Goal: Information Seeking & Learning: Learn about a topic

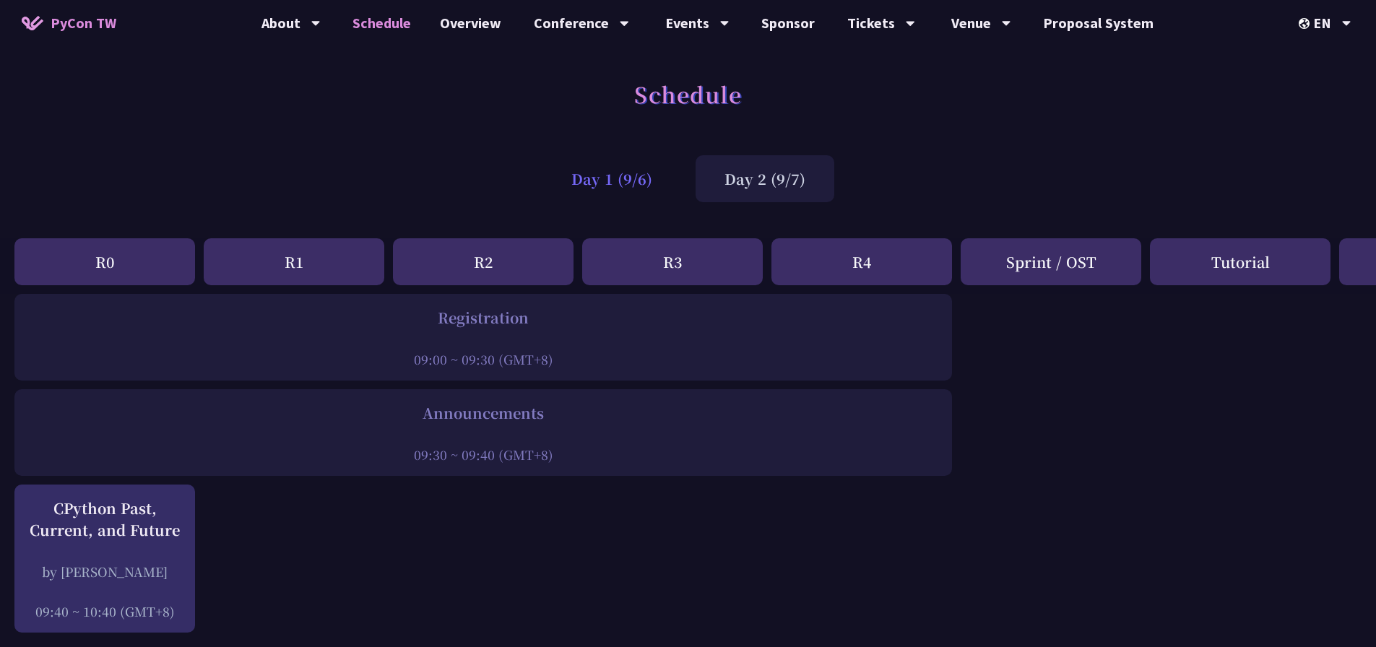
click at [610, 179] on div "Day 1 (9/6)" at bounding box center [611, 178] width 139 height 47
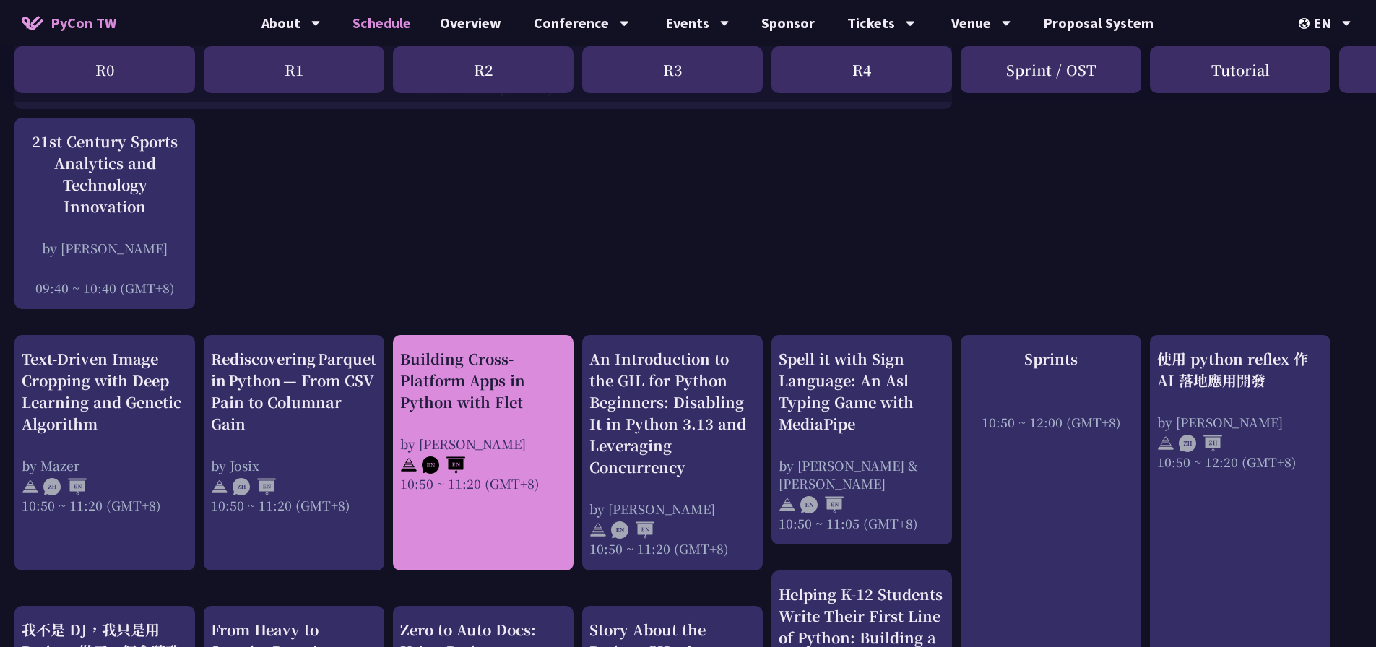
scroll to position [361, 0]
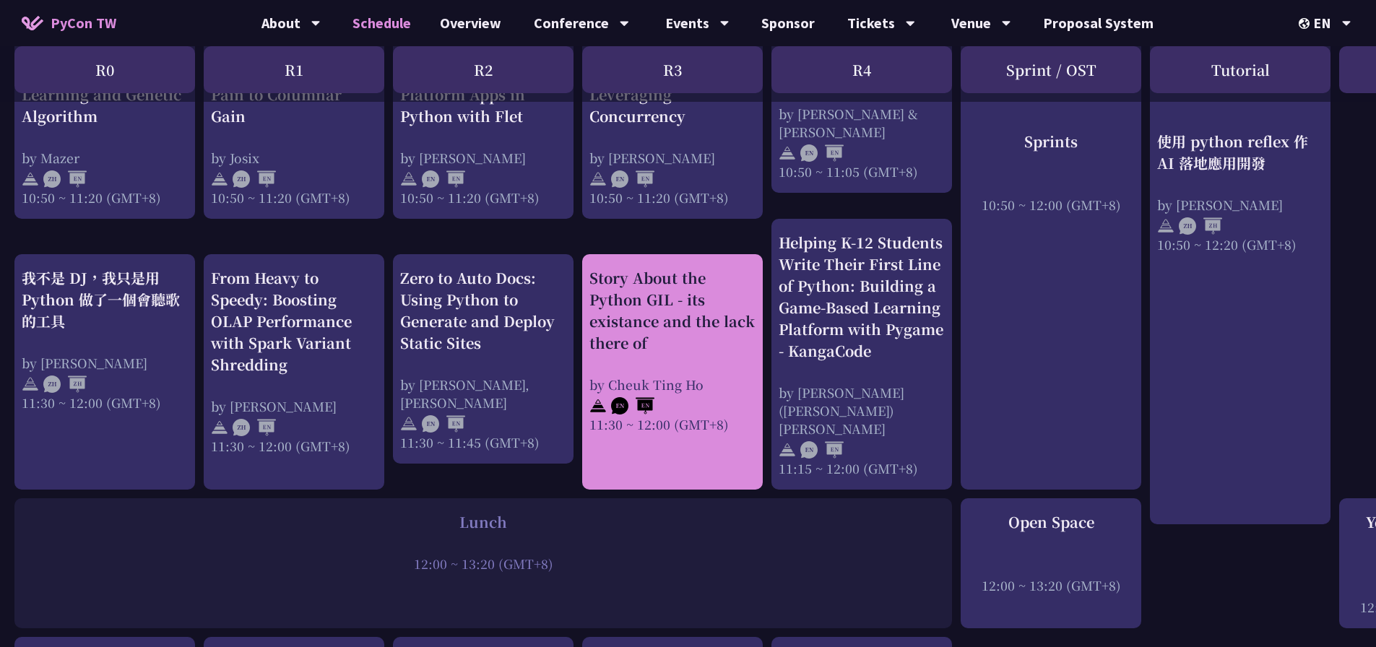
scroll to position [722, 0]
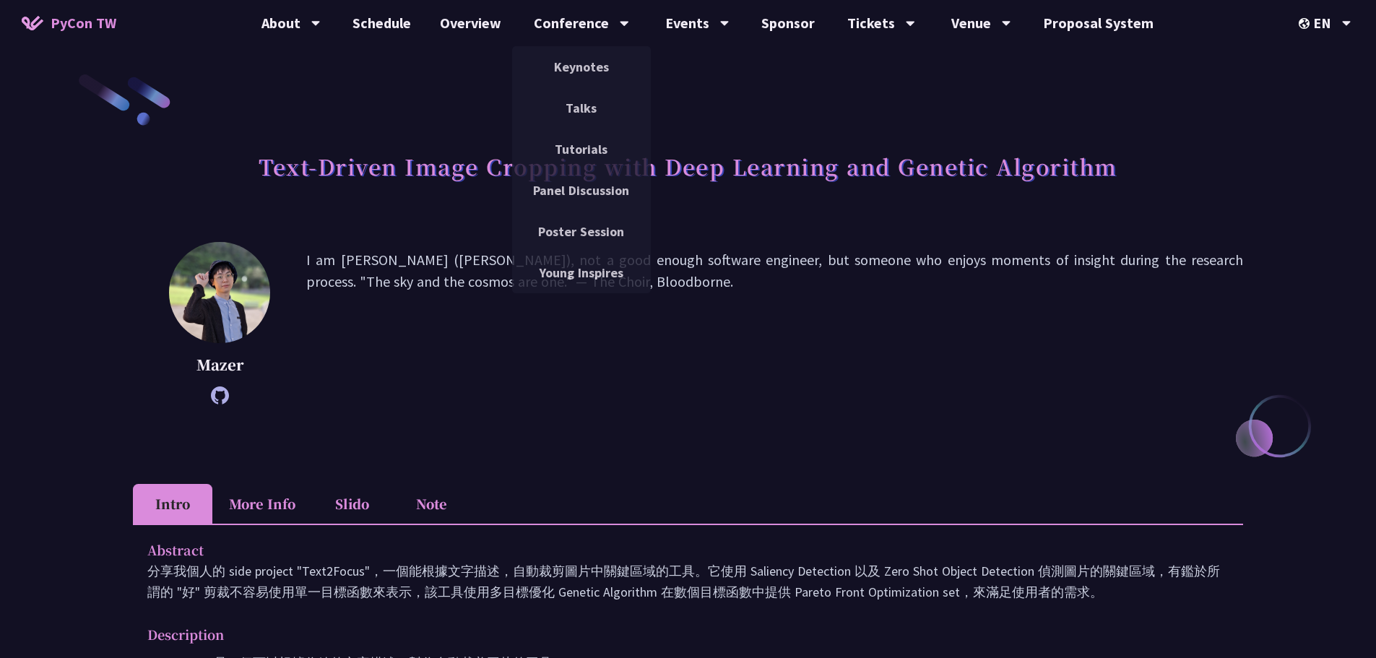
click at [69, 22] on span "PyCon TW" at bounding box center [84, 23] width 66 height 22
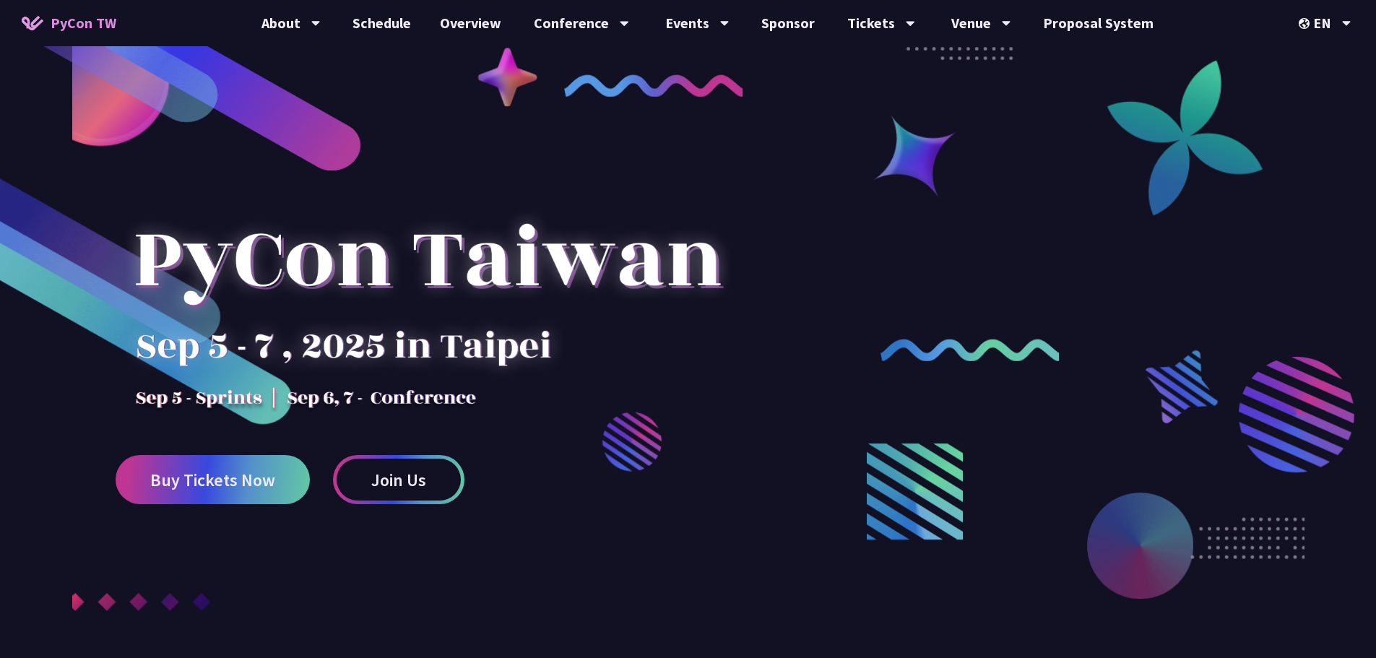
click at [987, 287] on div at bounding box center [688, 394] width 1376 height 615
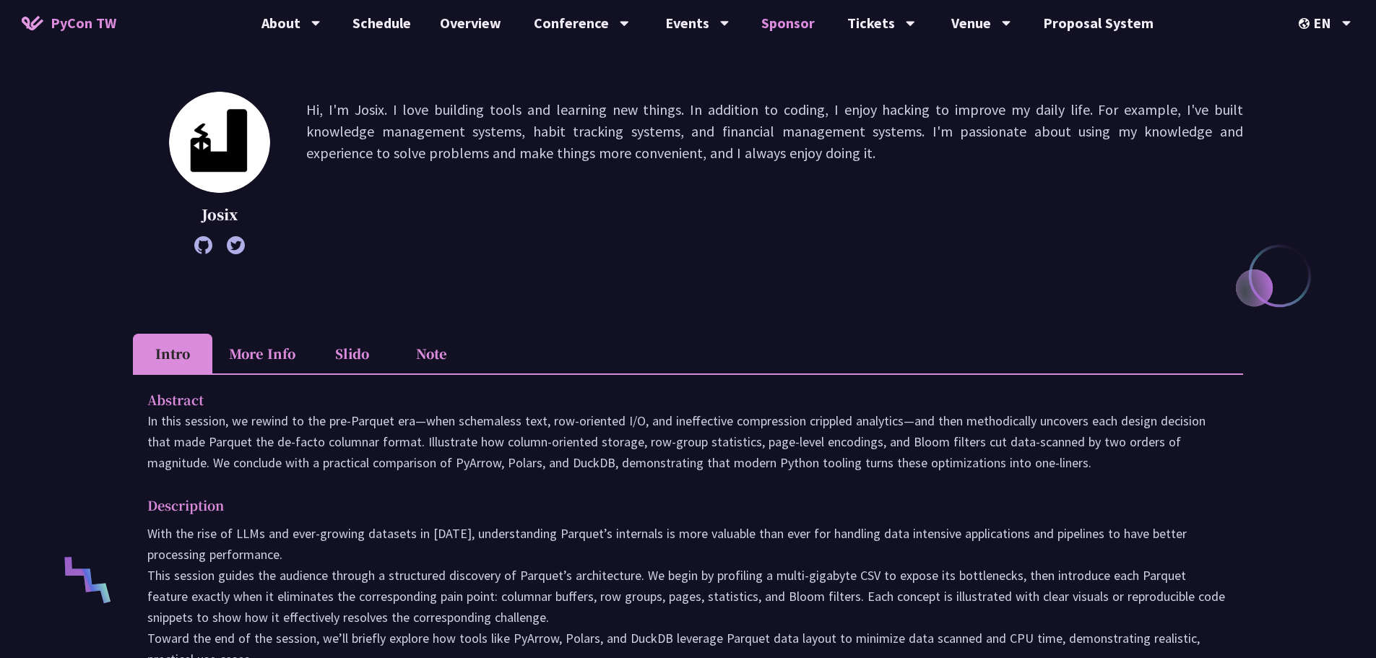
scroll to position [217, 0]
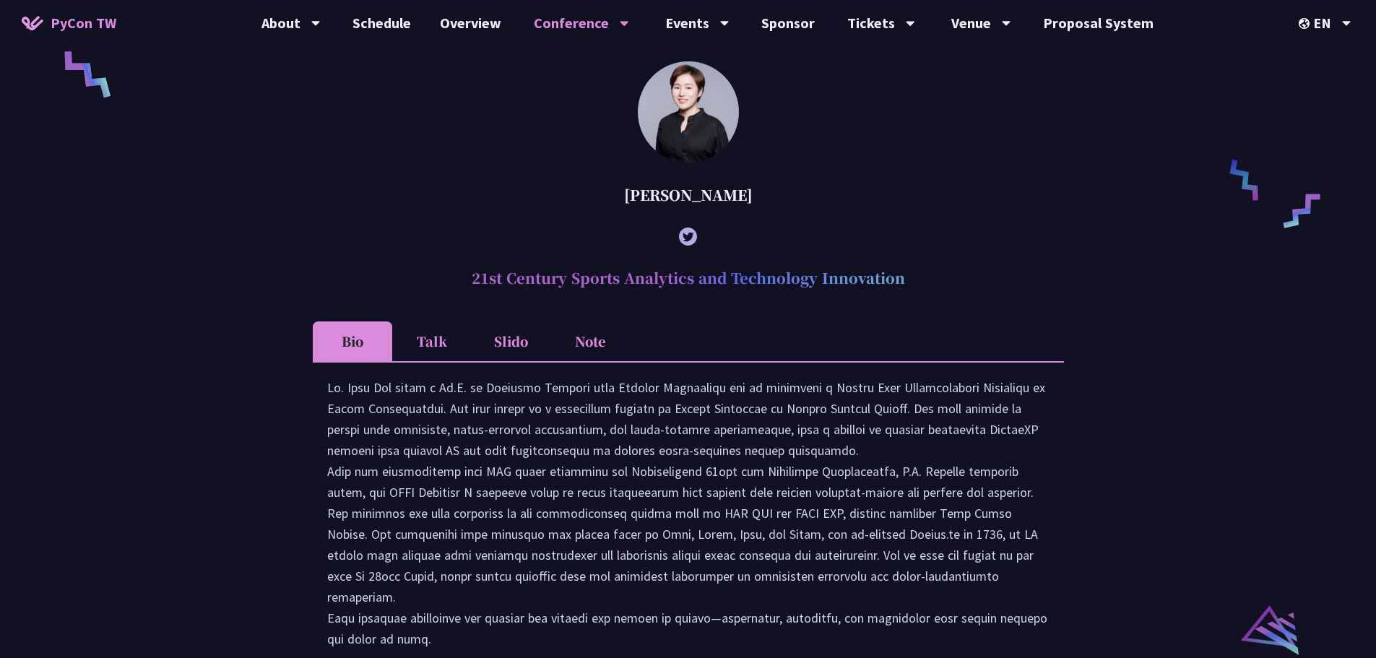
scroll to position [1093, 0]
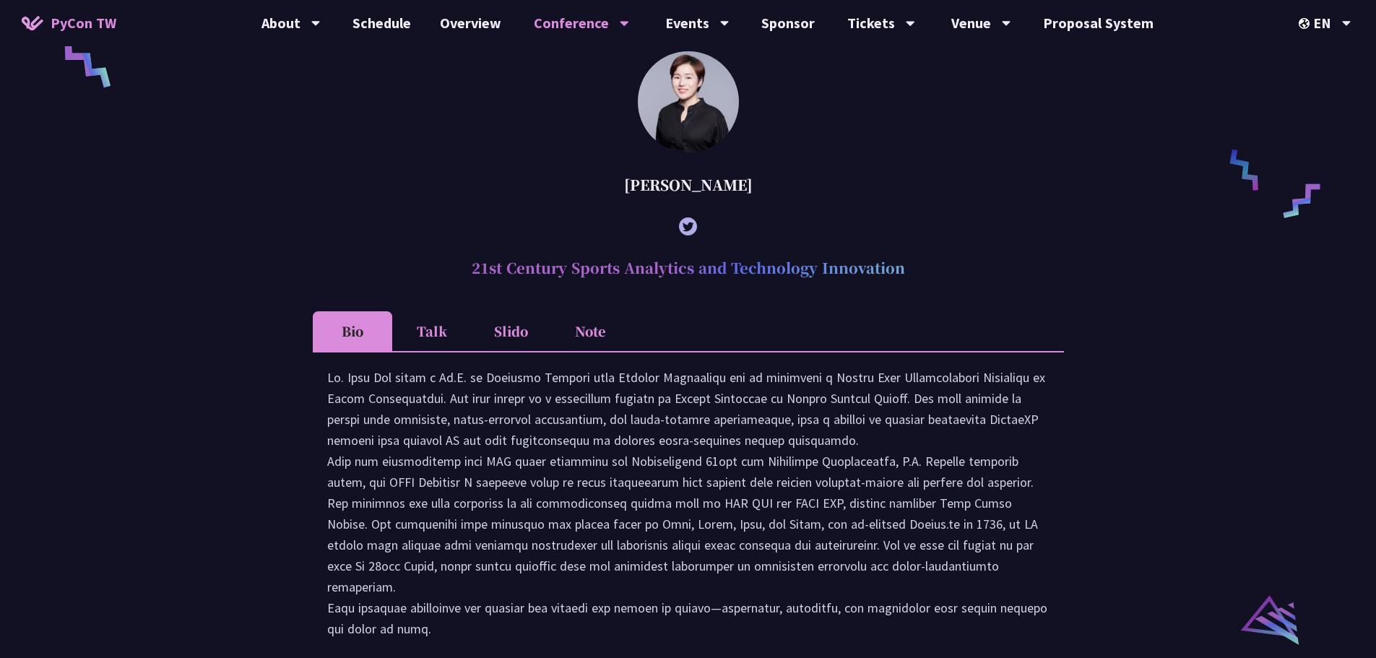
drag, startPoint x: 472, startPoint y: 290, endPoint x: 962, endPoint y: 290, distance: 489.7
click at [995, 288] on h2 "21st Century Sports Analytics and Technology Innovation" at bounding box center [688, 267] width 751 height 43
copy h2 "21st Century Sports Analytics and Technology Innovation"
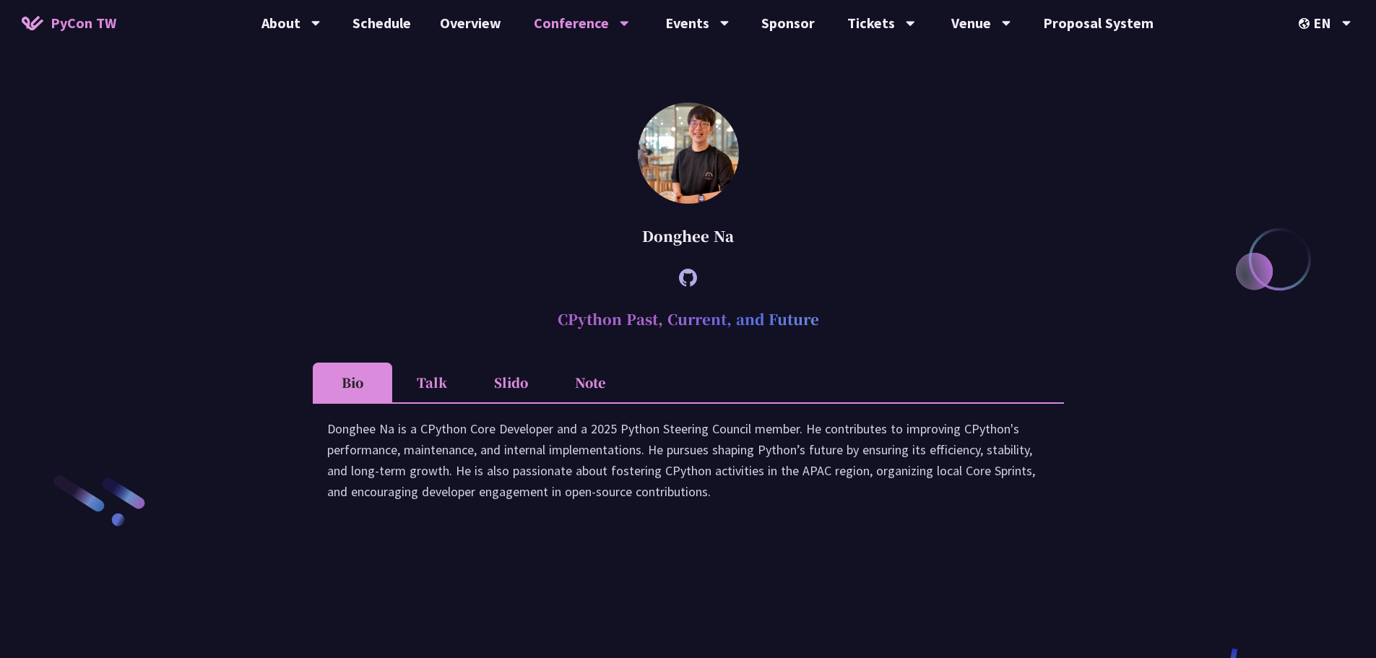
scroll to position [2032, 0]
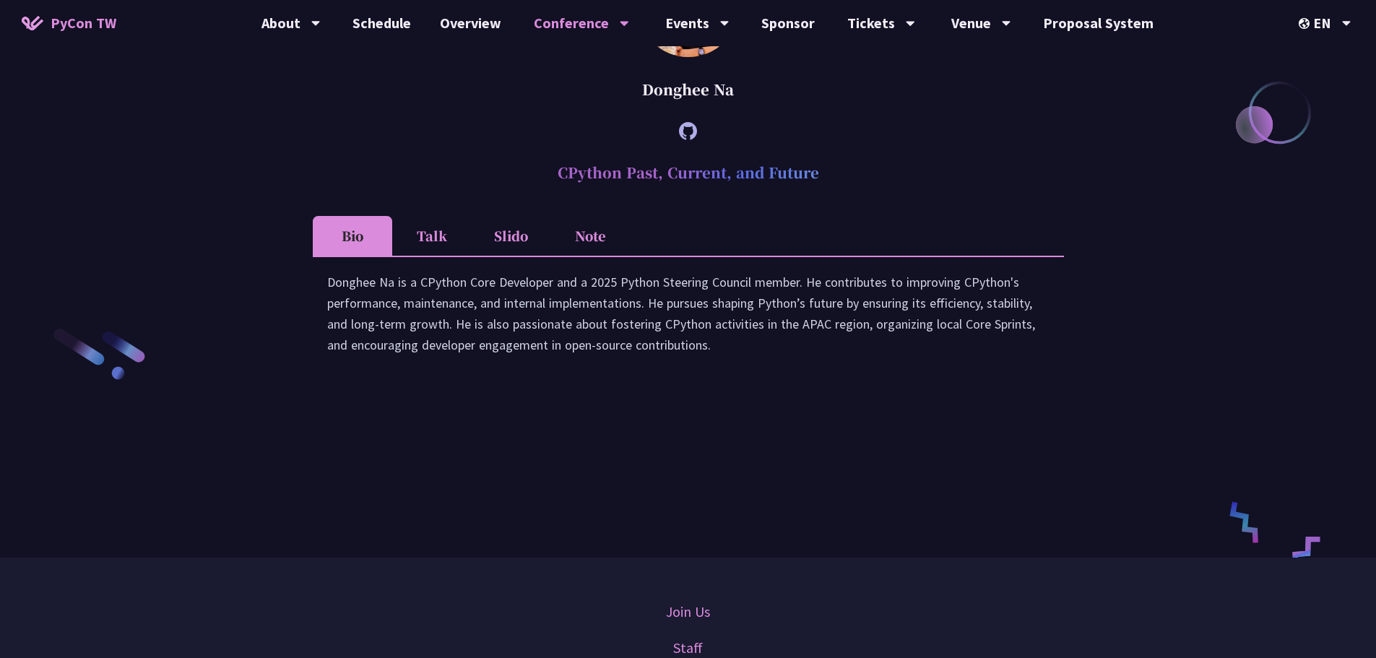
click at [592, 256] on li "Note" at bounding box center [590, 236] width 79 height 40
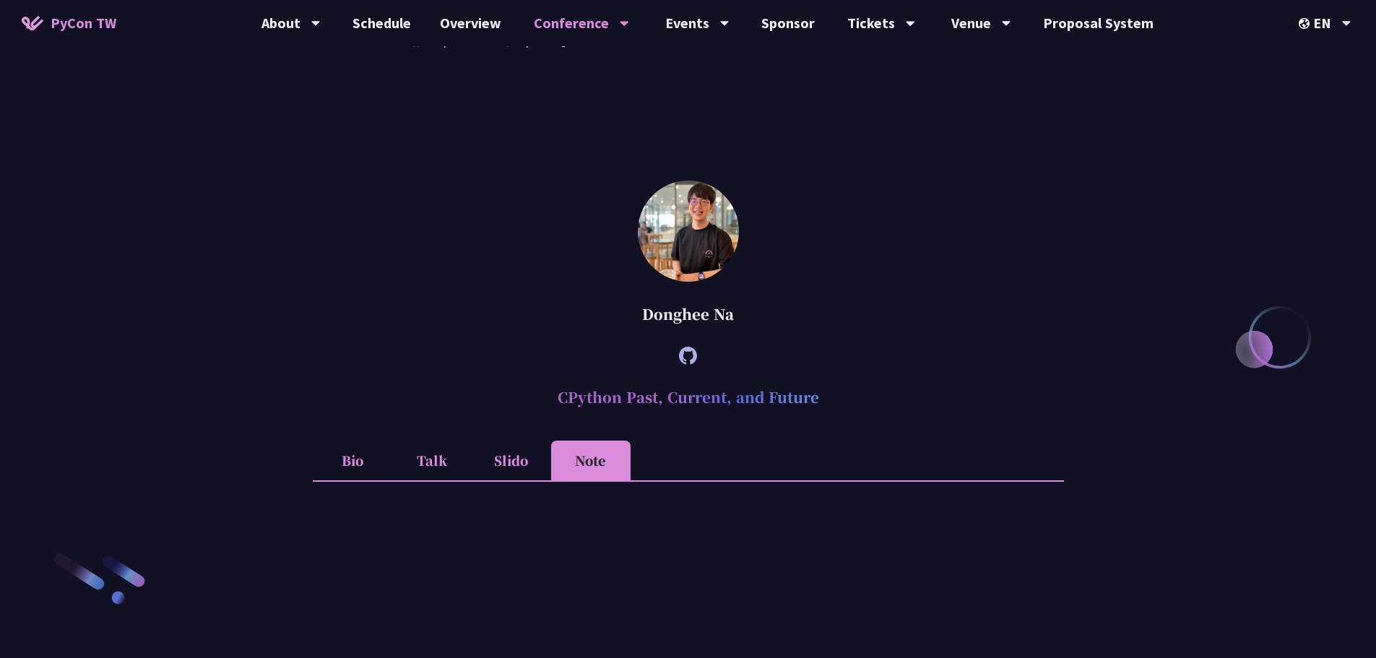
scroll to position [1815, 0]
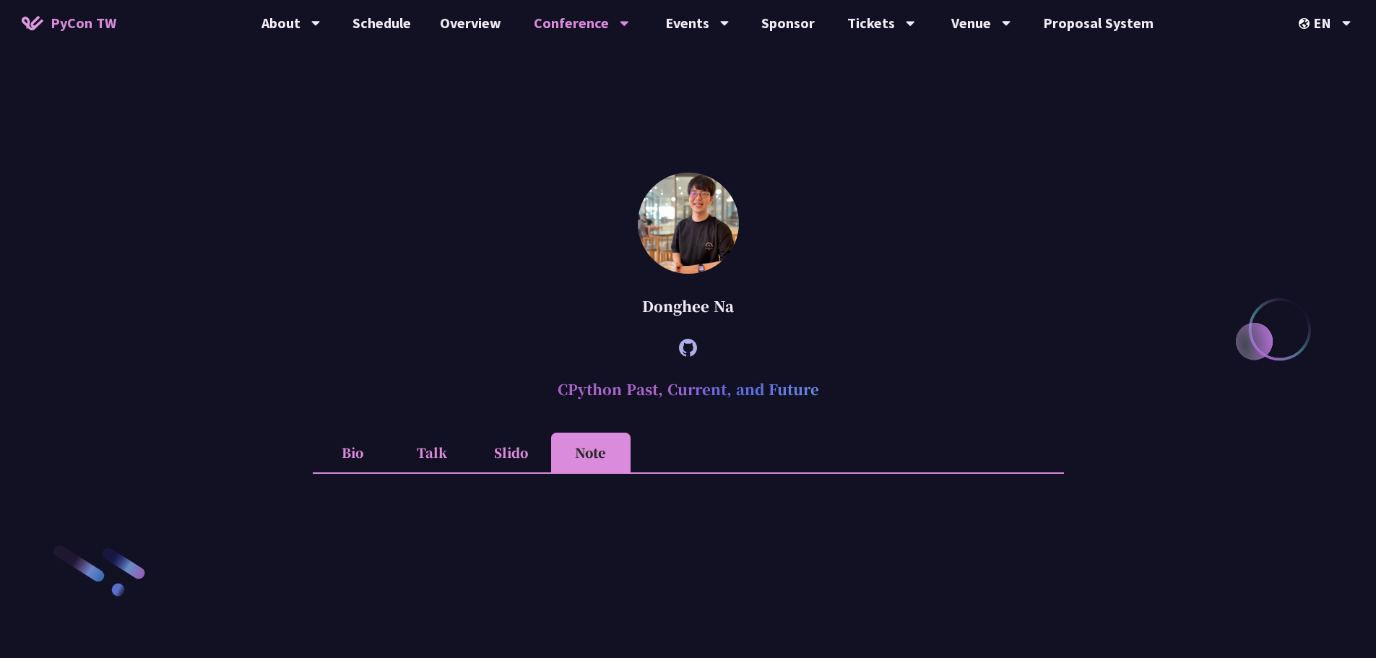
drag, startPoint x: 563, startPoint y: 407, endPoint x: 891, endPoint y: 404, distance: 327.9
click at [891, 404] on h2 "CPython Past, Current, and Future" at bounding box center [688, 389] width 751 height 43
copy h2 "CPython Past, Current, and Future"
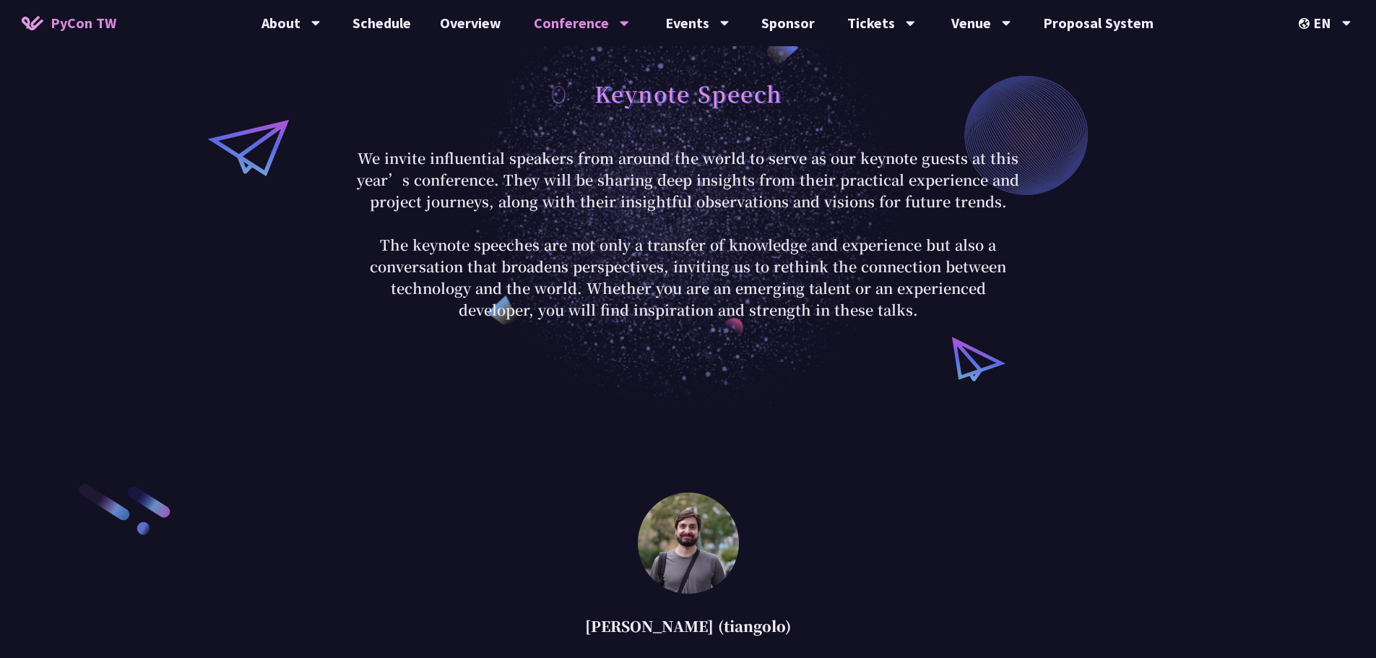
scroll to position [0, 0]
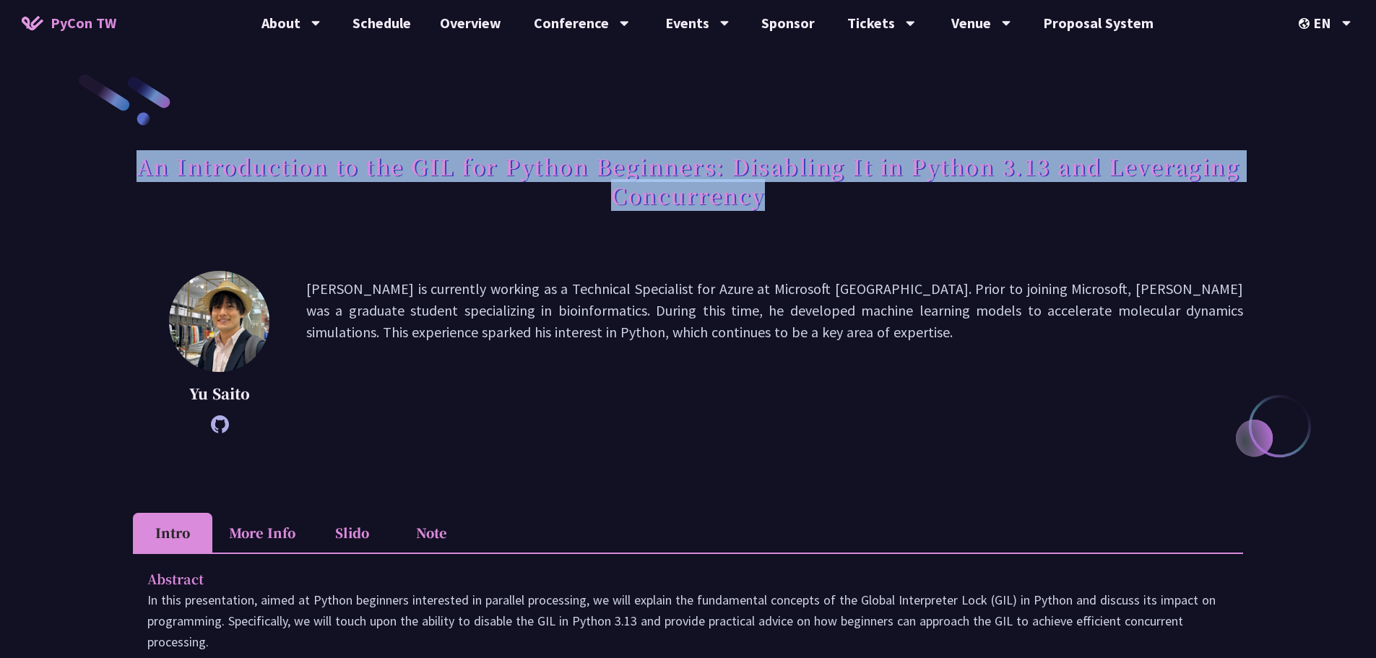
drag, startPoint x: 136, startPoint y: 160, endPoint x: 1202, endPoint y: 204, distance: 1067.0
click at [1202, 204] on h1 "An Introduction to the GIL for Python Beginners: Disabling It in Python 3.13 an…" at bounding box center [688, 180] width 1110 height 72
copy h1 "An Introduction to the GIL for Python Beginners: Disabling It in Python 3.13 an…"
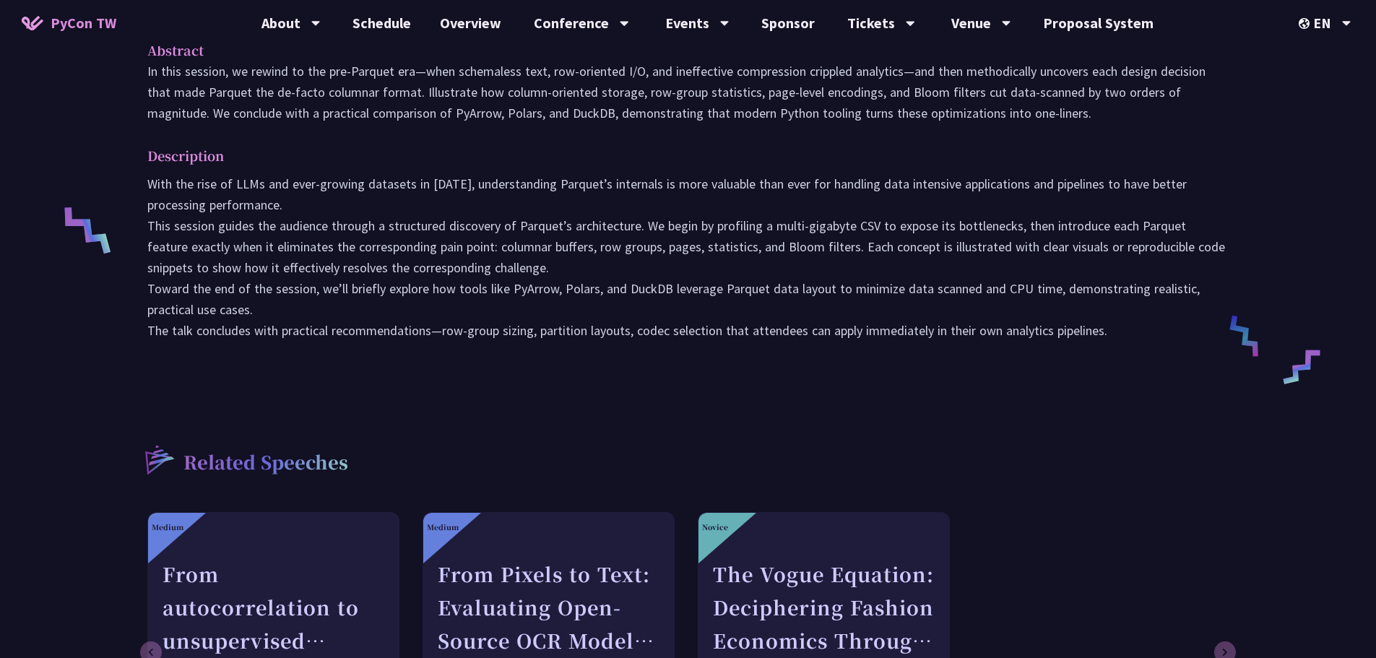
scroll to position [506, 0]
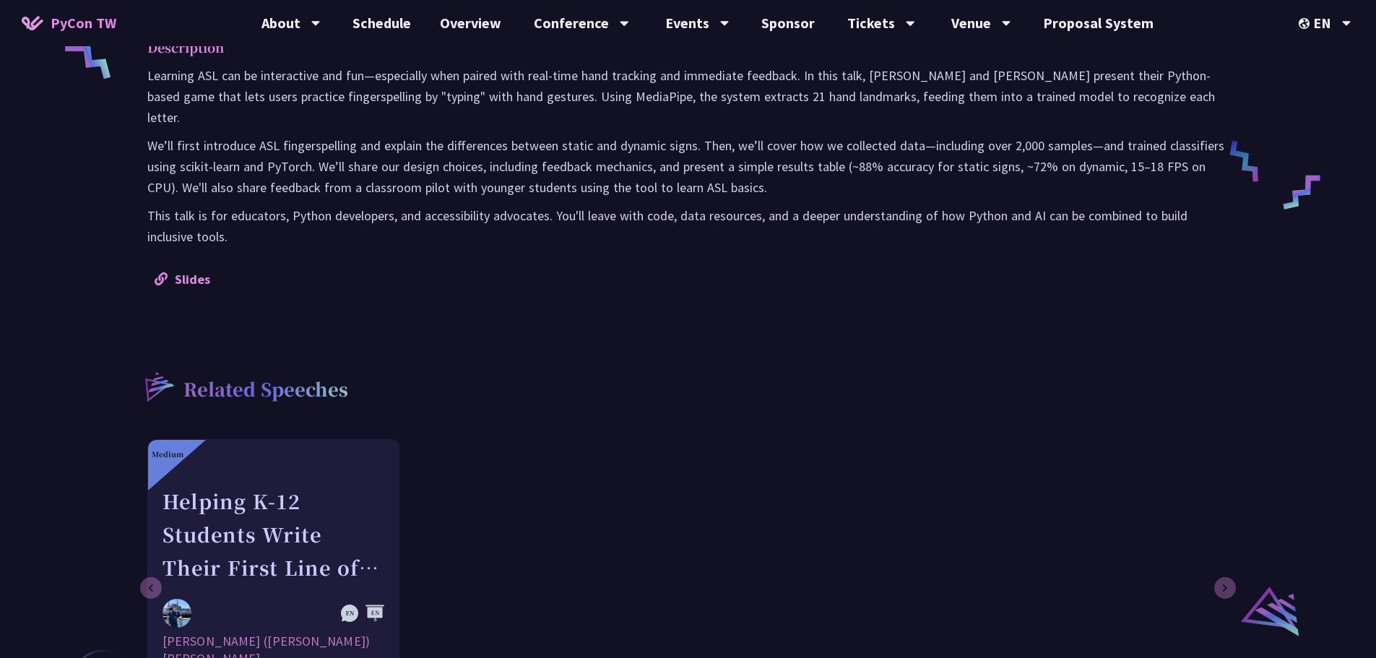
scroll to position [606, 0]
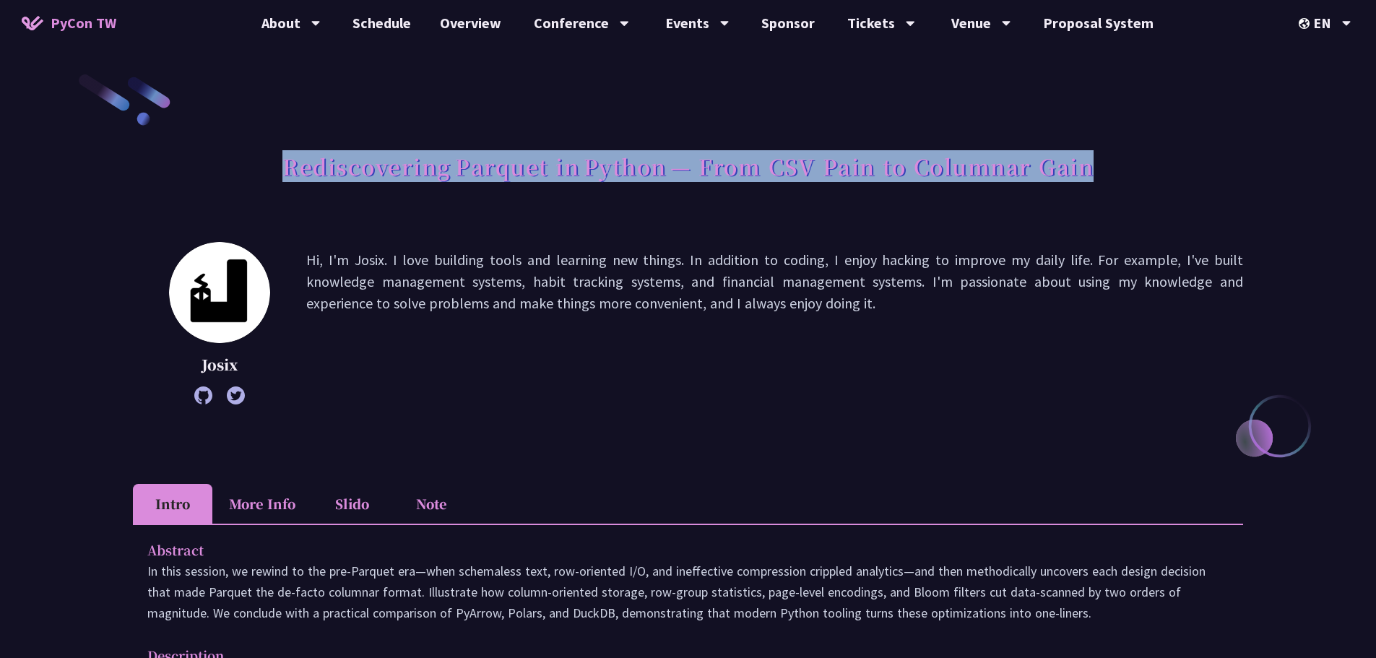
drag, startPoint x: 289, startPoint y: 165, endPoint x: 1202, endPoint y: 165, distance: 913.0
click at [1202, 165] on div "Rediscovering Parquet in Python — From CSV Pain to Columnar Gain" at bounding box center [688, 182] width 1110 height 76
copy h1 "Rediscovering Parquet in Python — From CSV Pain to Columnar Gain"
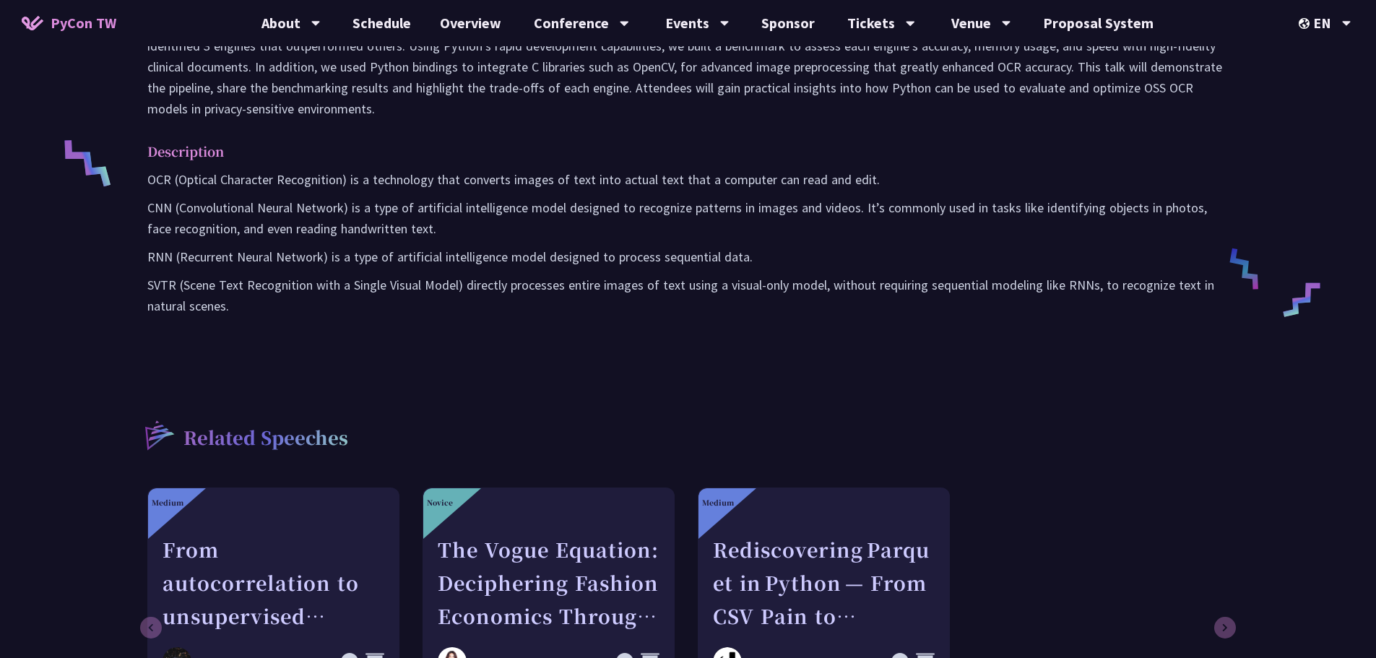
scroll to position [506, 0]
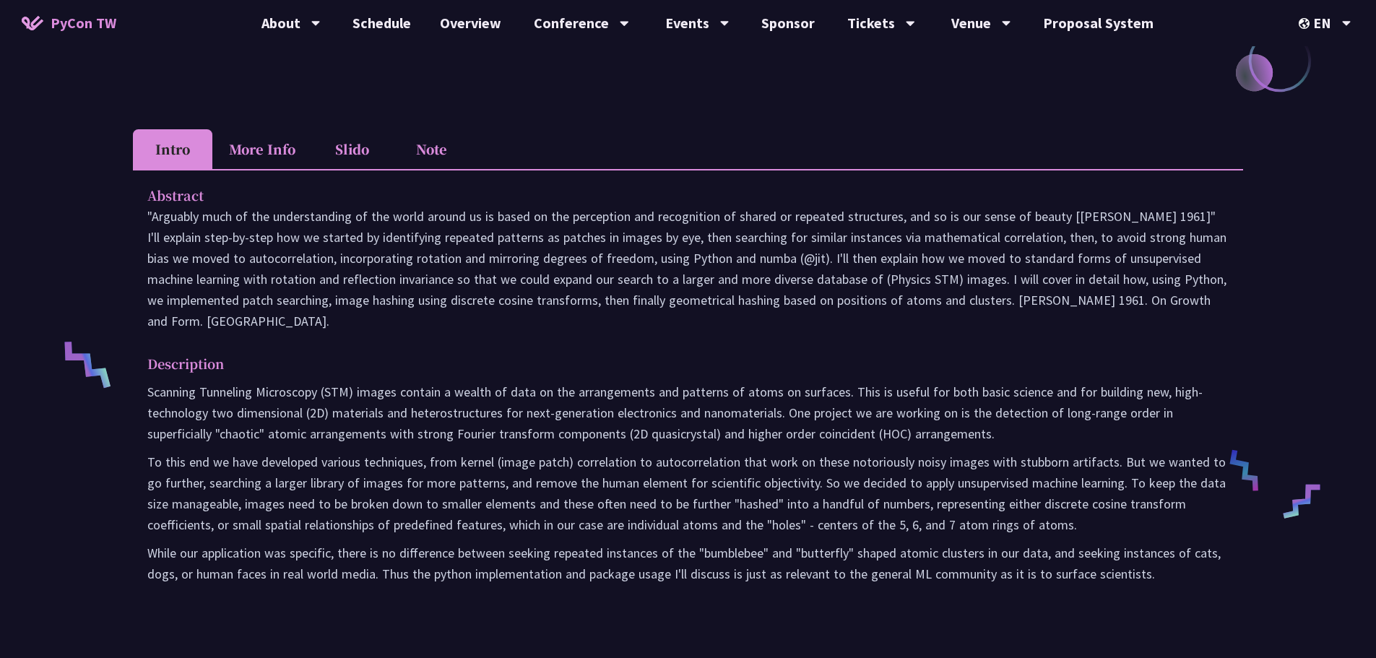
scroll to position [361, 0]
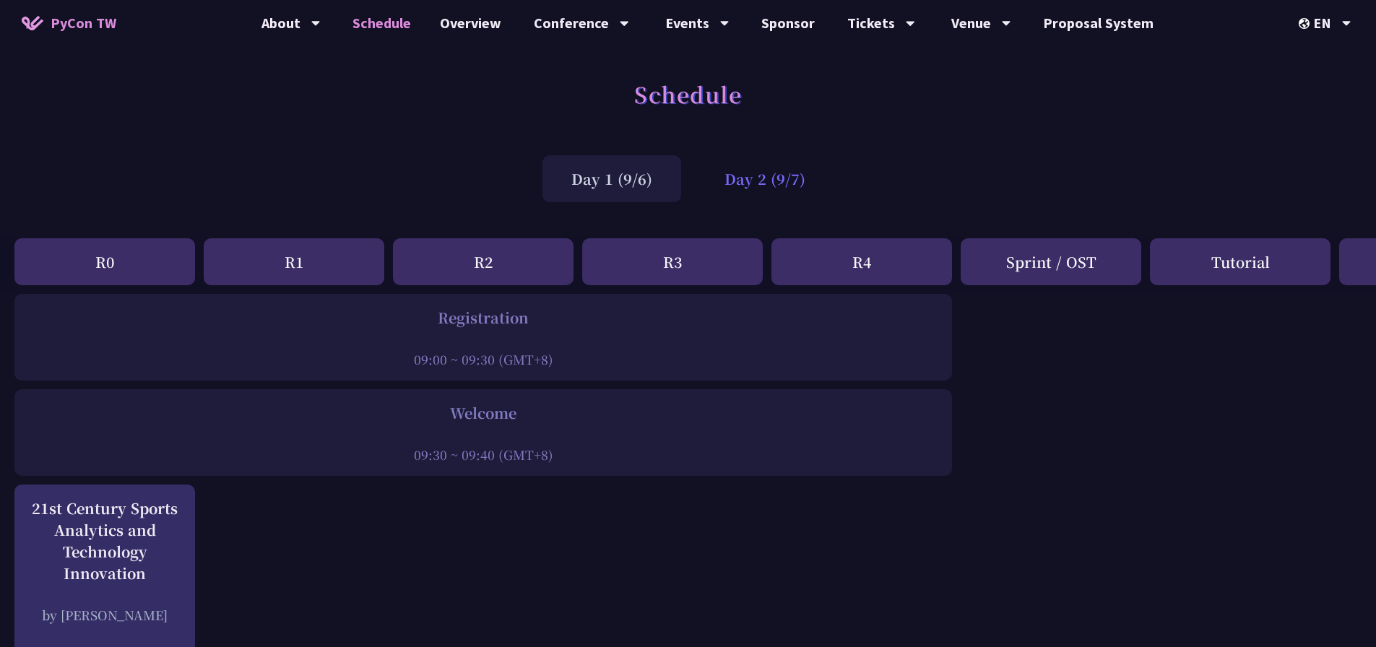
click at [747, 178] on div "Day 2 (9/7)" at bounding box center [765, 178] width 139 height 47
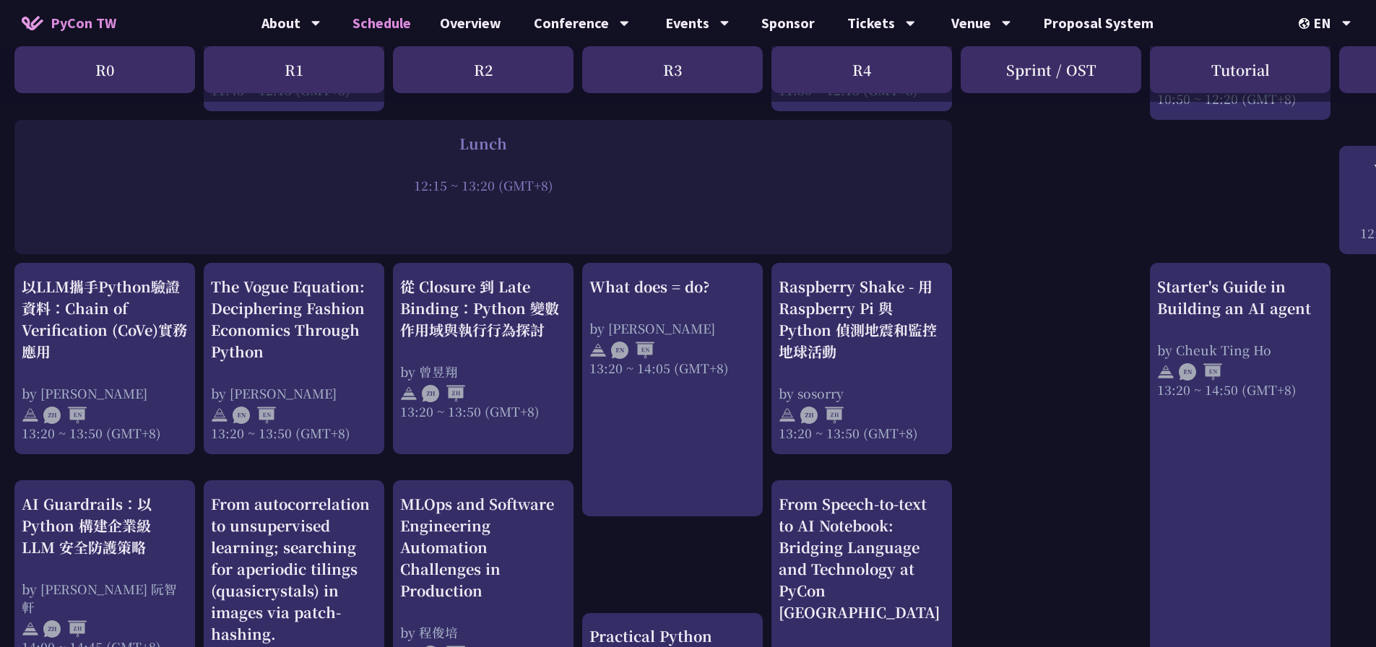
scroll to position [1011, 0]
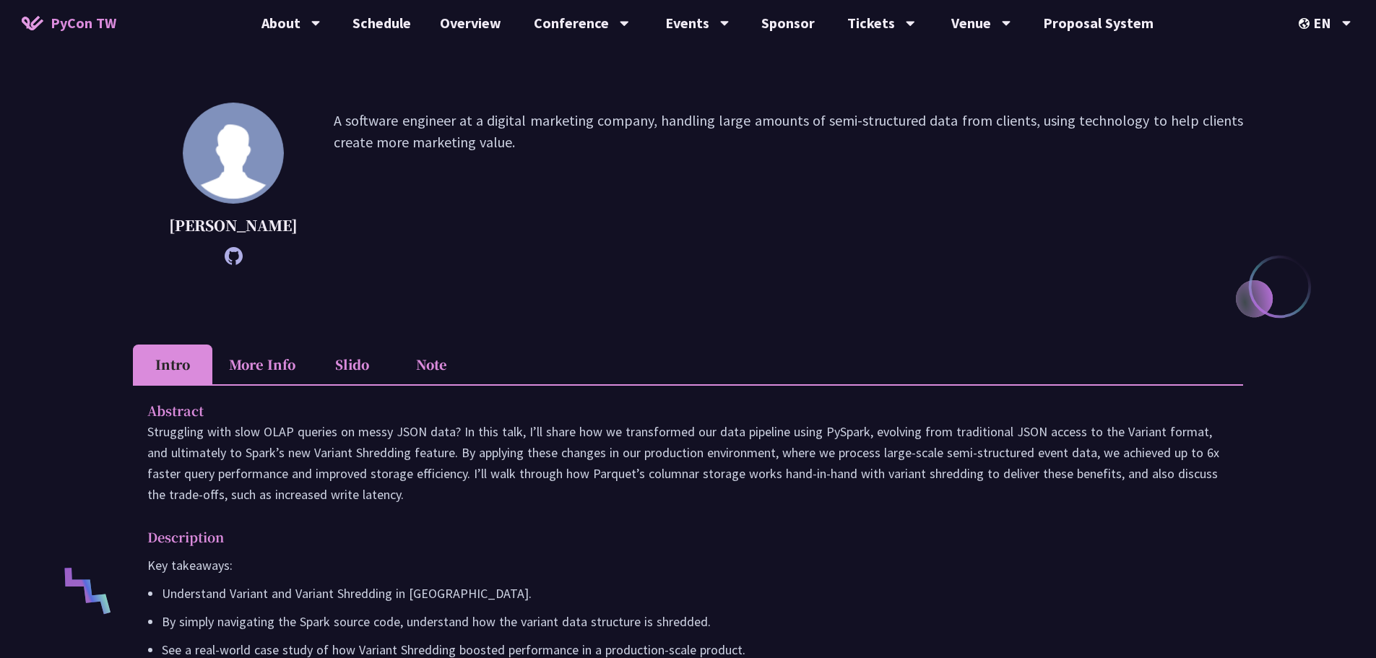
scroll to position [289, 0]
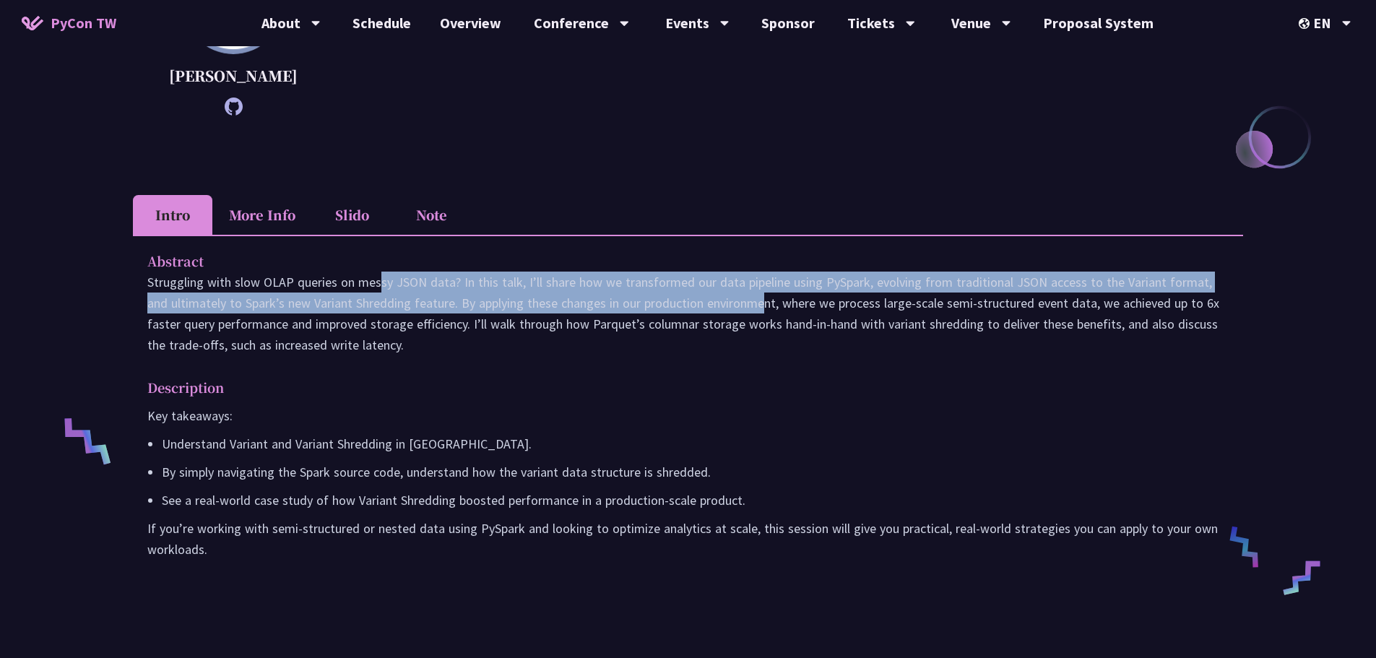
drag, startPoint x: 433, startPoint y: 296, endPoint x: 757, endPoint y: 334, distance: 326.6
click at [640, 318] on p "Struggling with slow OLAP queries on messy JSON data? In this talk, I’ll share …" at bounding box center [687, 314] width 1081 height 84
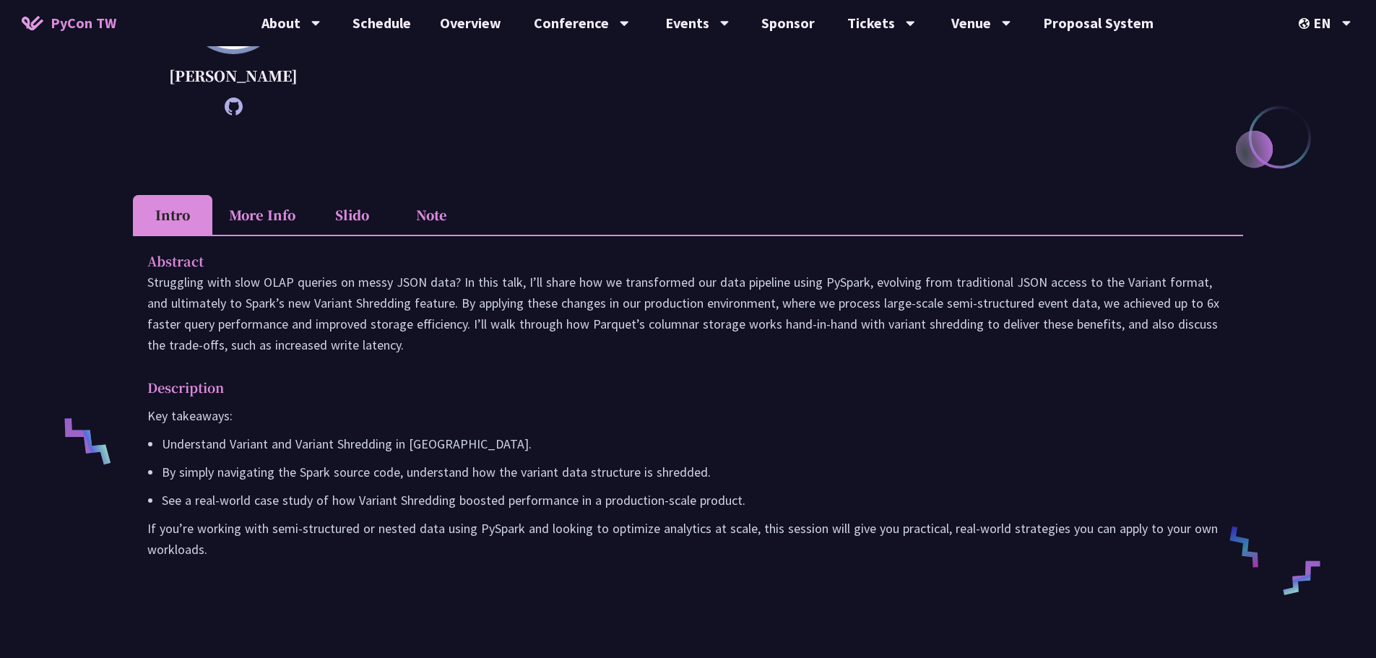
click at [757, 334] on p "Struggling with slow OLAP queries on messy JSON data? In this talk, I’ll share …" at bounding box center [687, 314] width 1081 height 84
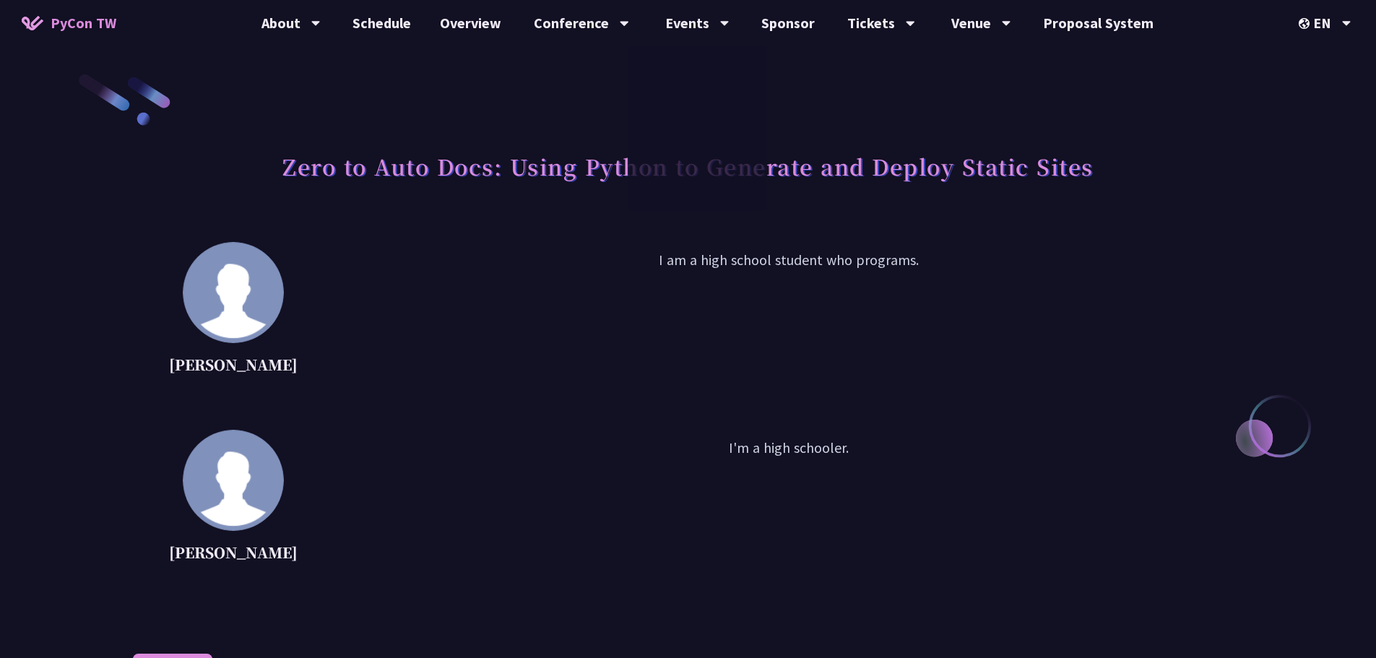
click at [414, 179] on h1 "Zero to Auto Docs: Using Python to Generate and Deploy Static Sites" at bounding box center [687, 165] width 811 height 43
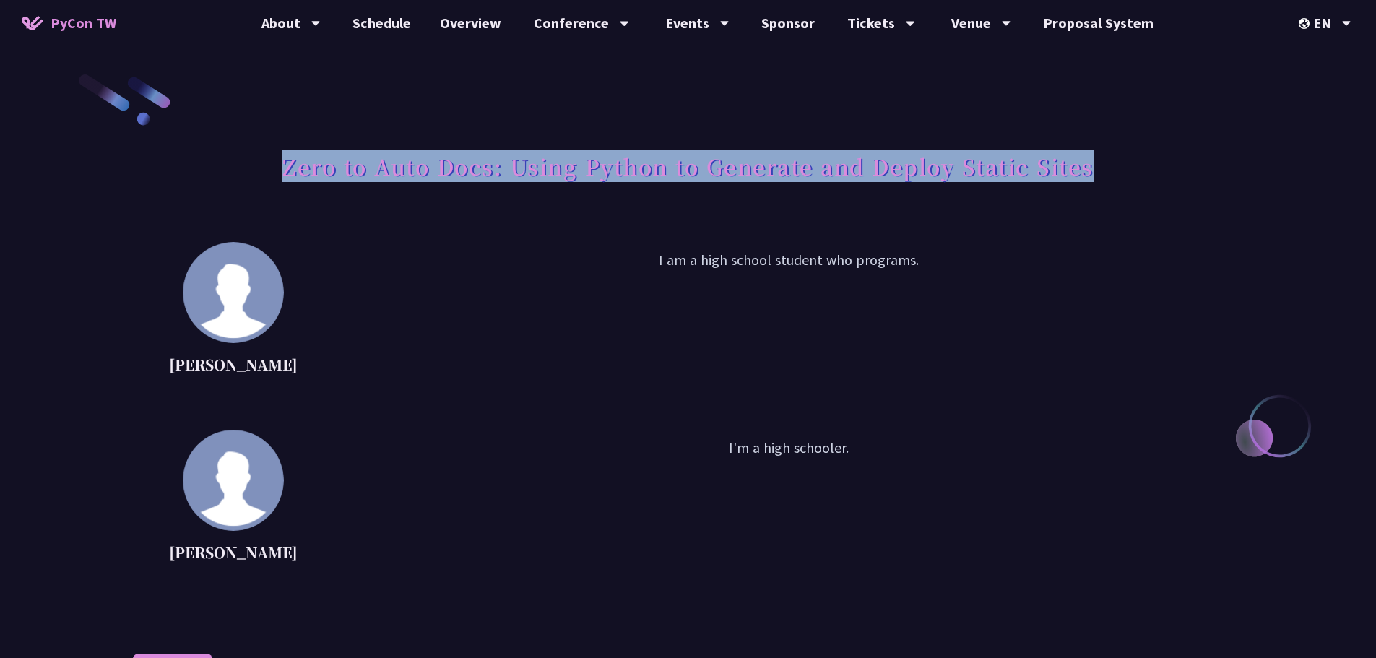
drag, startPoint x: 289, startPoint y: 168, endPoint x: 1126, endPoint y: 160, distance: 837.2
click at [1126, 160] on div "Zero to Auto Docs: Using Python to Generate and Deploy Static Sites" at bounding box center [688, 182] width 1110 height 76
copy h1 "Zero to Auto Docs: Using Python to Generate and Deploy Static Sites"
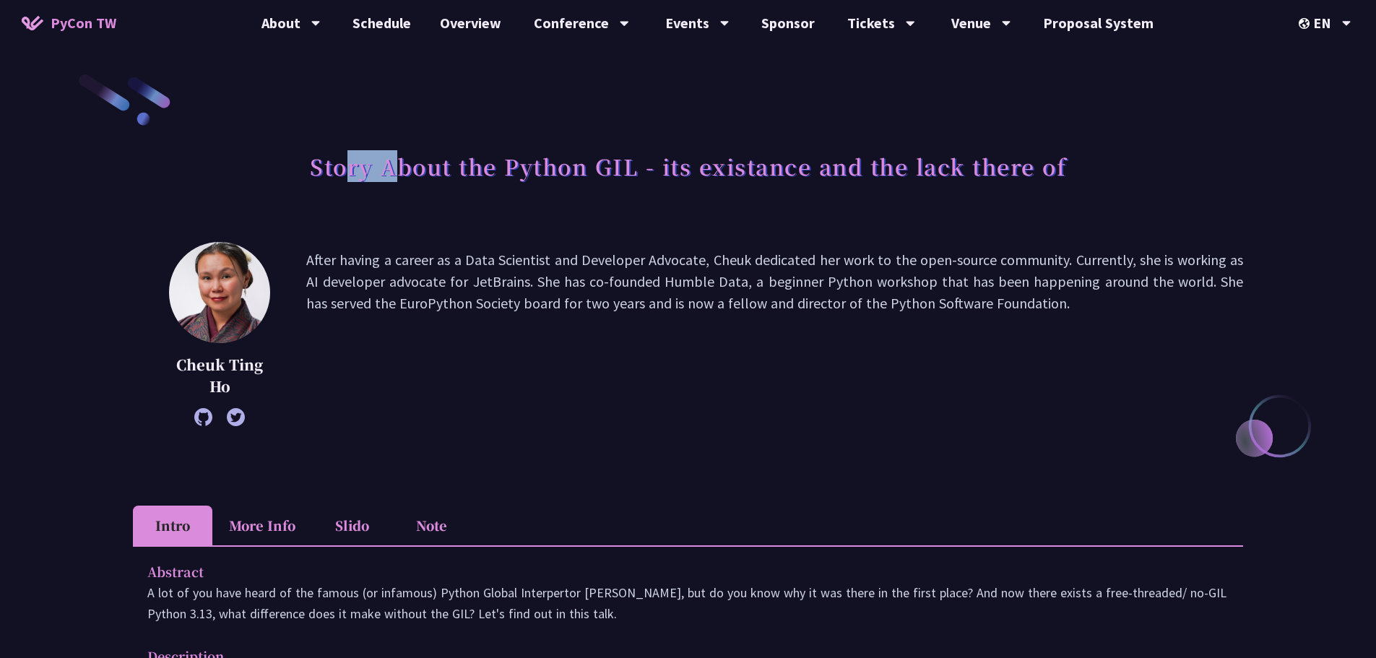
drag, startPoint x: 350, startPoint y: 168, endPoint x: 649, endPoint y: 171, distance: 299.0
click at [415, 171] on h1 "Story About the Python GIL - its existance and the lack there of" at bounding box center [688, 165] width 756 height 43
click at [758, 189] on div "Story About the Python GIL - its existance and the lack there of" at bounding box center [688, 182] width 1110 height 76
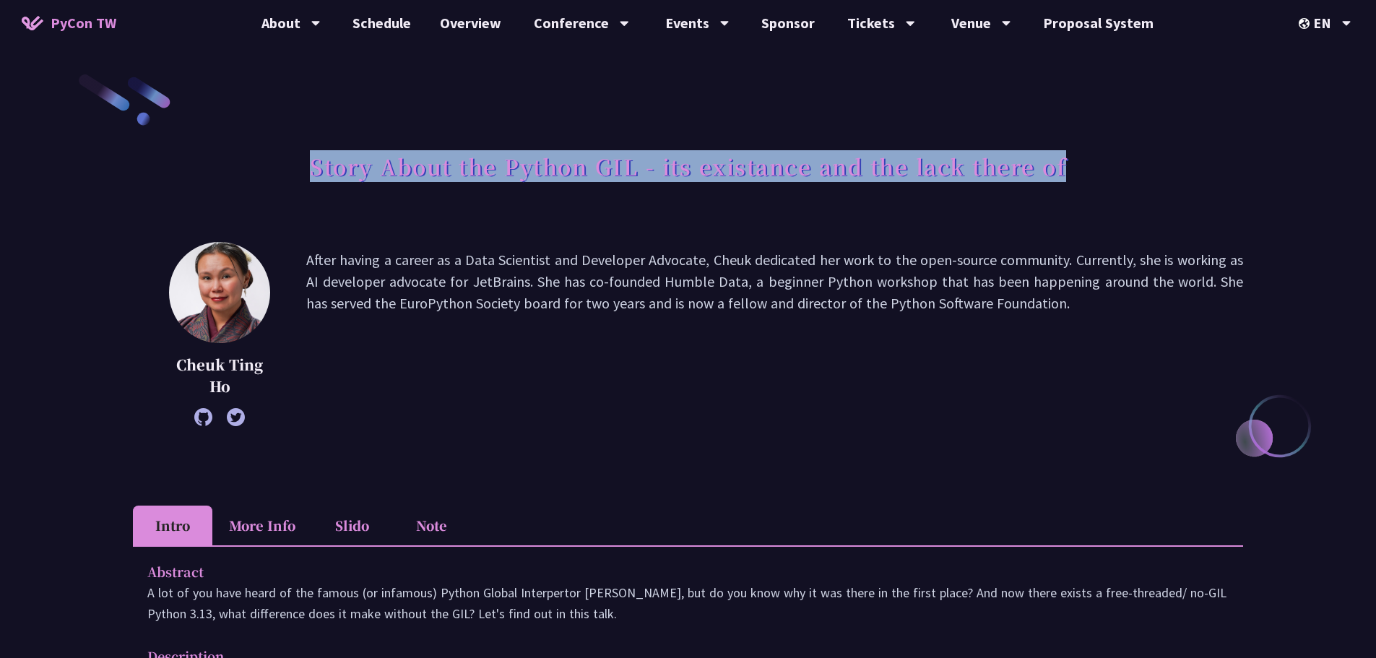
drag, startPoint x: 309, startPoint y: 167, endPoint x: 1151, endPoint y: 155, distance: 841.5
click at [1151, 155] on div "Story About the Python GIL - its existance and the lack there of" at bounding box center [688, 182] width 1110 height 76
copy h1 "Story About the Python GIL - its existance and the lack there of"
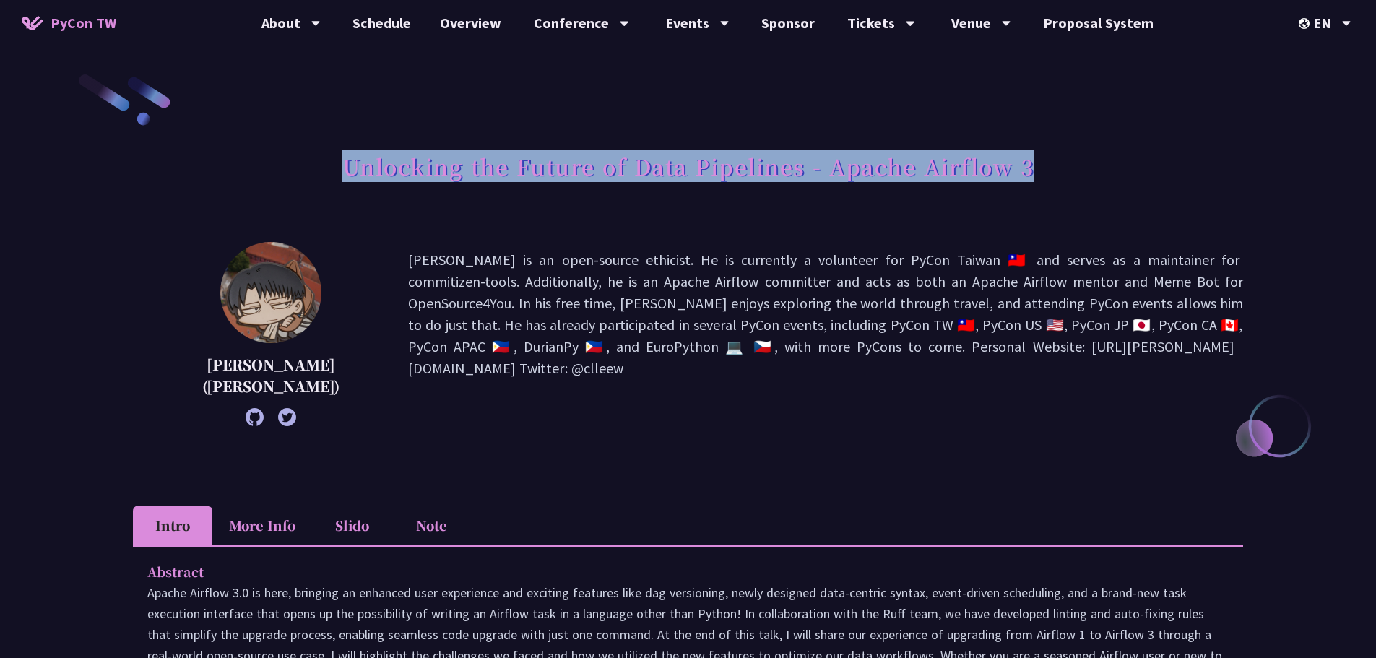
drag, startPoint x: 349, startPoint y: 165, endPoint x: 1039, endPoint y: 165, distance: 690.5
click at [1039, 165] on div "Unlocking the Future of Data Pipelines - Apache Airflow 3" at bounding box center [688, 182] width 1110 height 76
copy h1 "Unlocking the Future of Data Pipelines - Apache Airflow 3"
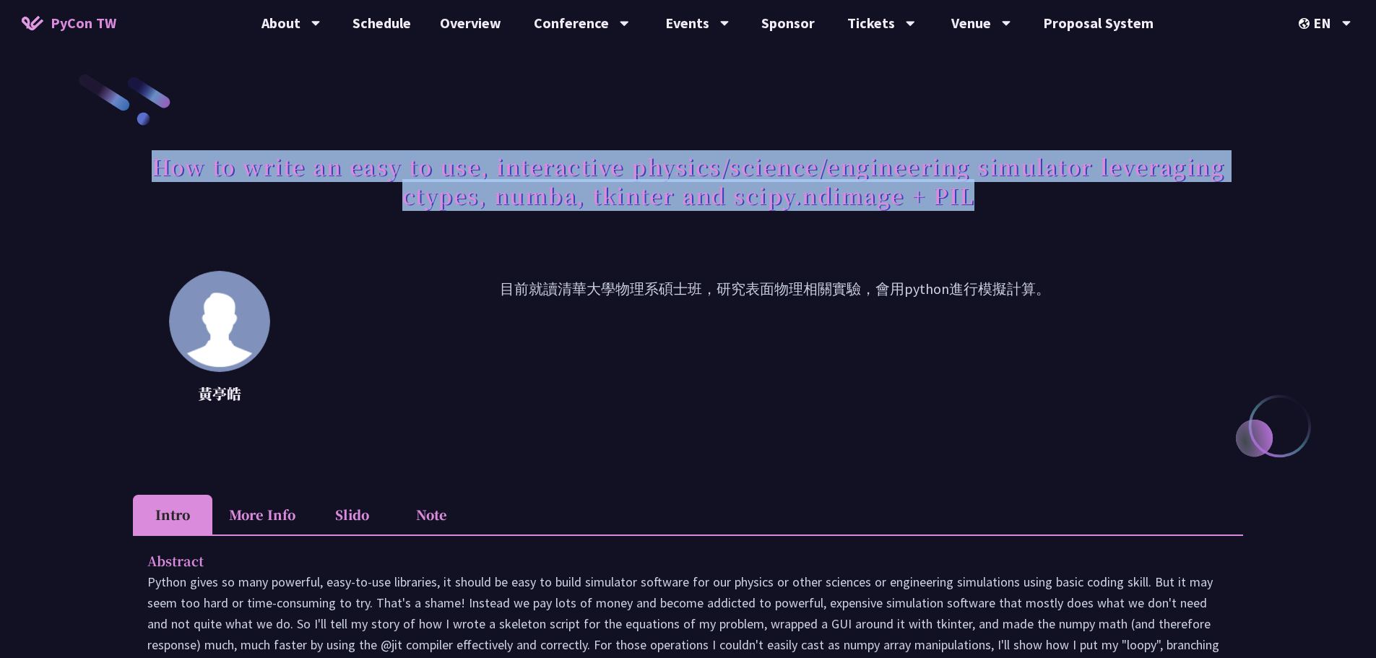
drag, startPoint x: 984, startPoint y: 199, endPoint x: 155, endPoint y: 170, distance: 829.7
click at [155, 170] on h1 "How to write an easy to use, interactive physics/science/engineering simulator …" at bounding box center [688, 180] width 1110 height 72
copy h1 "How to write an easy to use, interactive physics/science/engineering simulator …"
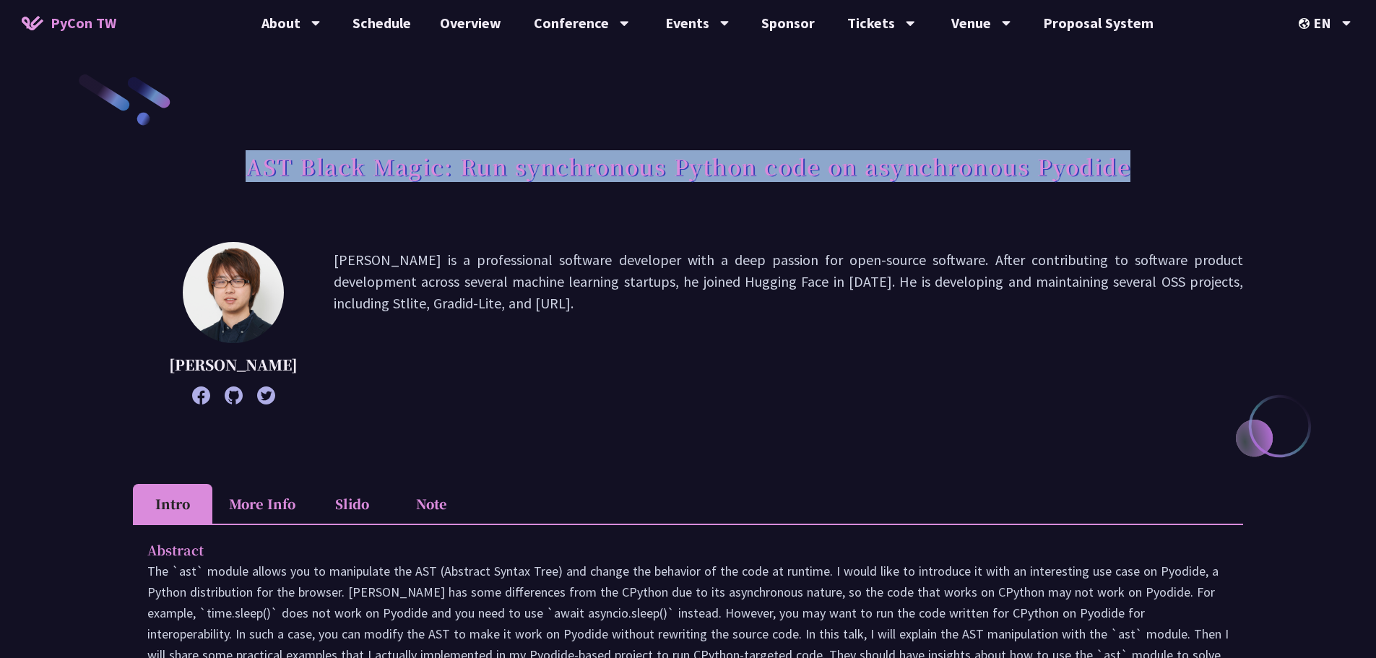
drag, startPoint x: 249, startPoint y: 168, endPoint x: 1313, endPoint y: 166, distance: 1063.9
copy h1 "AST Black Magic: Run synchronous Python code on asynchronous Pyodide"
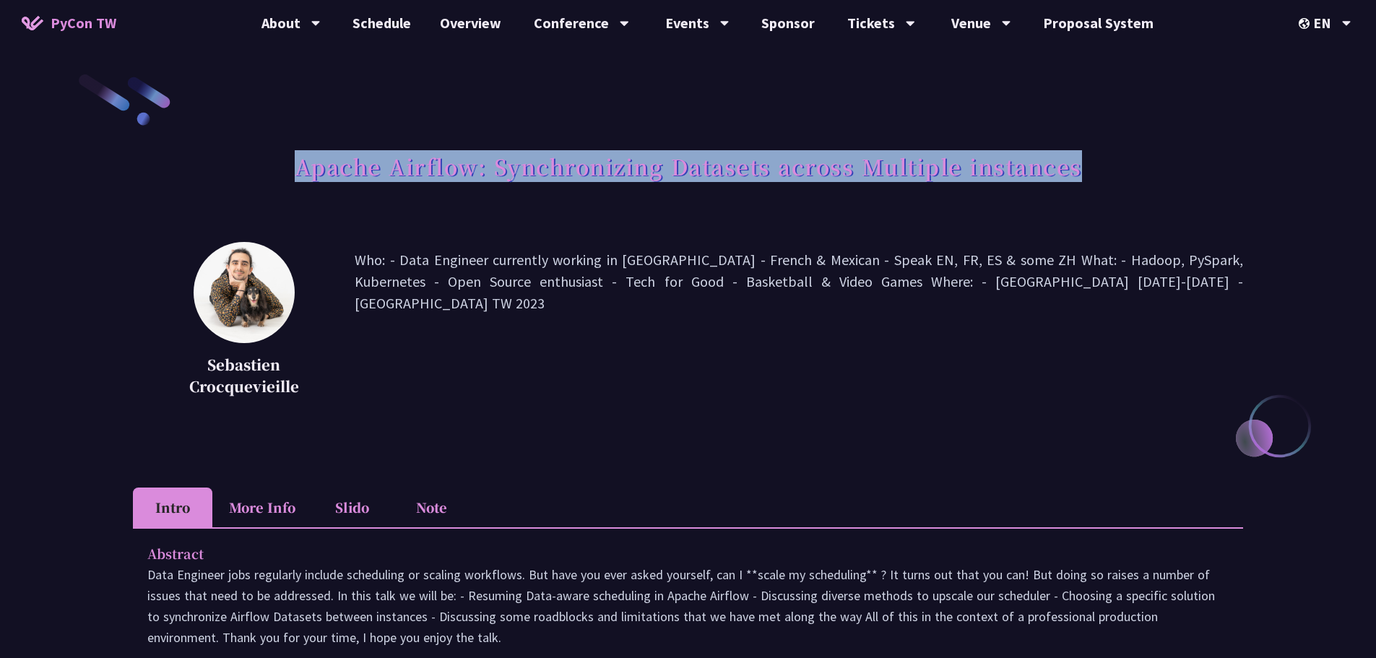
drag, startPoint x: 293, startPoint y: 164, endPoint x: 1099, endPoint y: 174, distance: 806.1
click at [1099, 174] on div "Apache Airflow: Synchronizing Datasets across Multiple instances" at bounding box center [688, 182] width 1110 height 76
copy h1 "Apache Airflow: Synchronizing Datasets across Multiple instances"
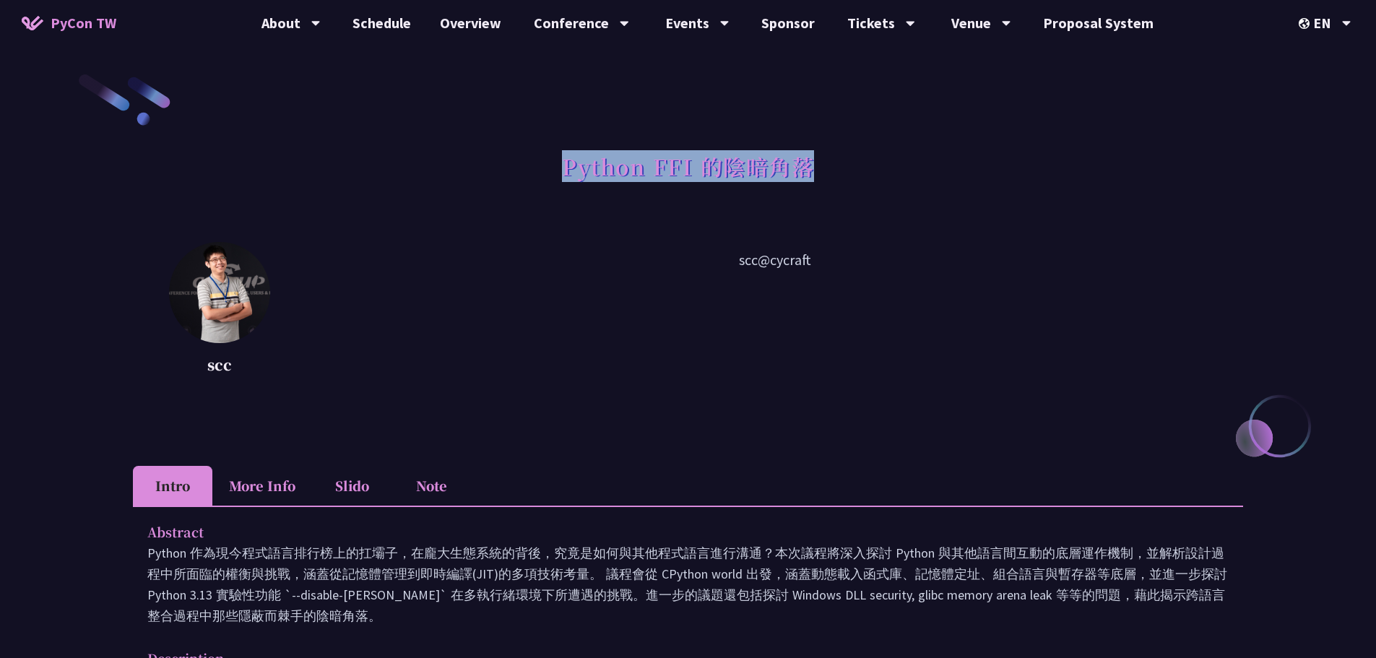
drag, startPoint x: 566, startPoint y: 171, endPoint x: 854, endPoint y: 167, distance: 288.9
click at [854, 167] on div "Python FFI 的陰暗角落" at bounding box center [688, 182] width 1110 height 76
copy h1 "Python FFI 的陰暗角落"
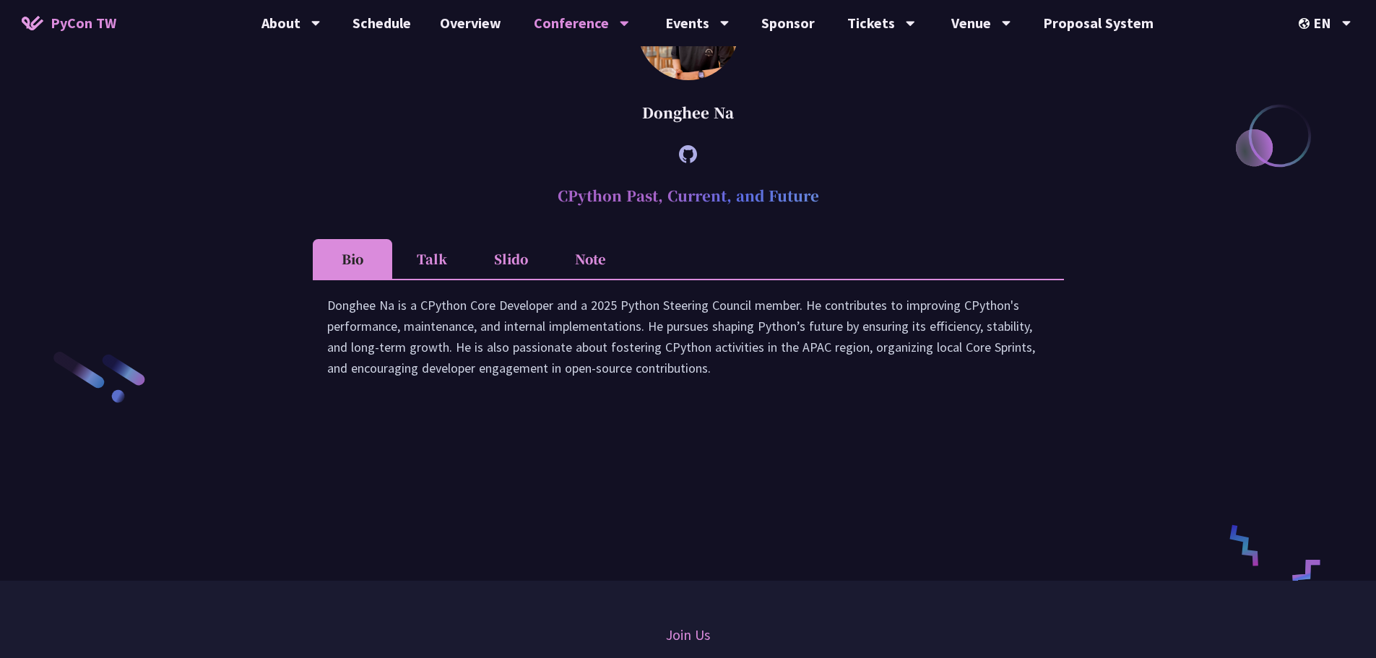
drag, startPoint x: 561, startPoint y: 215, endPoint x: 839, endPoint y: 214, distance: 277.4
click at [839, 214] on h2 "CPython Past, Current, and Future" at bounding box center [688, 195] width 751 height 43
copy h2 "CPython Past, Current, and Future"
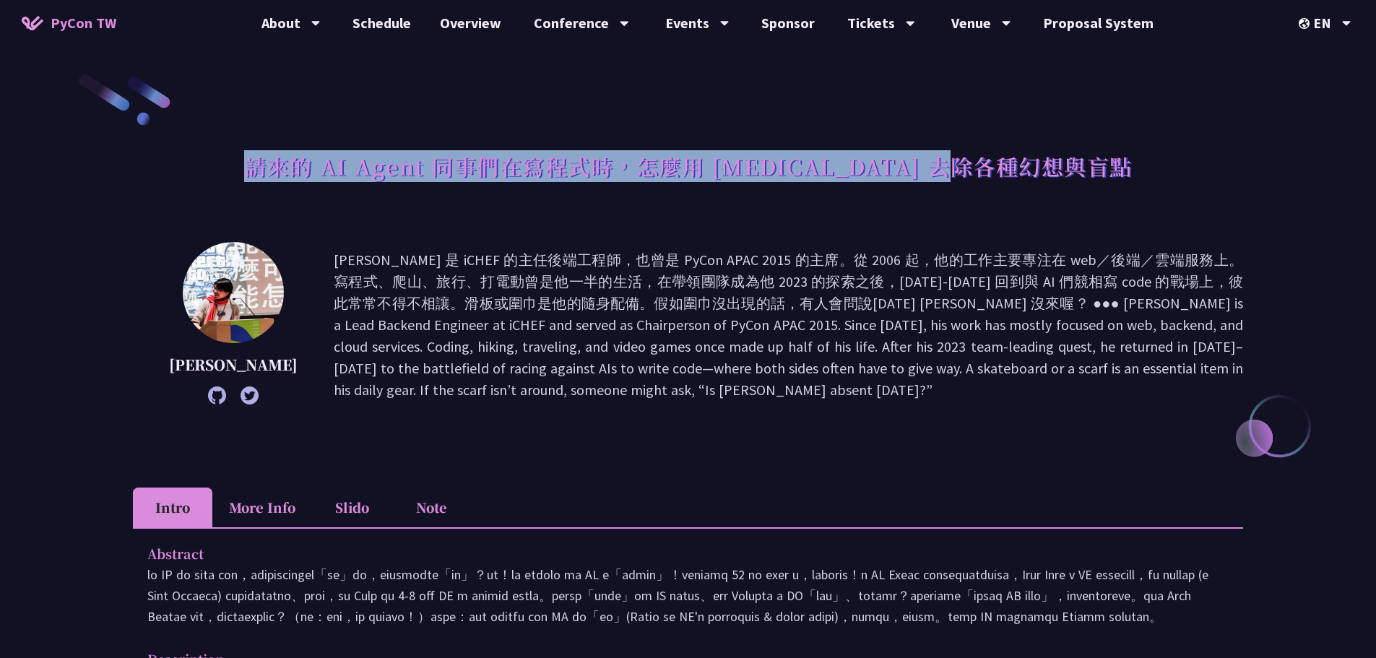
drag, startPoint x: 322, startPoint y: 168, endPoint x: 1118, endPoint y: 158, distance: 796.0
click at [1118, 158] on div "請來的 AI Agent 同事們在寫程式時，怎麼用 pytest 去除各種幻想與盲點" at bounding box center [688, 182] width 1110 height 76
copy h1 "請來的 AI Agent 同事們在寫程式時，怎麼用 pytest 去除各種幻想與盲點"
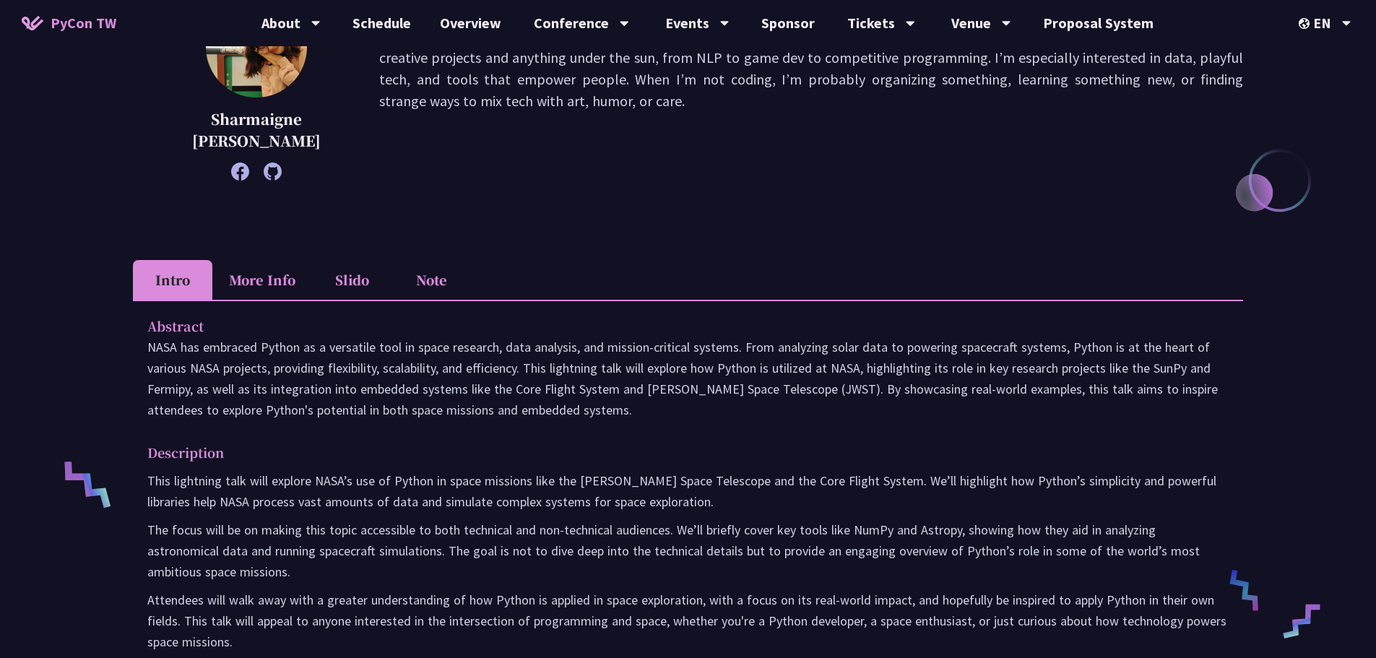
scroll to position [144, 0]
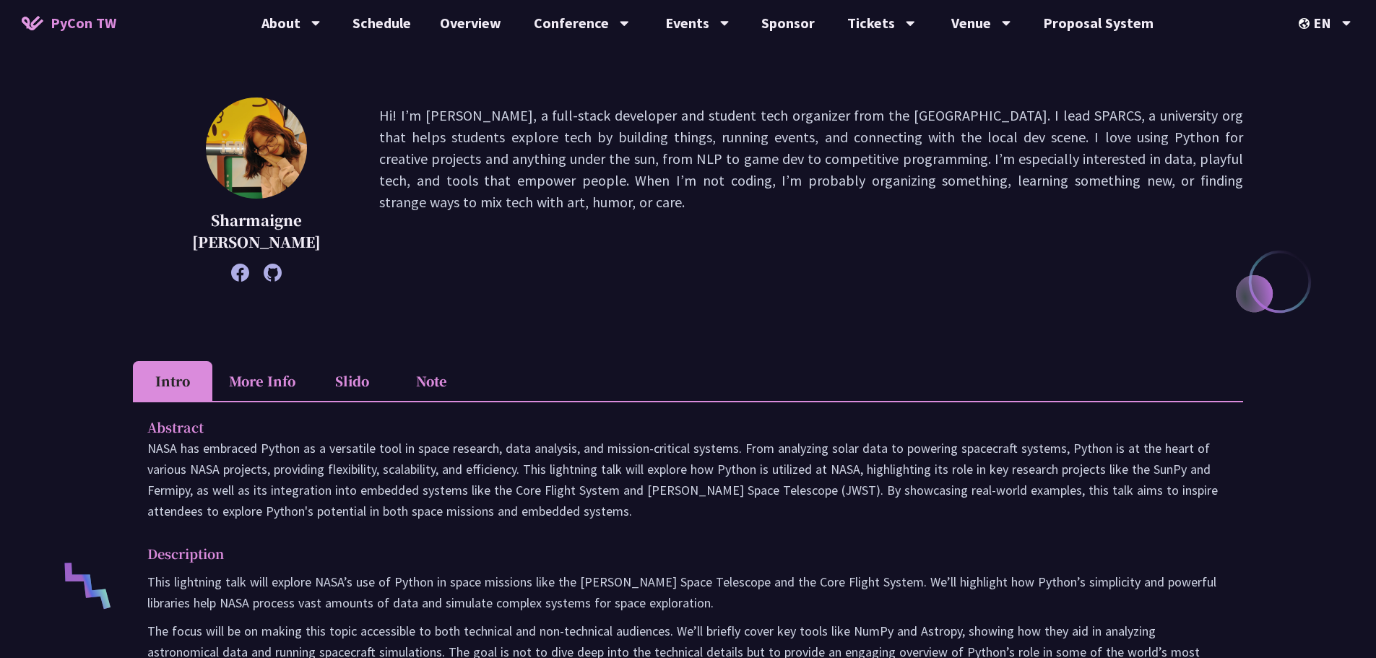
click at [261, 382] on li "More Info" at bounding box center [262, 381] width 100 height 40
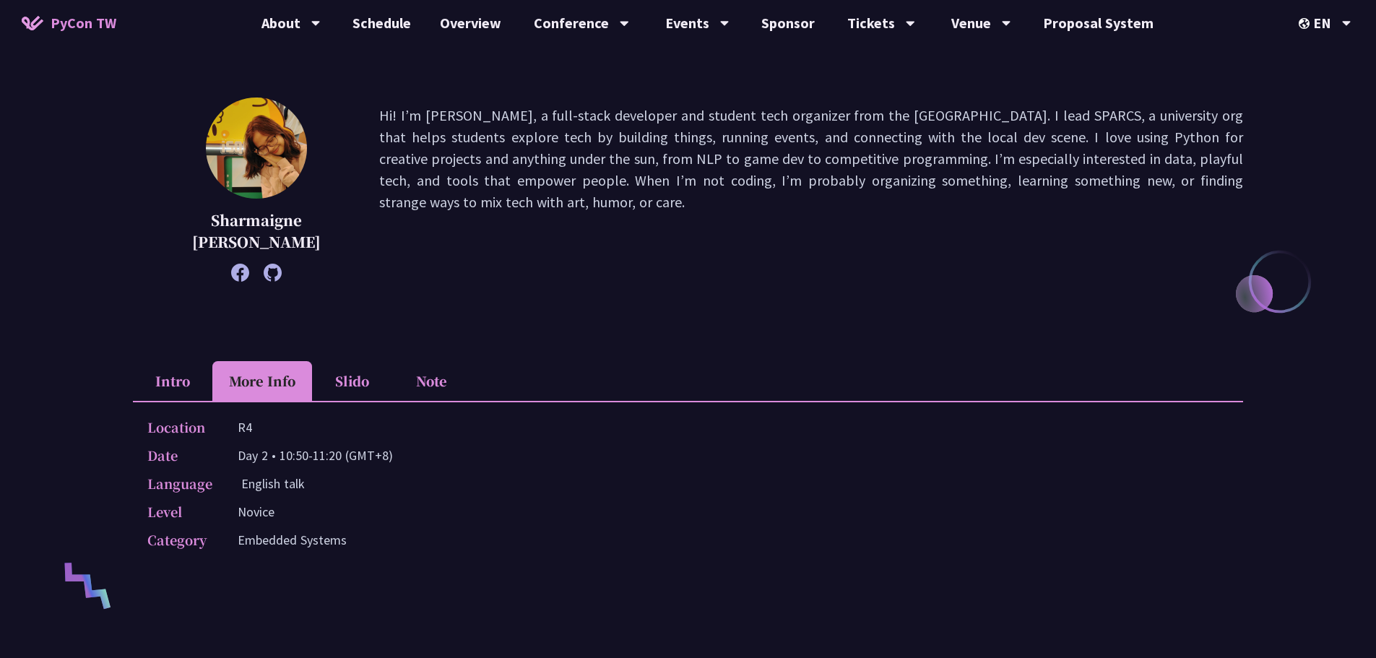
click at [191, 375] on li "Intro" at bounding box center [172, 381] width 79 height 40
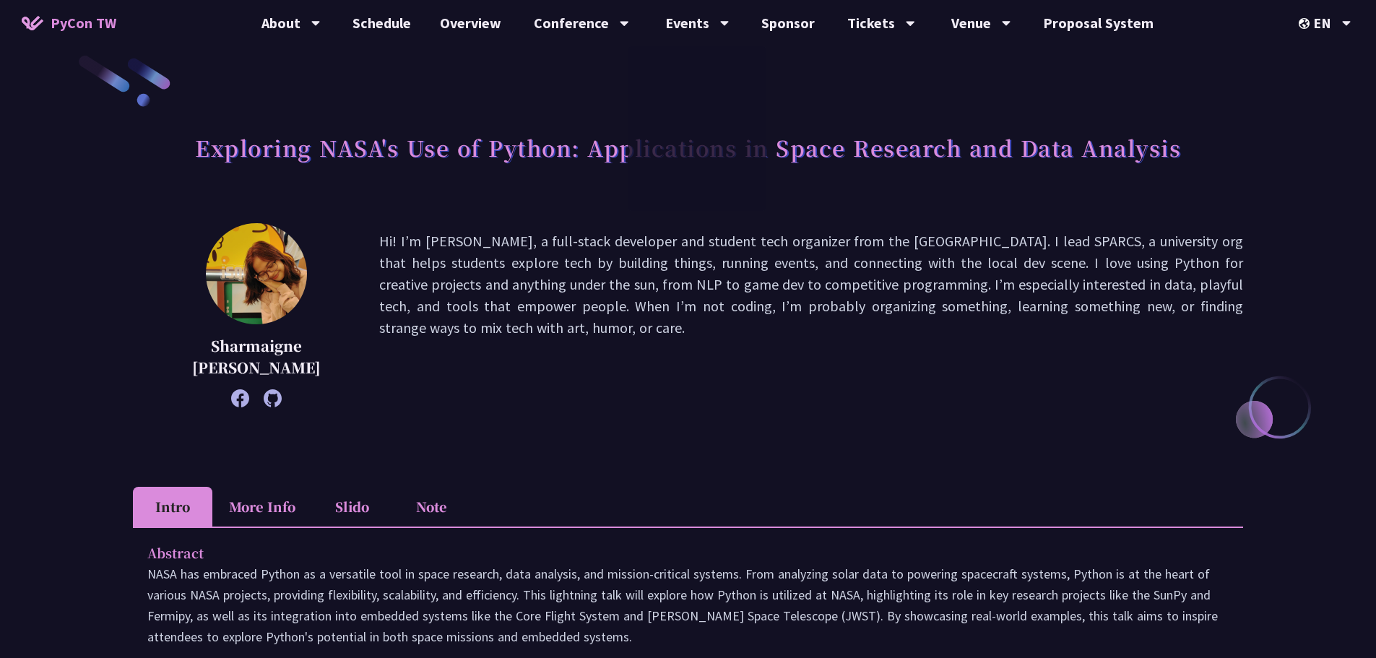
scroll to position [0, 0]
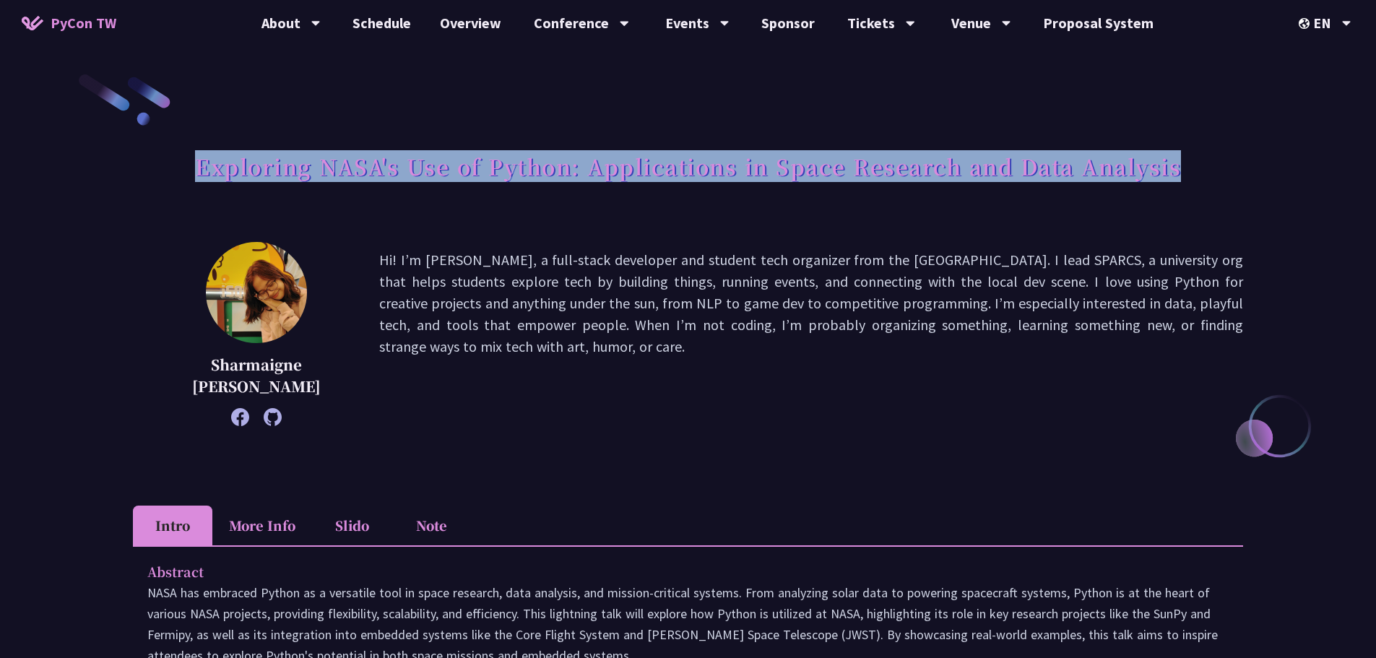
drag, startPoint x: 197, startPoint y: 164, endPoint x: 1286, endPoint y: 164, distance: 1089.2
click at [1286, 164] on div "Exploring NASA's Use of Python: Applications in Space Research and Data Analysi…" at bounding box center [688, 553] width 1376 height 1107
copy h1 "Exploring NASA's Use of Python: Applications in Space Research and Data Analysis"
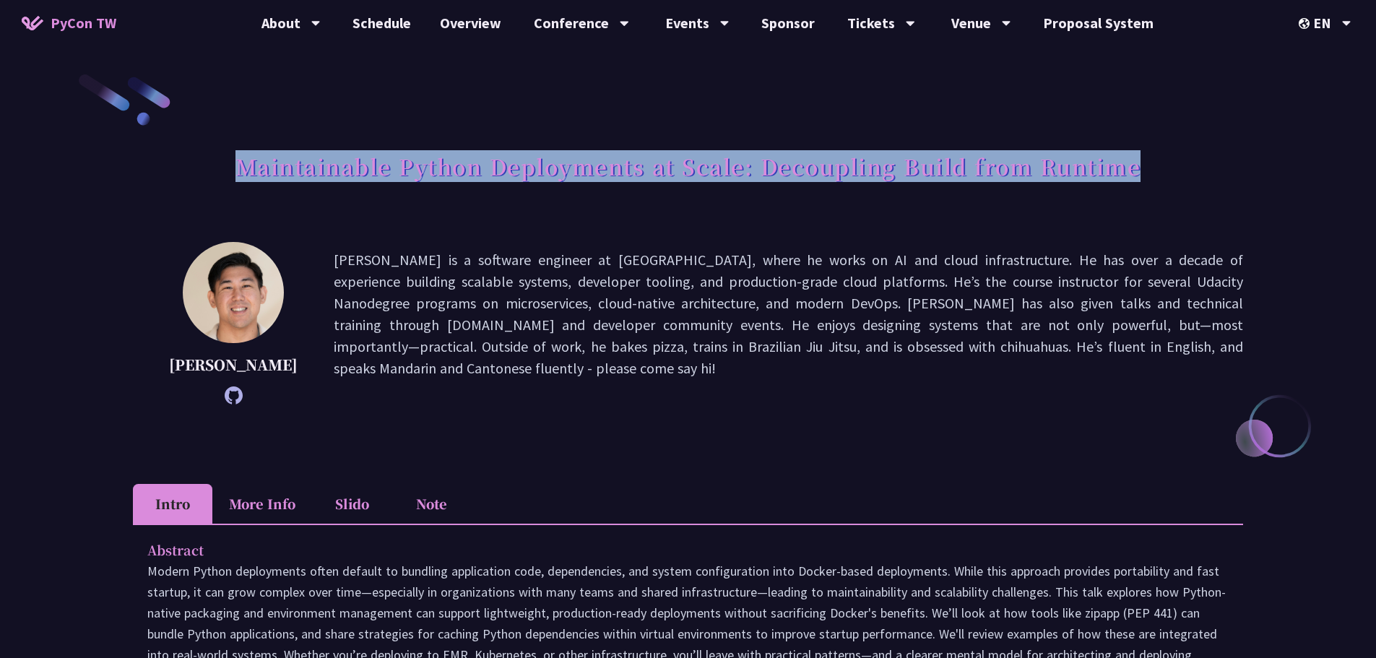
drag, startPoint x: 239, startPoint y: 166, endPoint x: 1166, endPoint y: 155, distance: 926.8
click at [1166, 155] on div "Maintainable Python Deployments at Scale: Decoupling Build from Runtime" at bounding box center [688, 182] width 1110 height 76
copy h1 "Maintainable Python Deployments at Scale: Decoupling Build from Runtime"
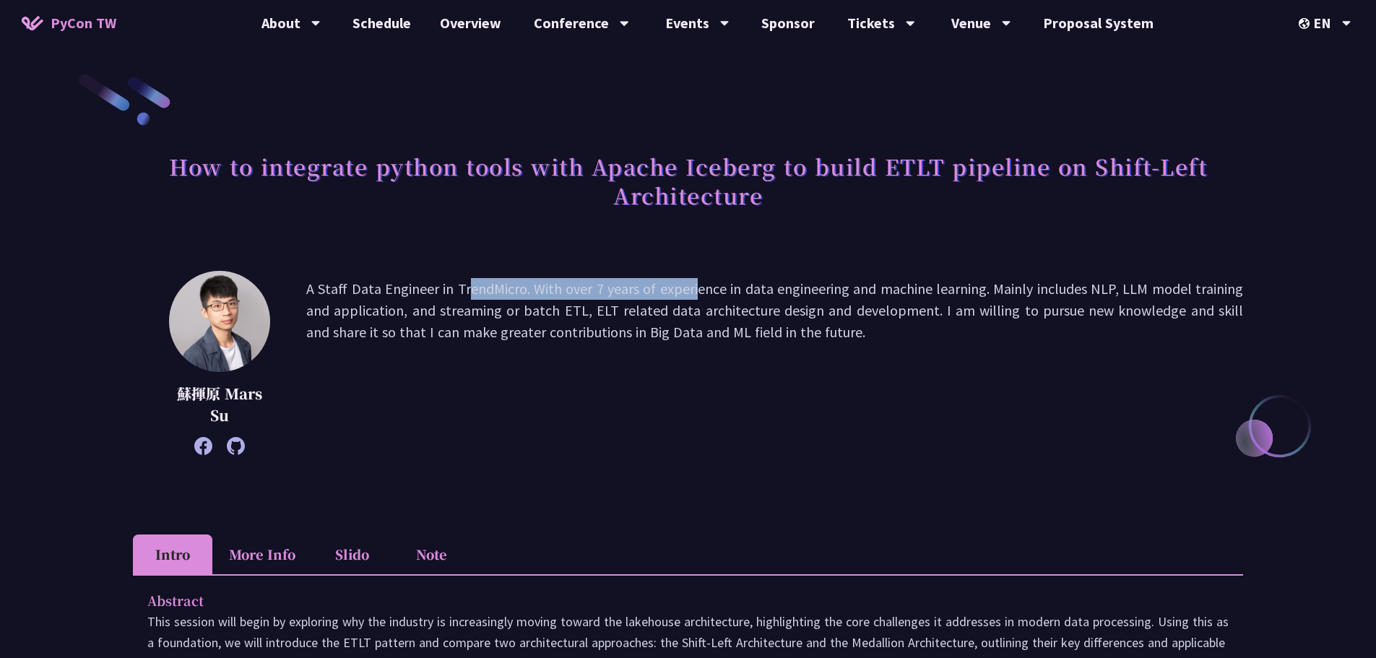
drag, startPoint x: 363, startPoint y: 298, endPoint x: 751, endPoint y: 294, distance: 387.9
click at [657, 298] on p "A Staff Data Engineer in TrendMicro. With over 7 years of experience in data en…" at bounding box center [774, 363] width 937 height 170
click at [825, 308] on p "A Staff Data Engineer in TrendMicro. With over 7 years of experience in data en…" at bounding box center [774, 363] width 937 height 170
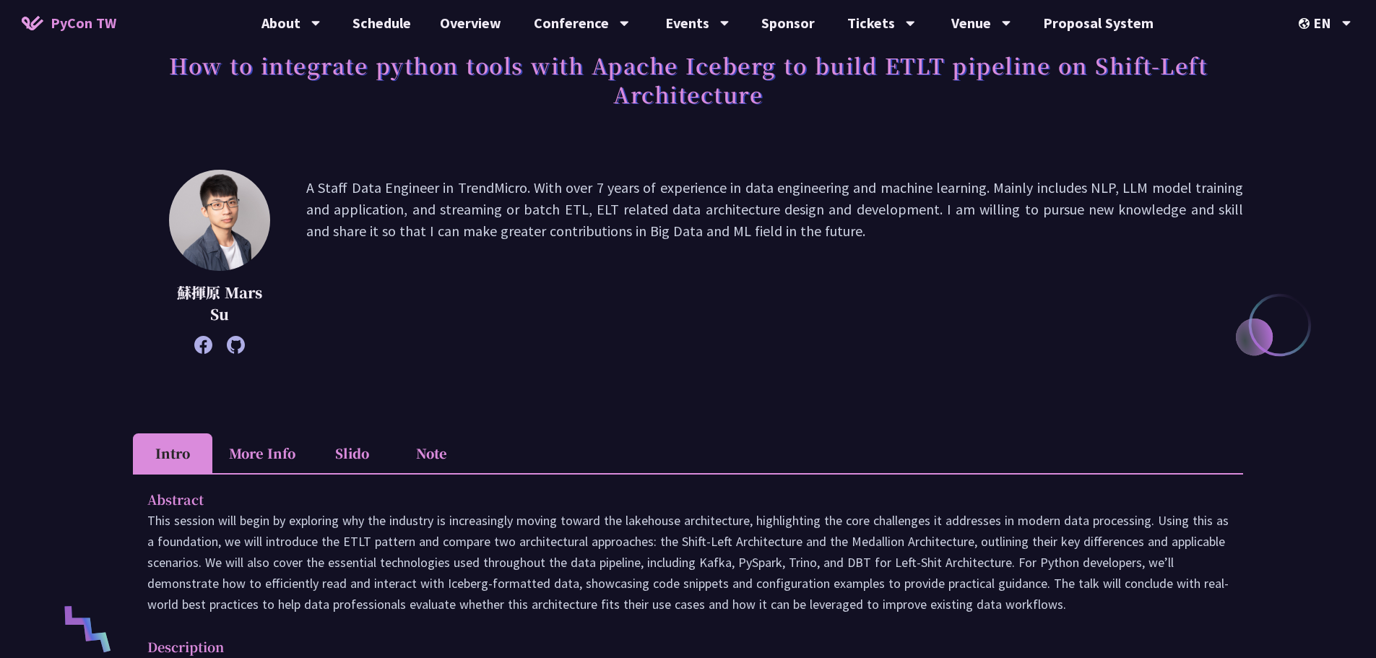
scroll to position [72, 0]
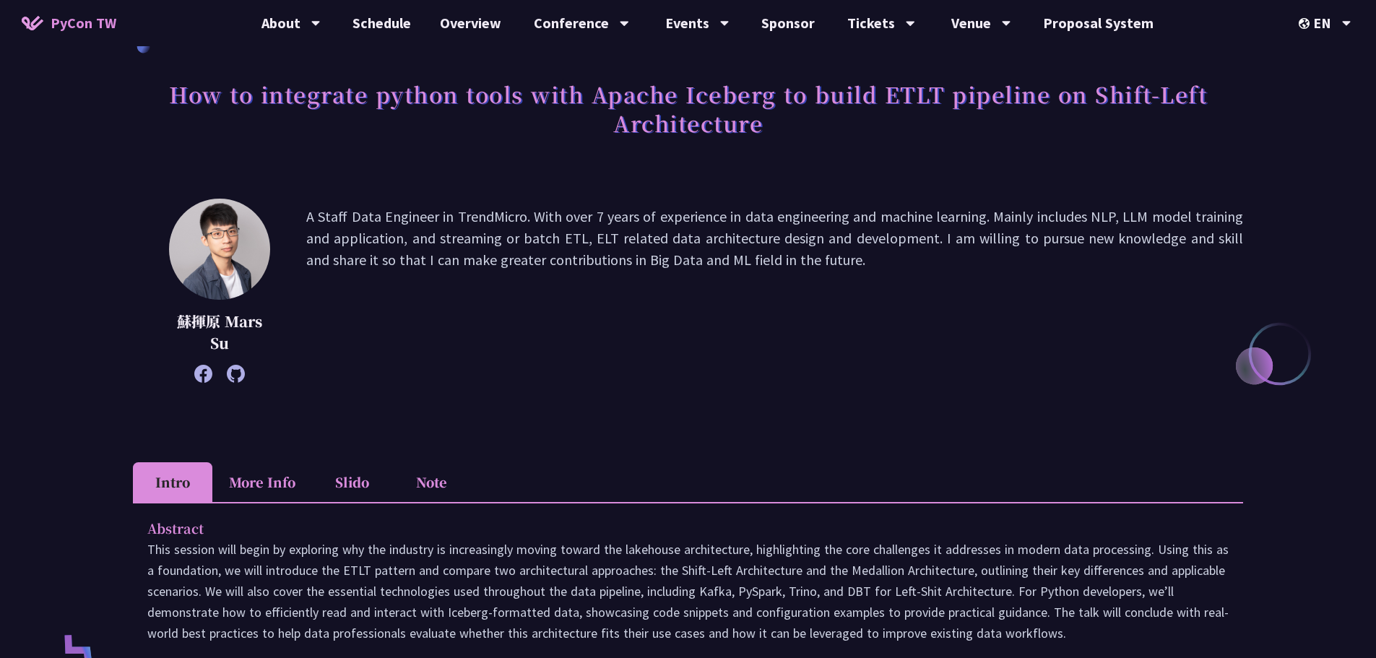
click at [791, 130] on h1 "How to integrate python tools with Apache Iceberg to build ETLT pipeline on Shi…" at bounding box center [688, 108] width 1110 height 72
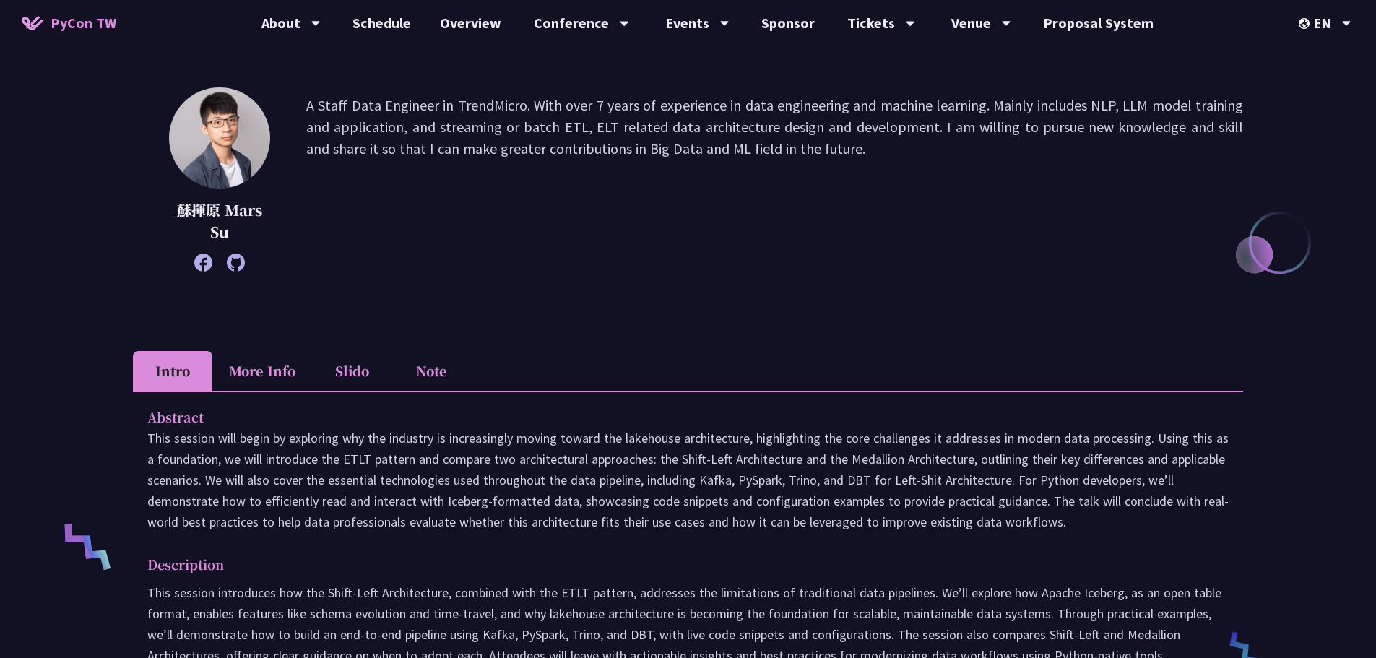
scroll to position [217, 0]
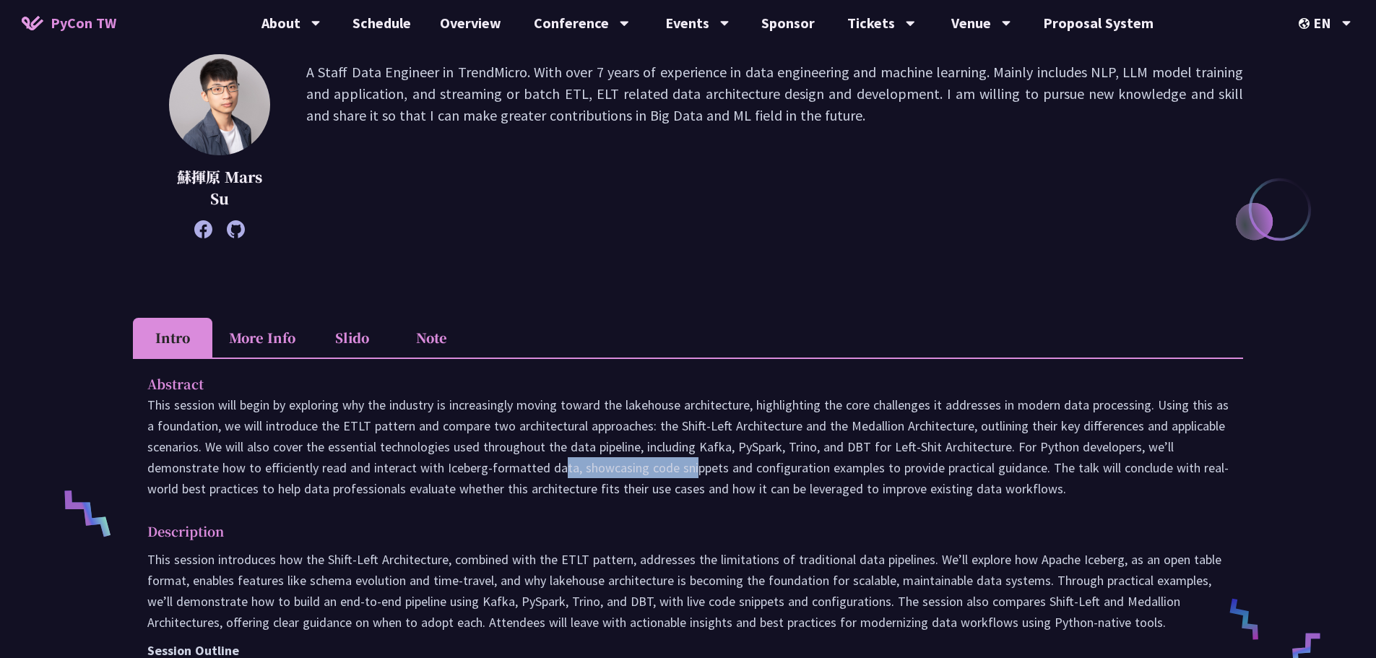
drag, startPoint x: 440, startPoint y: 468, endPoint x: 567, endPoint y: 464, distance: 127.2
click at [567, 464] on p "This session will begin by exploring why the industry is increasingly moving to…" at bounding box center [687, 446] width 1081 height 105
copy p "Iceberg-formatted data"
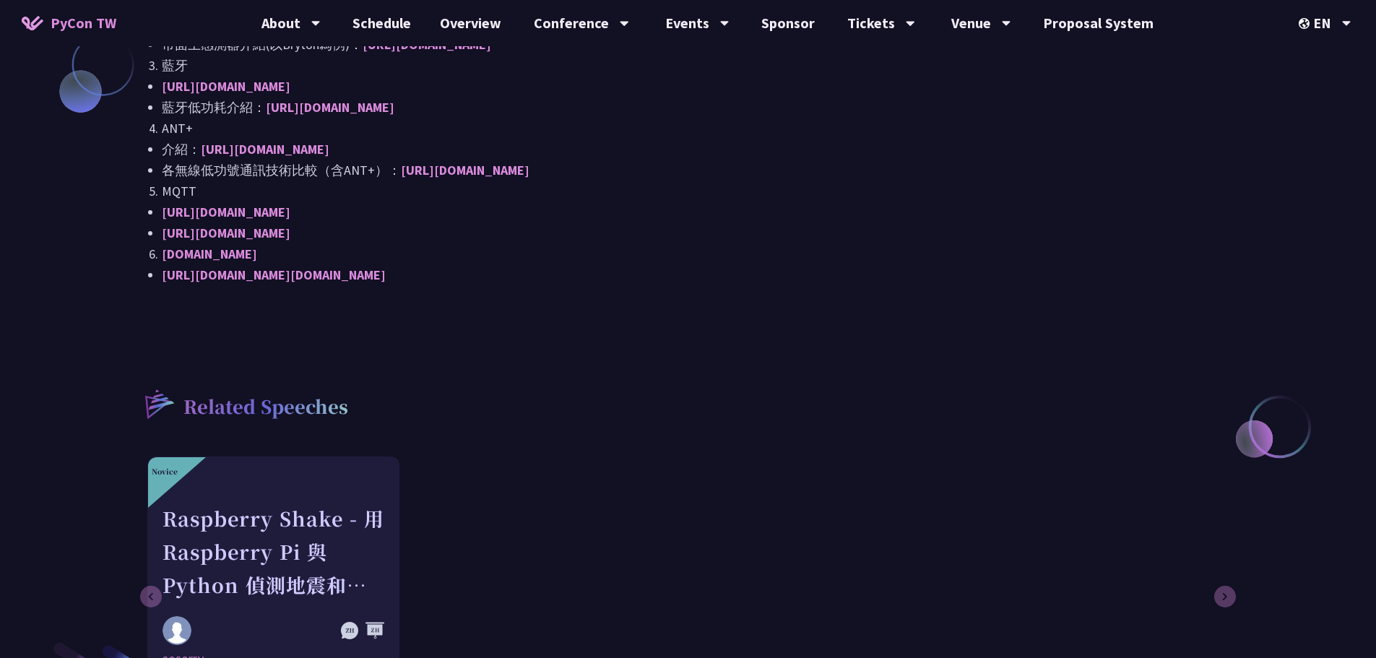
scroll to position [1300, 0]
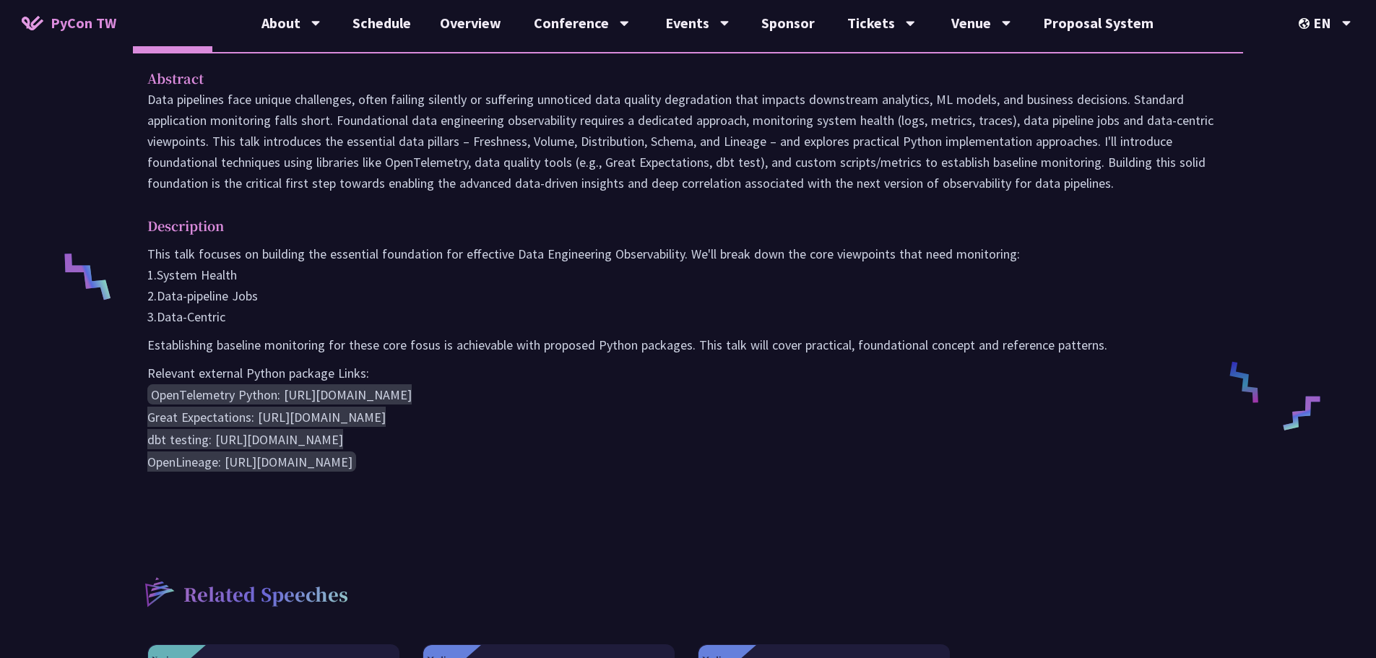
scroll to position [506, 0]
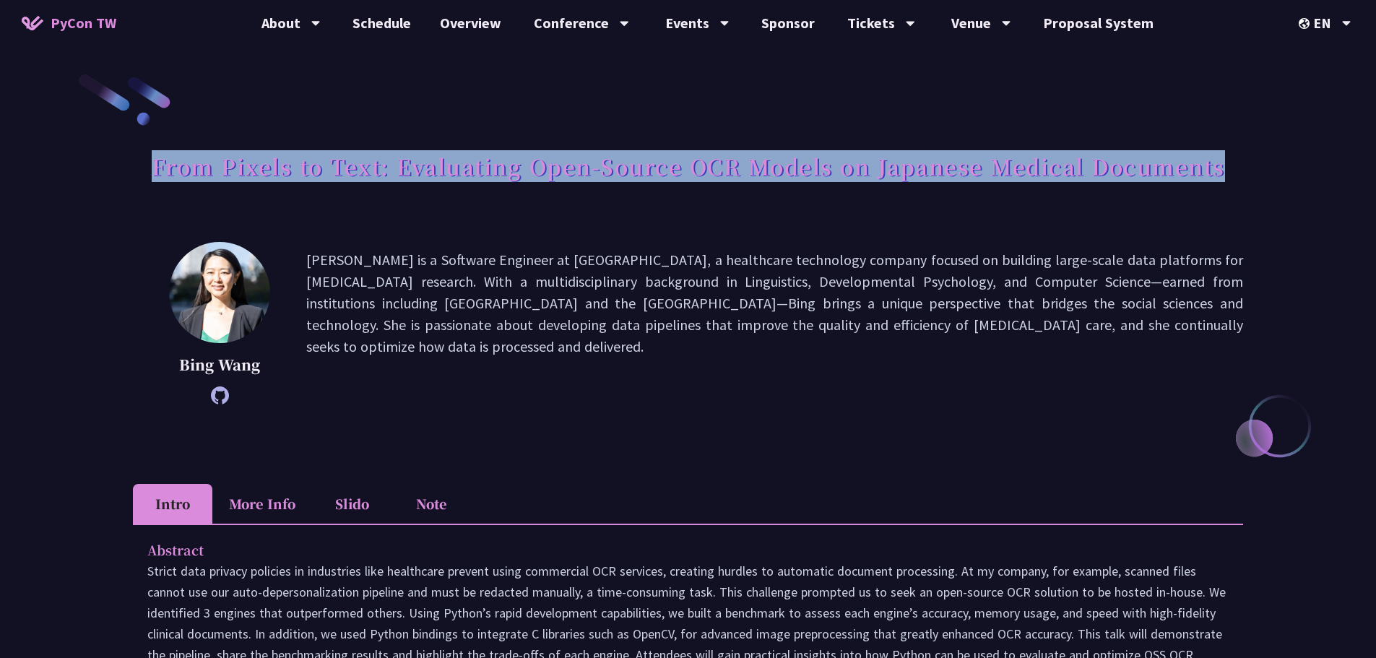
drag, startPoint x: 157, startPoint y: 166, endPoint x: 1370, endPoint y: 165, distance: 1213.5
copy h1 "From Pixels to Text: Evaluating Open-Source OCR Models on Japanese Medical Docu…"
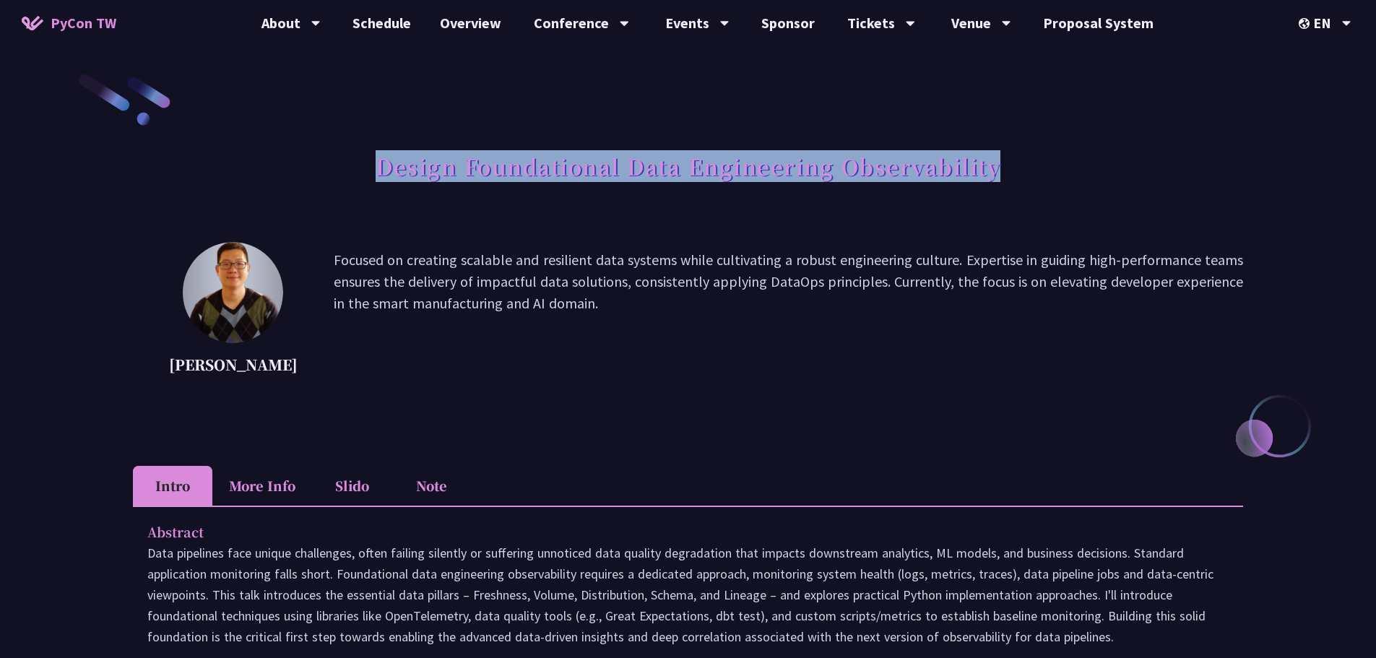
drag, startPoint x: 373, startPoint y: 158, endPoint x: 1069, endPoint y: 171, distance: 696.4
click at [1069, 171] on div "Design Foundational Data Engineering Observability" at bounding box center [688, 182] width 1110 height 76
copy h1 "Design Foundational Data Engineering Observability"
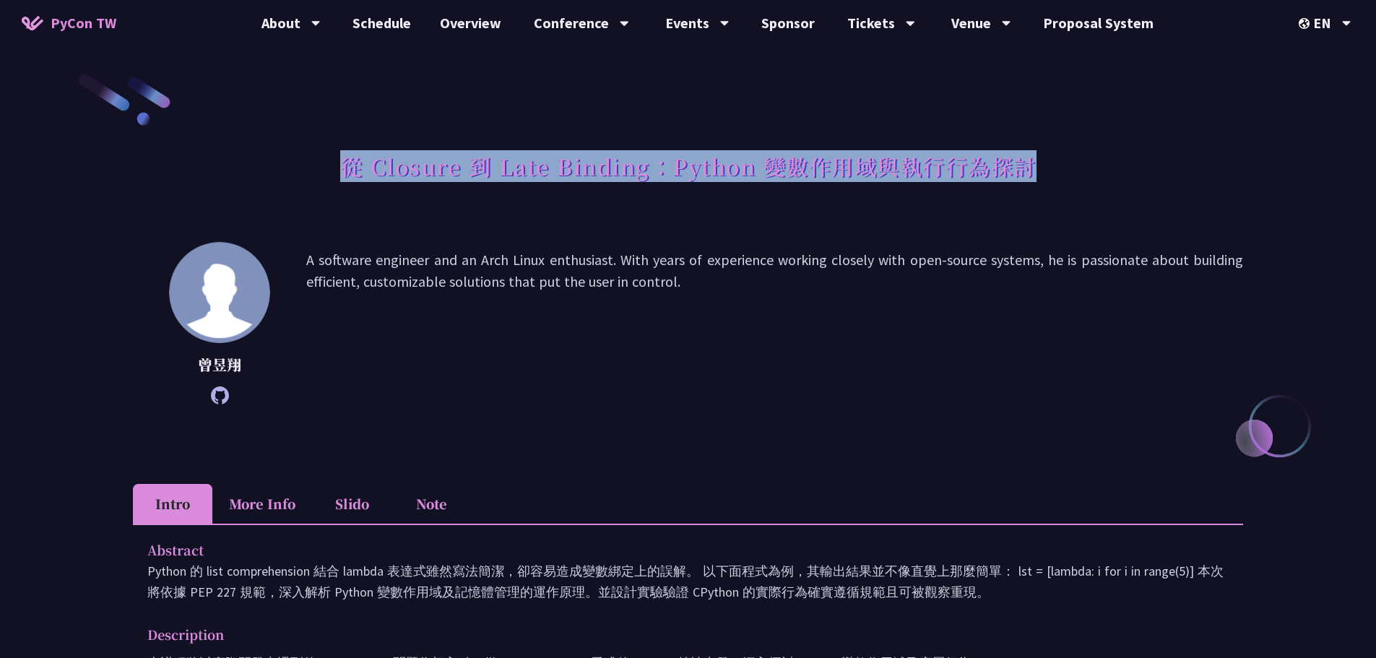
drag, startPoint x: 341, startPoint y: 166, endPoint x: 1083, endPoint y: 154, distance: 742.6
click at [1083, 154] on div "從 Closure 到 Late Binding：Python 變數作用域與執行行為探討" at bounding box center [688, 182] width 1110 height 76
copy h1 "從 Closure 到 Late Binding：Python 變數作用域與執行行為探討"
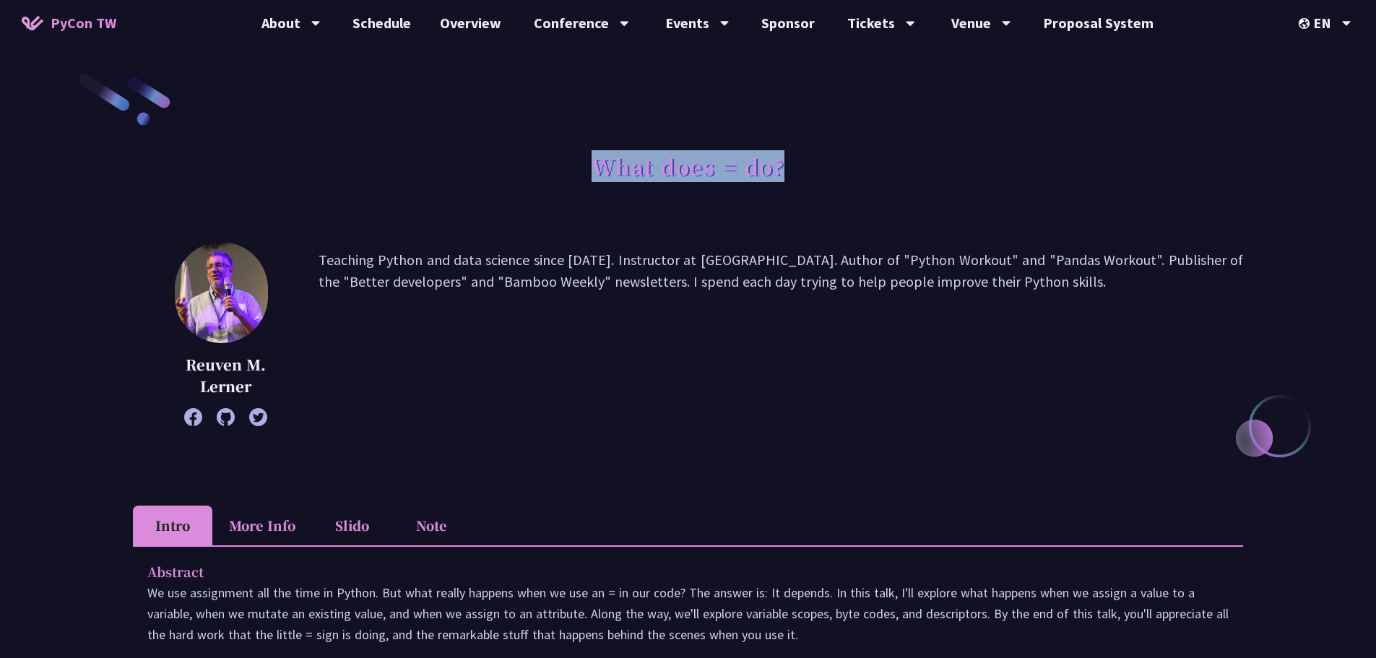
drag, startPoint x: 585, startPoint y: 168, endPoint x: 832, endPoint y: 162, distance: 247.1
click at [832, 162] on div "What does = do?" at bounding box center [688, 182] width 1110 height 76
copy h1 "What does = do?"
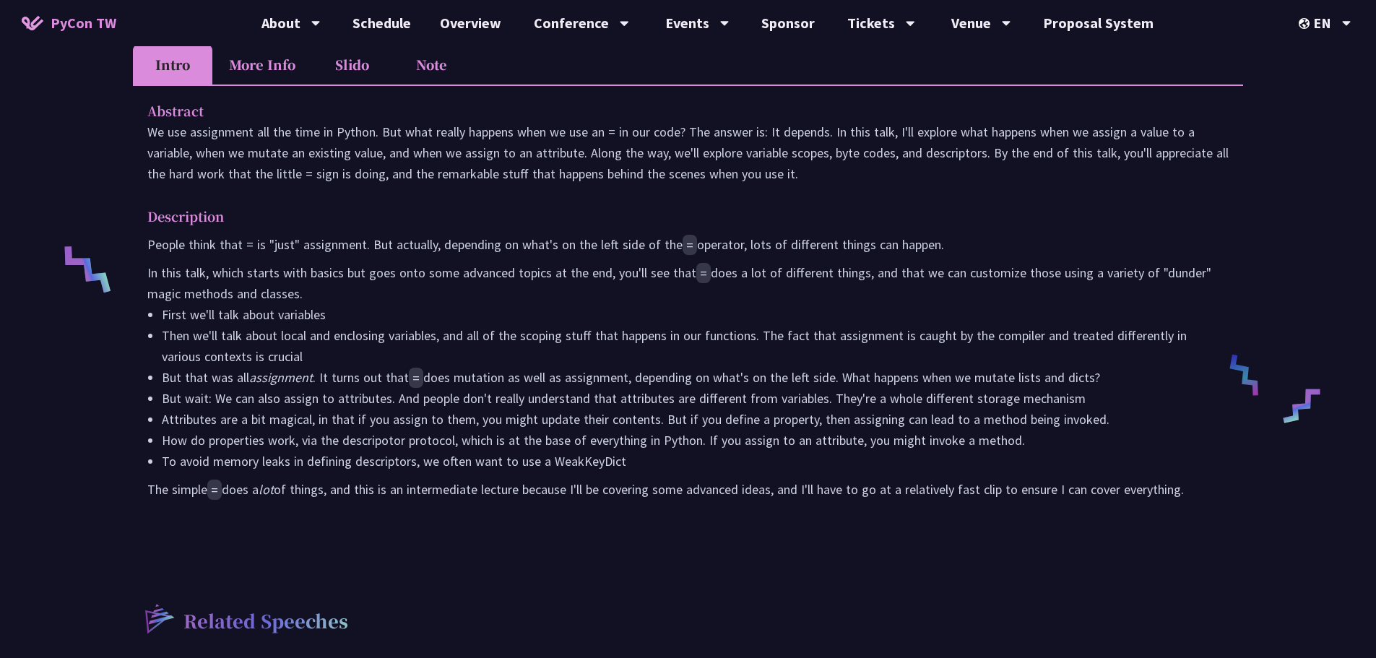
scroll to position [506, 0]
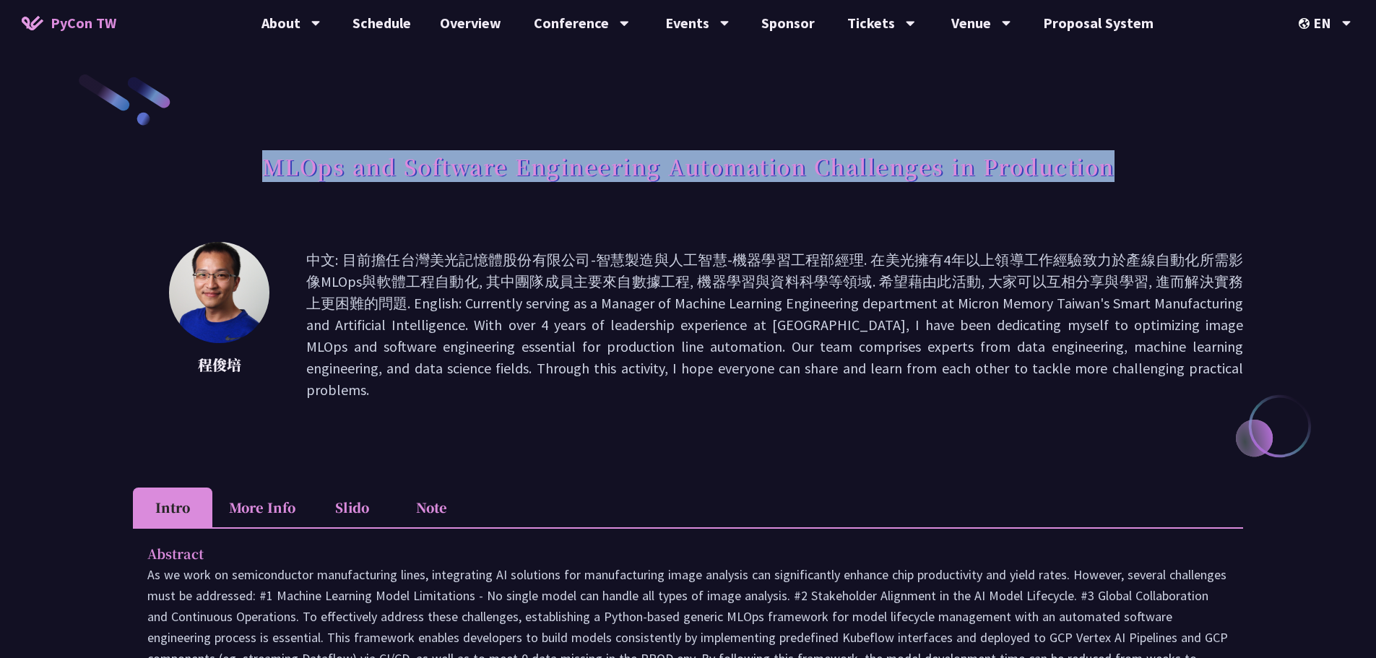
drag, startPoint x: 270, startPoint y: 167, endPoint x: 1224, endPoint y: 164, distance: 953.4
click at [1224, 164] on div "MLOps and Software Engineering Automation Challenges in Production" at bounding box center [688, 182] width 1110 height 76
copy h1 "MLOps and Software Engineering Automation Challenges in Production"
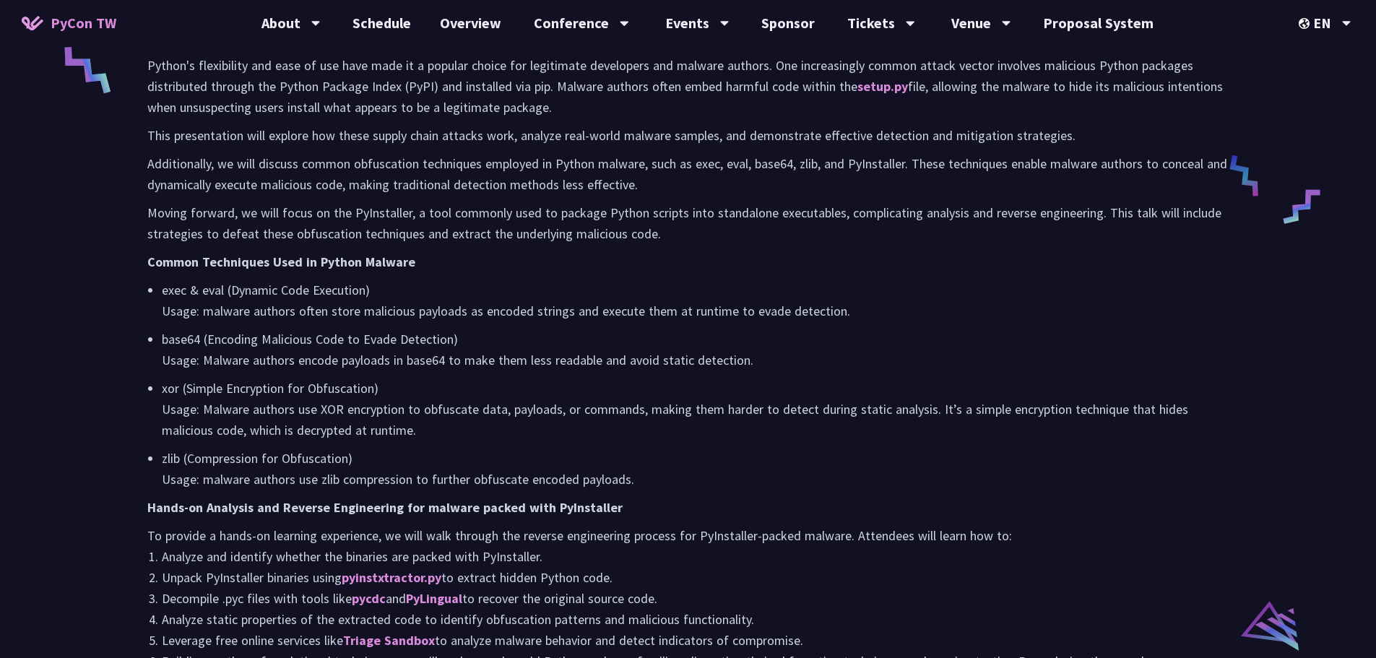
scroll to position [650, 0]
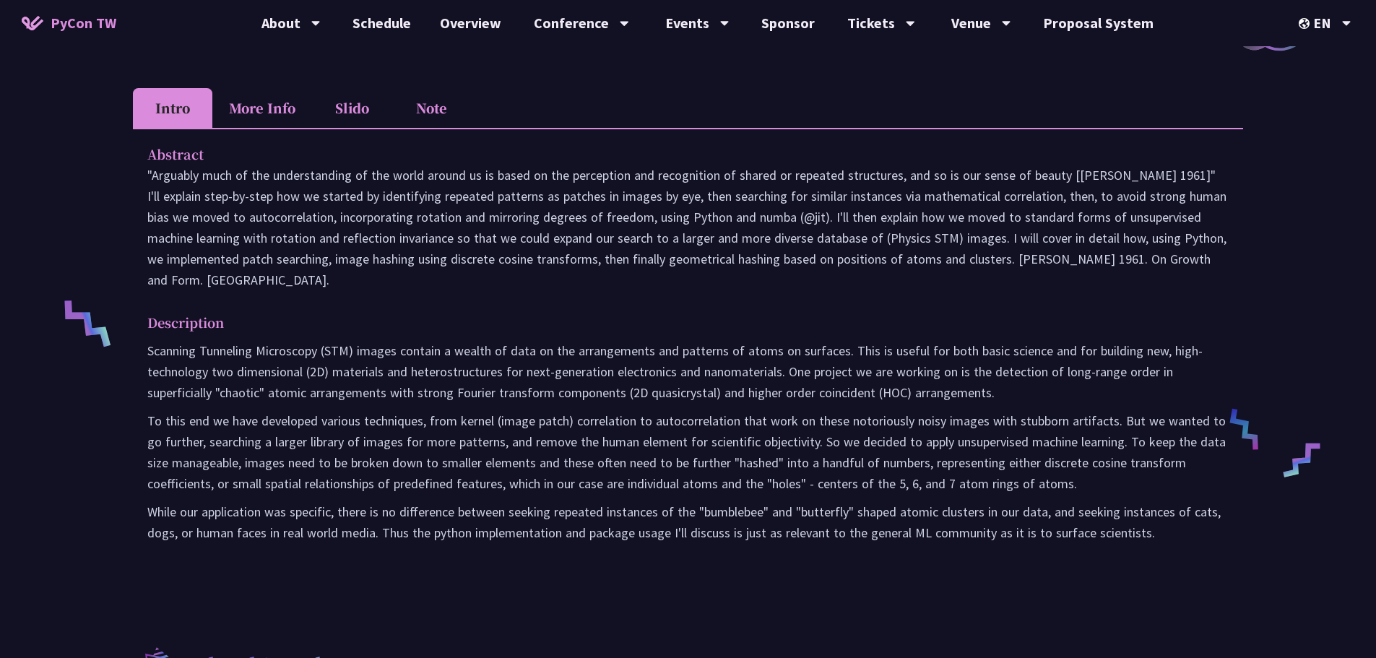
scroll to position [361, 0]
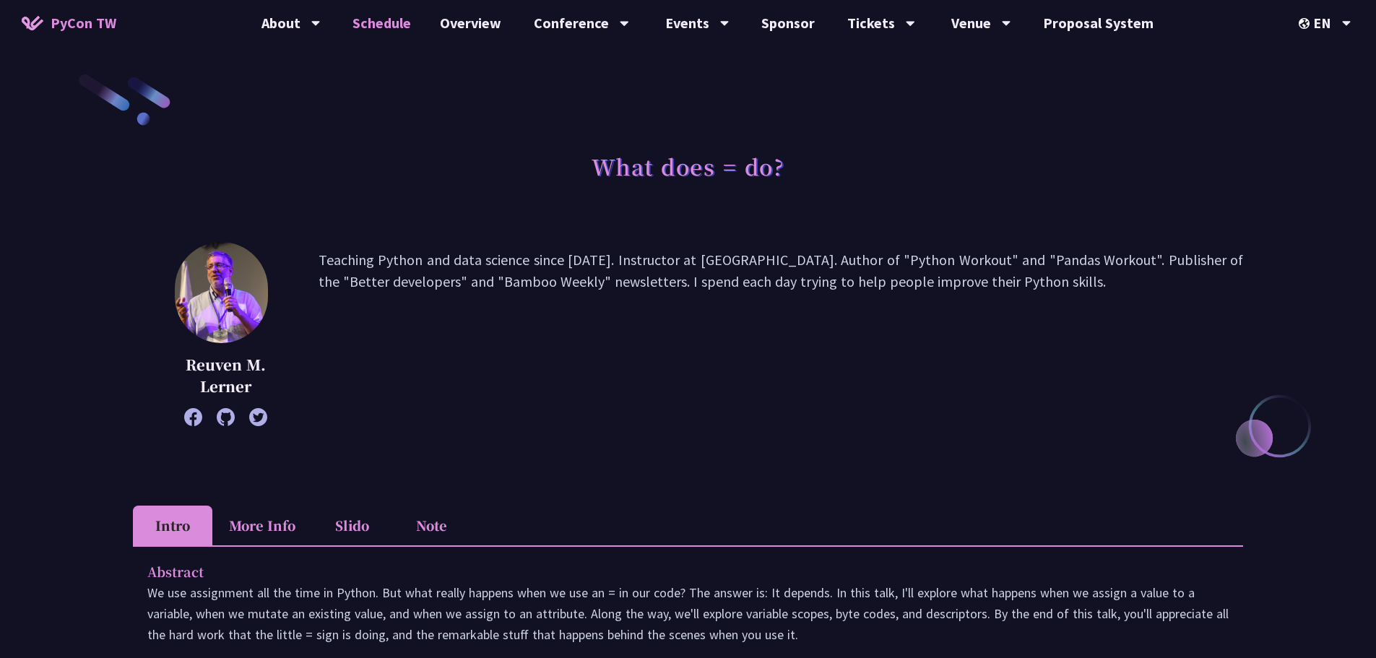
click at [382, 27] on link "Schedule" at bounding box center [381, 23] width 87 height 46
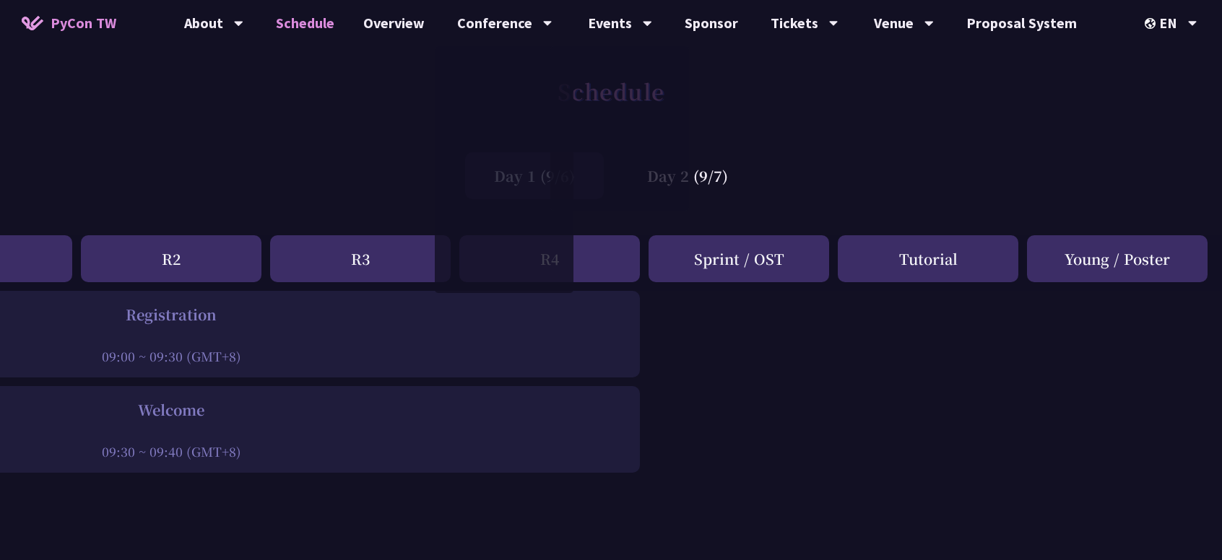
scroll to position [0, 312]
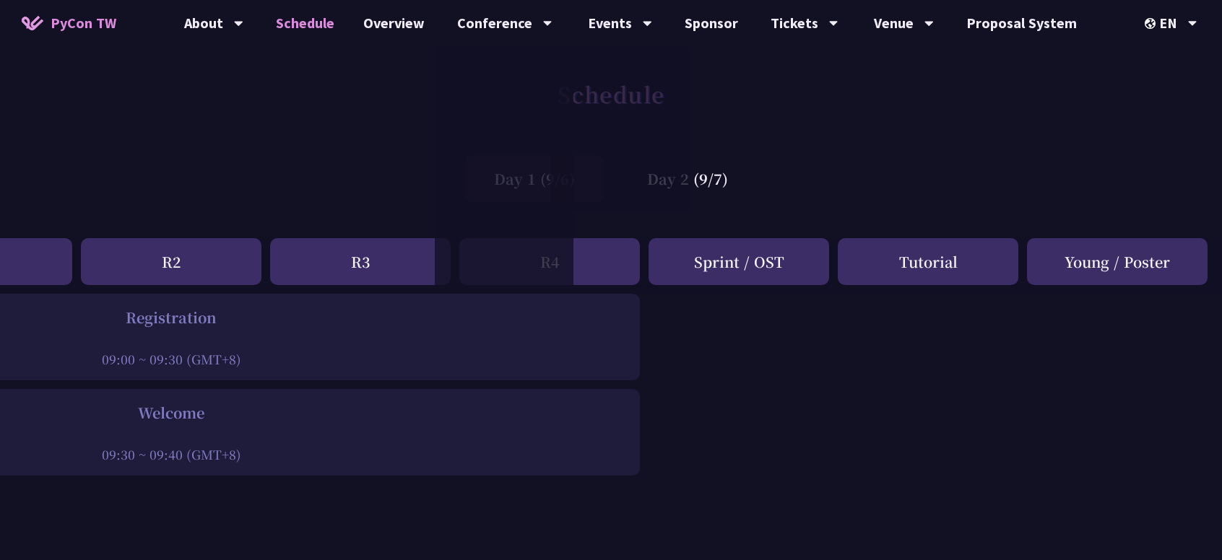
click at [929, 152] on div "Day 1 (9/6) Day 2 (9/7)" at bounding box center [611, 178] width 1222 height 61
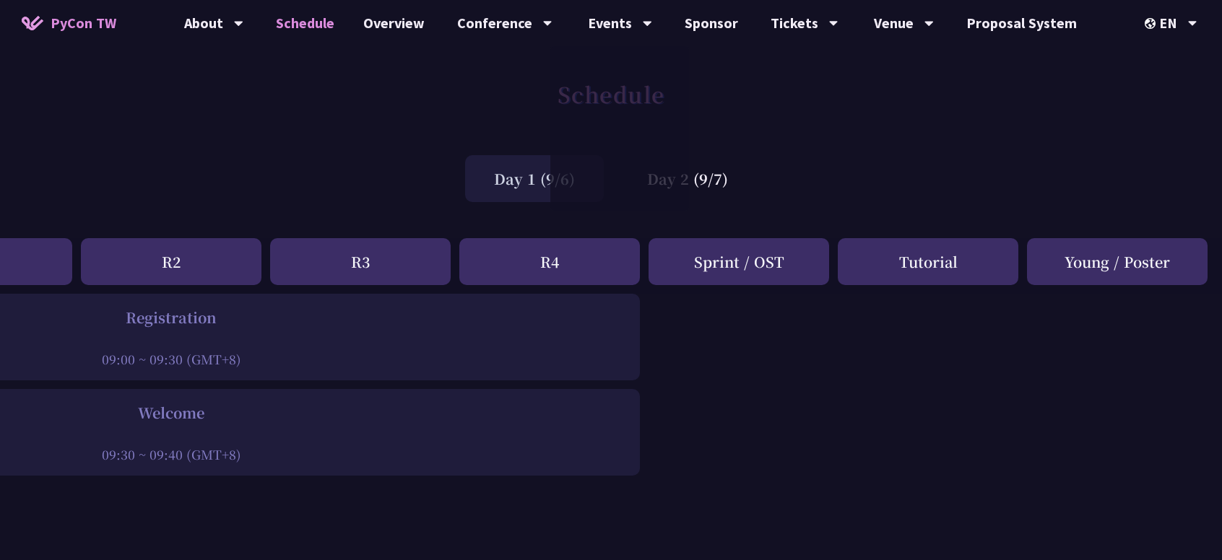
click at [490, 182] on div "Day 1 (9/6)" at bounding box center [534, 178] width 139 height 47
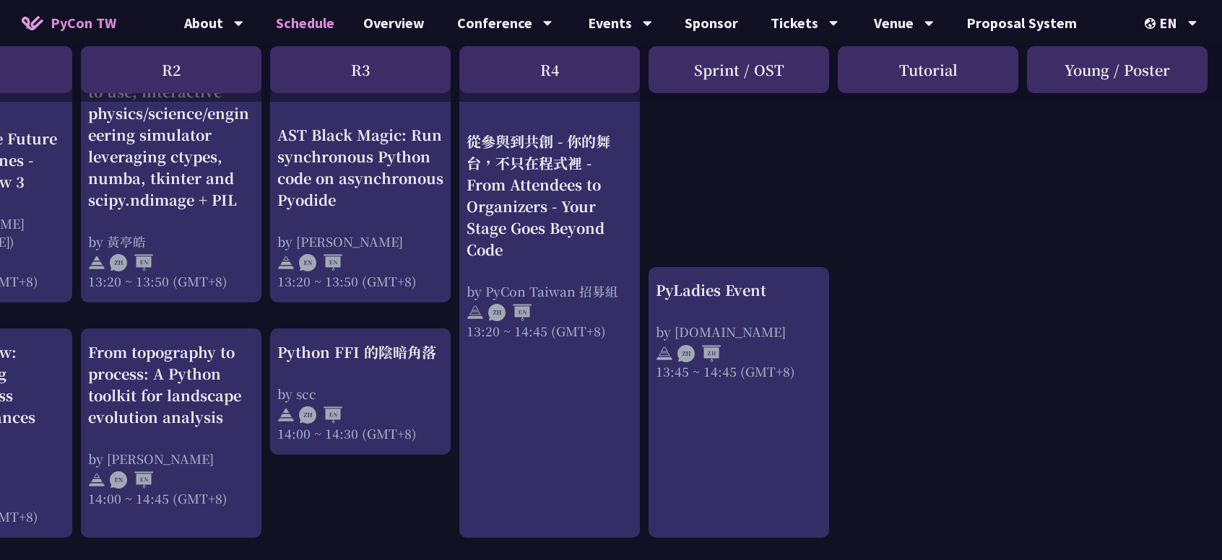
scroll to position [1300, 0]
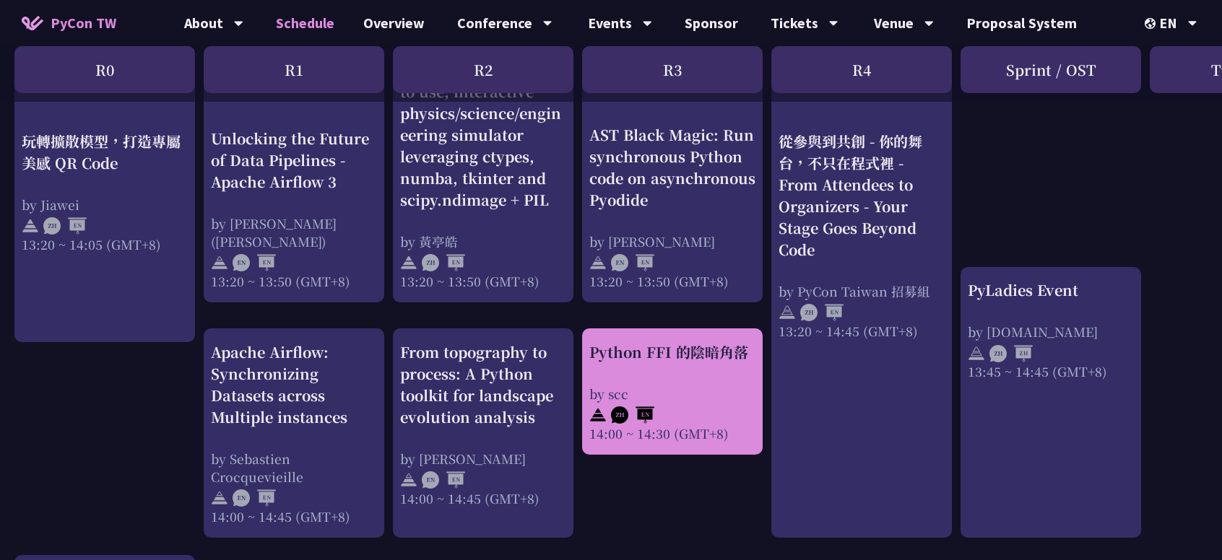
click at [676, 371] on div "Python FFI 的陰暗角落 by scc 14:00 ~ 14:30 (GMT+8)" at bounding box center [672, 392] width 166 height 101
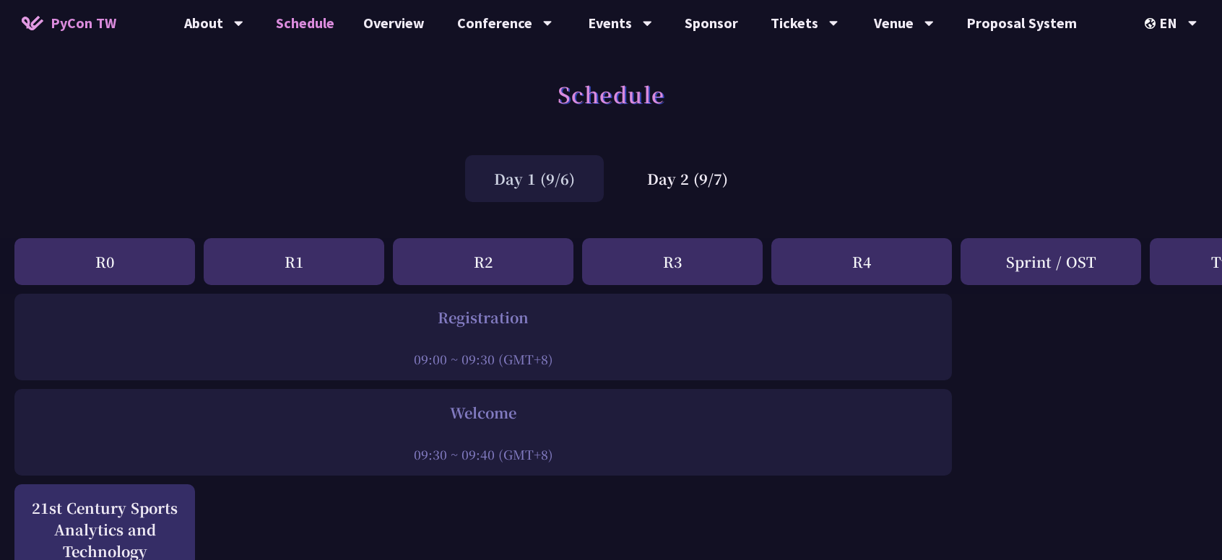
click at [545, 178] on div "Day 1 (9/6)" at bounding box center [534, 178] width 139 height 47
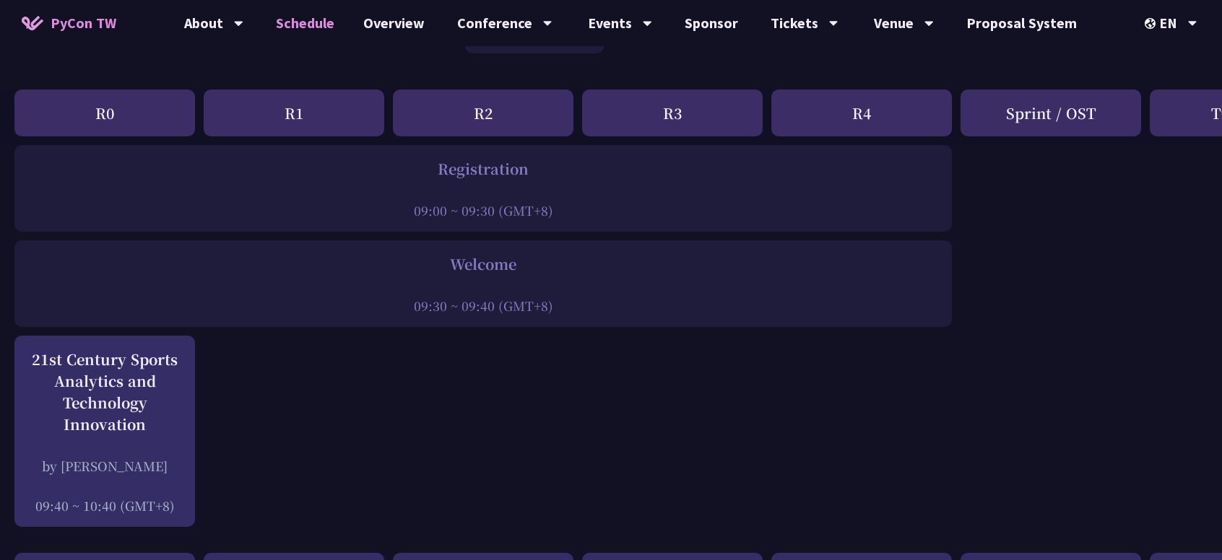
scroll to position [144, 0]
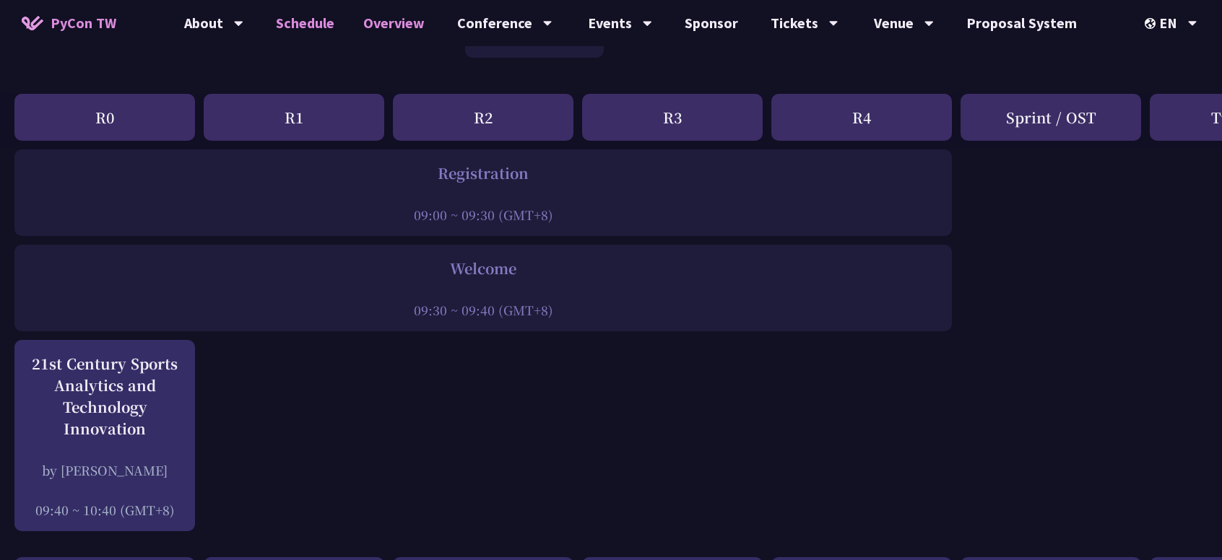
click at [408, 22] on link "Overview" at bounding box center [394, 23] width 90 height 46
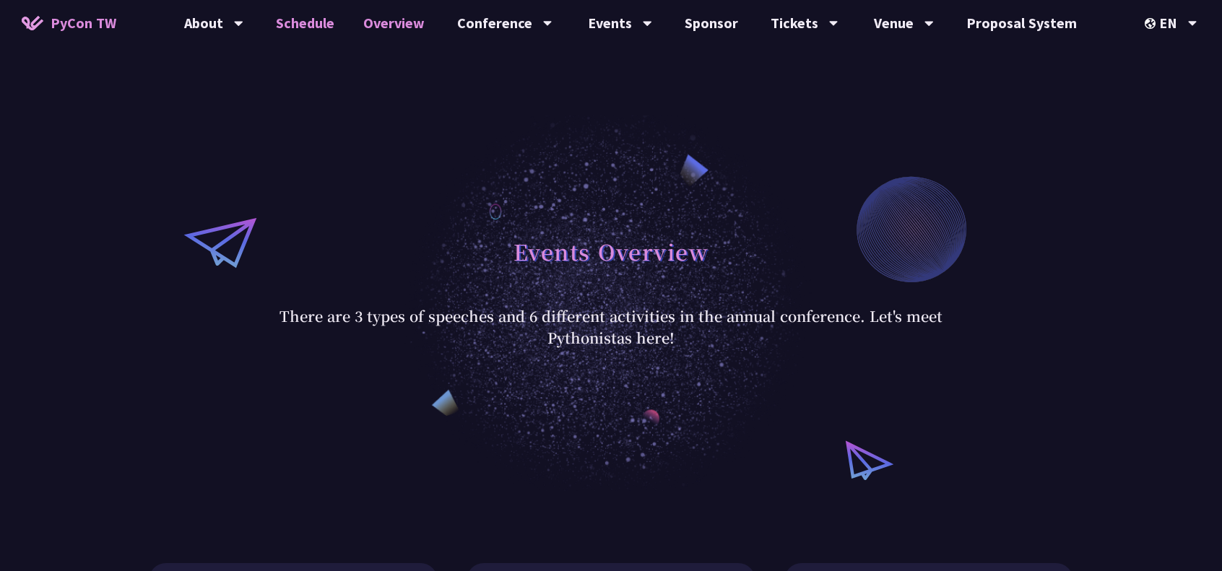
click at [322, 23] on link "Schedule" at bounding box center [304, 23] width 87 height 46
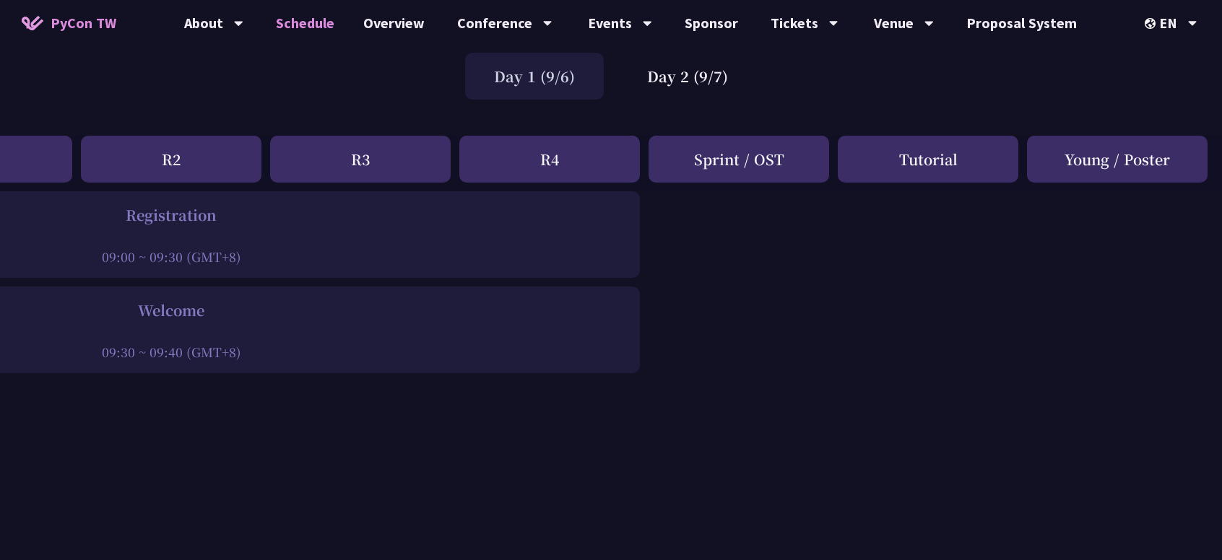
scroll to position [0, 312]
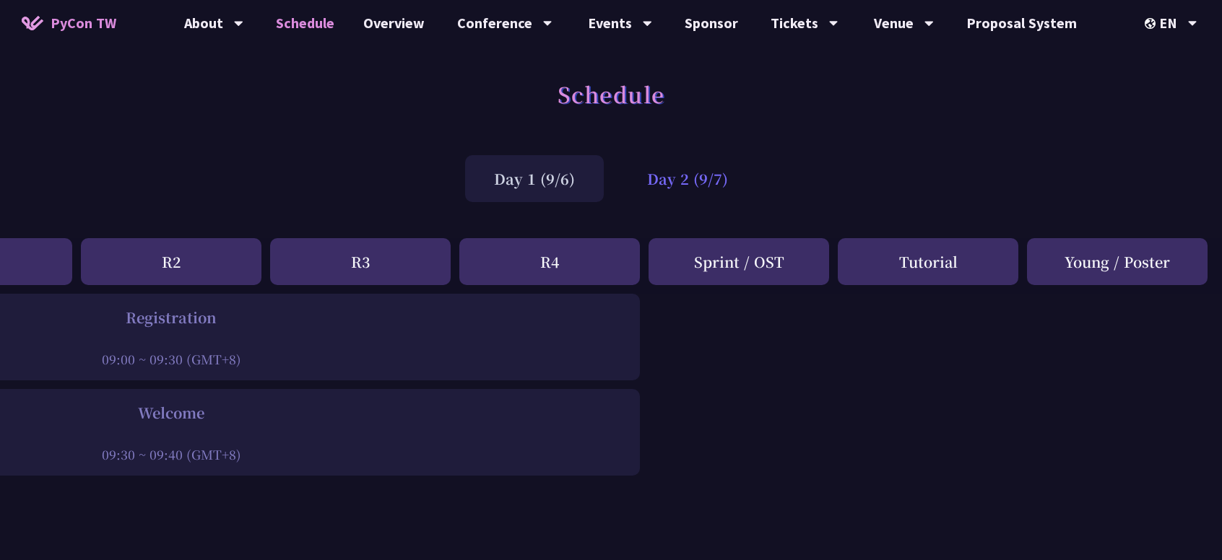
click at [668, 179] on div "Day 2 (9/7)" at bounding box center [687, 178] width 139 height 47
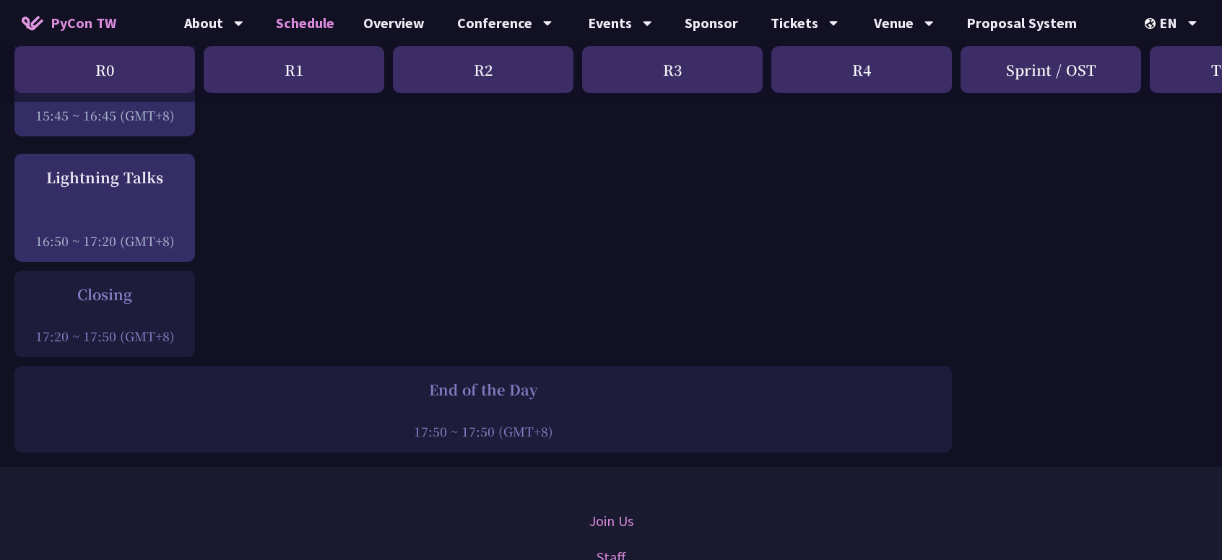
scroll to position [2095, 0]
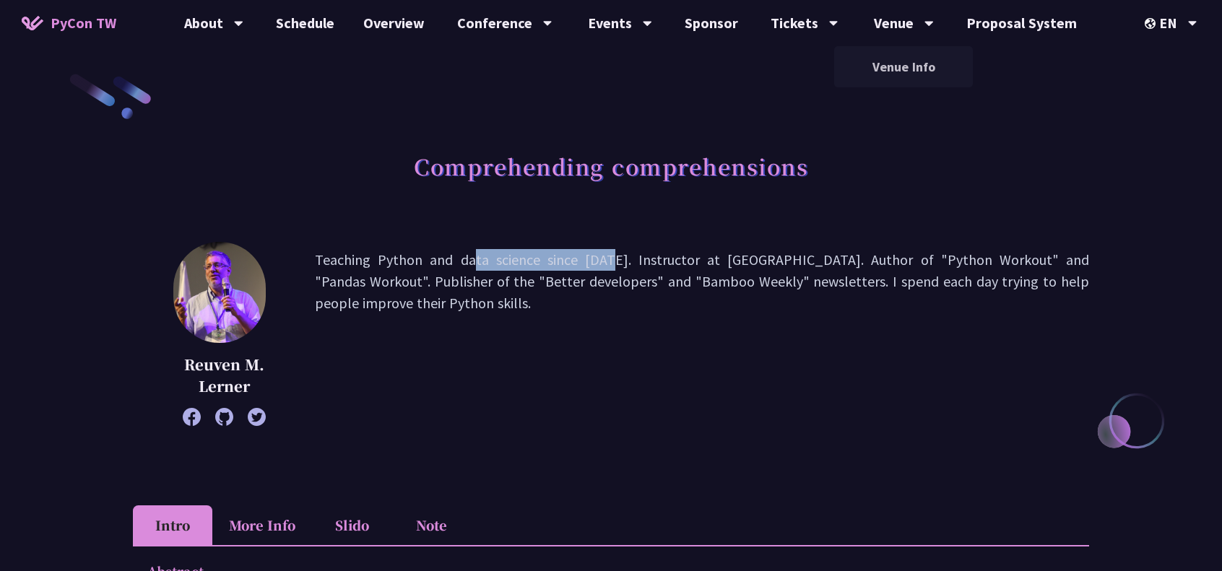
drag, startPoint x: 350, startPoint y: 261, endPoint x: 514, endPoint y: 261, distance: 164.7
click at [493, 259] on p "Teaching Python and data science since 1995. Instructor at LernerPython. Author…" at bounding box center [702, 334] width 774 height 170
click at [570, 270] on p "Teaching Python and data science since [DATE]. Instructor at [GEOGRAPHIC_DATA].…" at bounding box center [702, 334] width 774 height 170
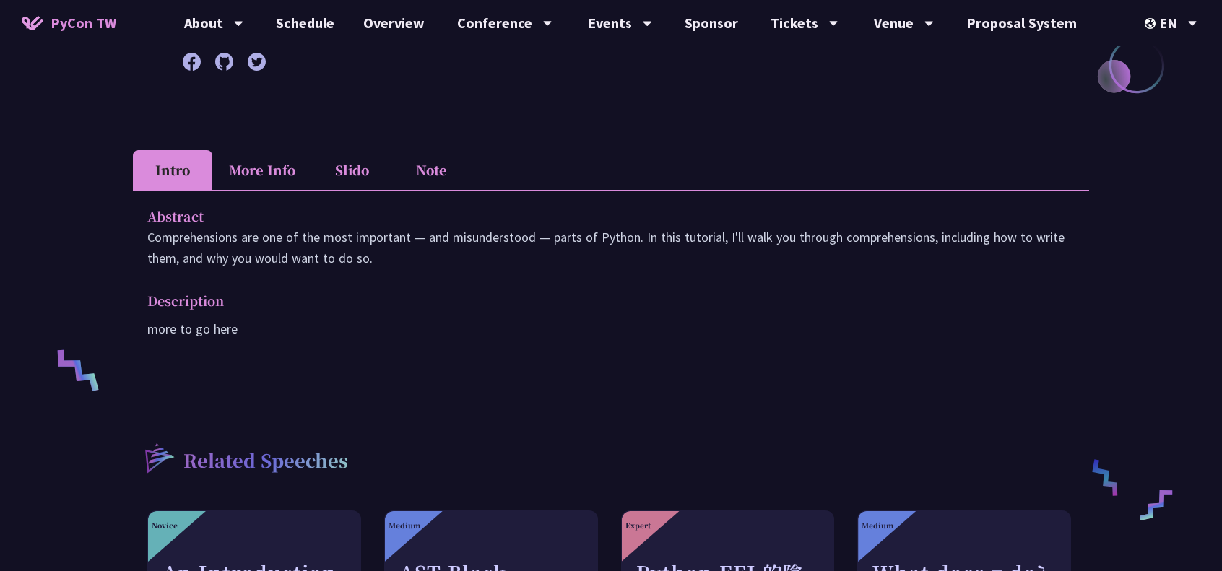
scroll to position [289, 0]
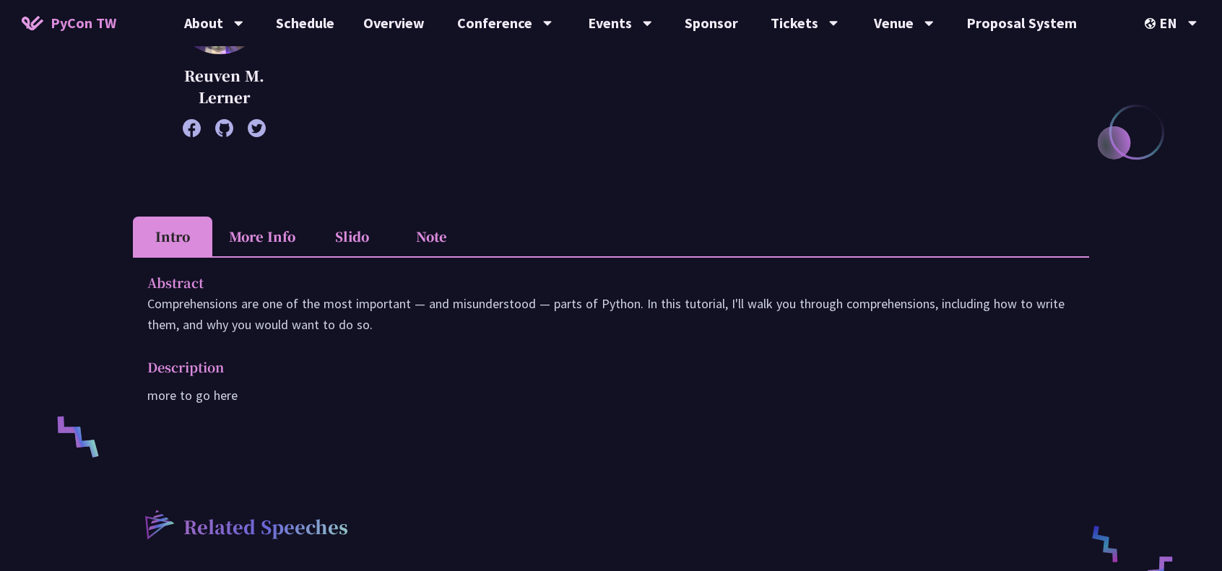
drag, startPoint x: 411, startPoint y: 317, endPoint x: 420, endPoint y: 316, distance: 9.5
click at [420, 316] on p "Comprehensions are one of the most important — and misunderstood — parts of Pyt…" at bounding box center [610, 314] width 927 height 42
click at [510, 303] on p "Comprehensions are one of the most important — and misunderstood — parts of Pyt…" at bounding box center [610, 314] width 927 height 42
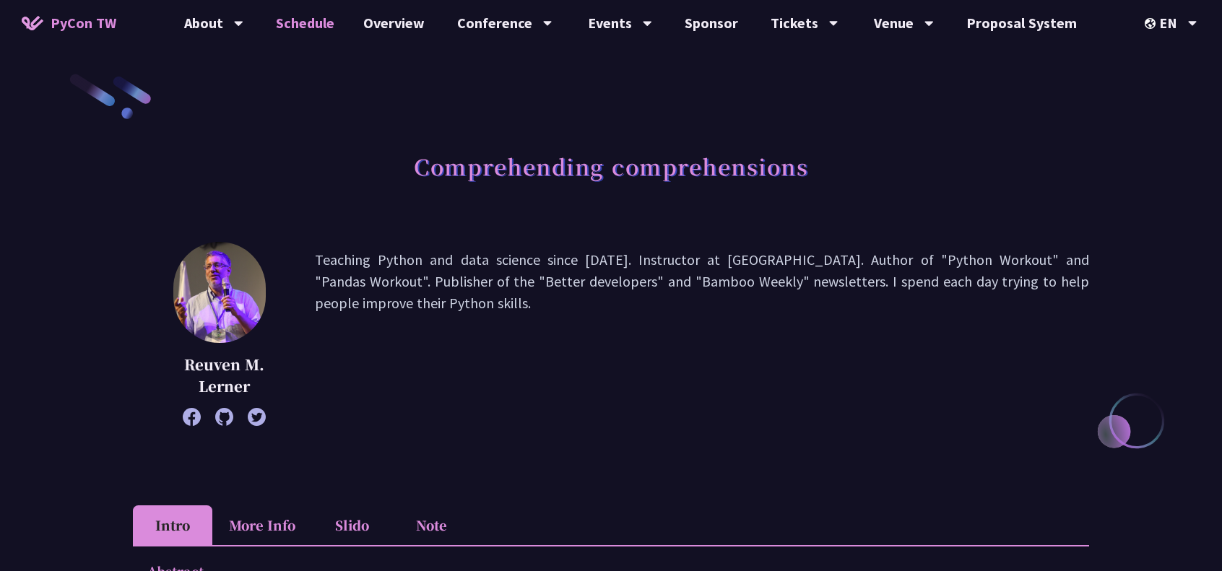
click at [301, 15] on link "Schedule" at bounding box center [304, 23] width 87 height 46
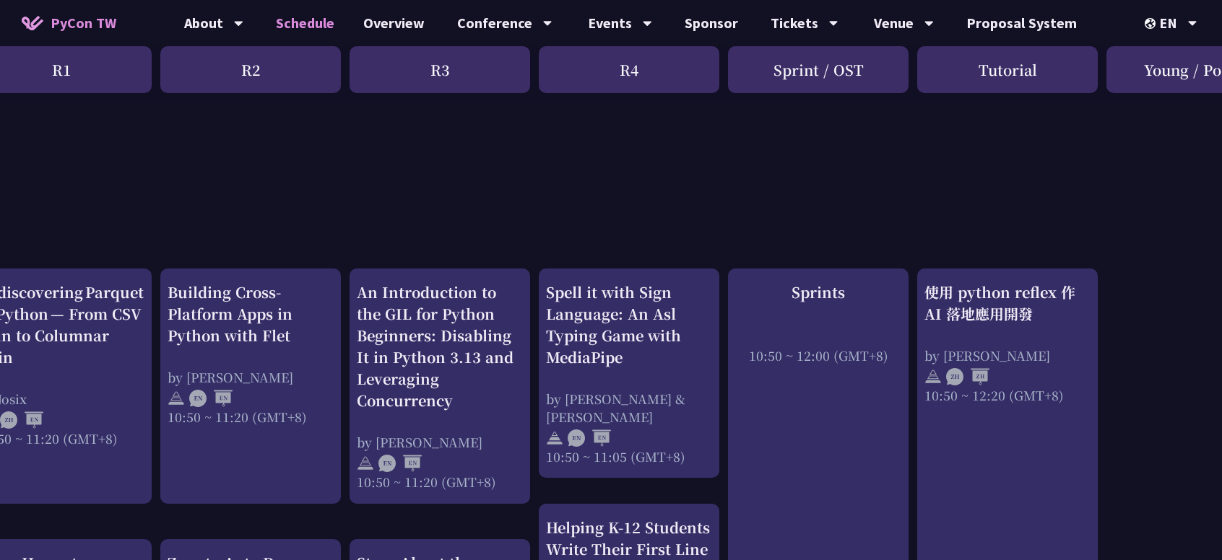
scroll to position [433, 234]
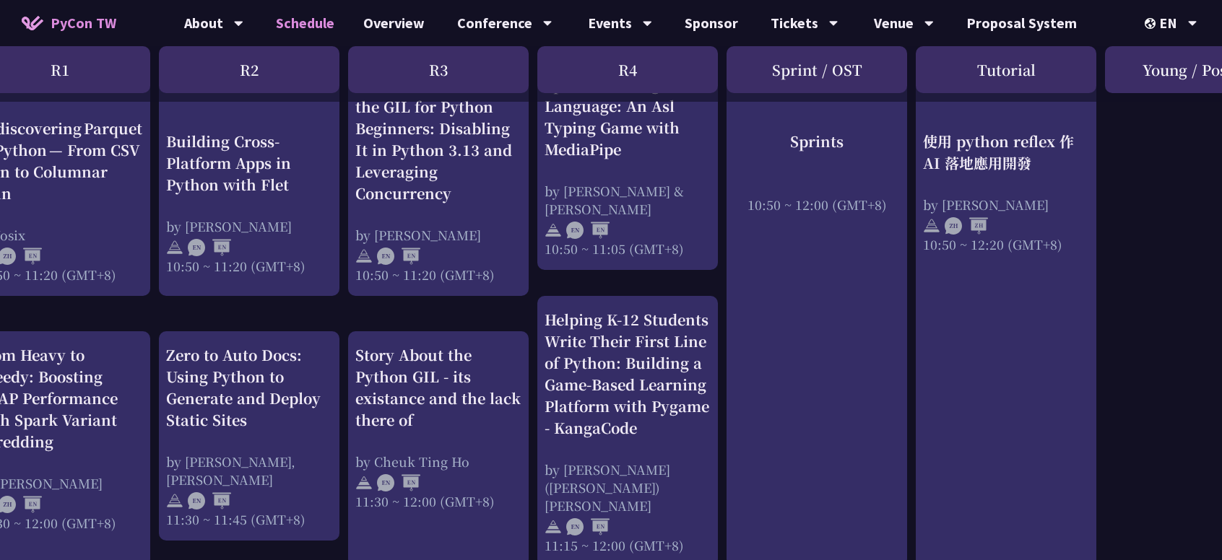
scroll to position [650, 234]
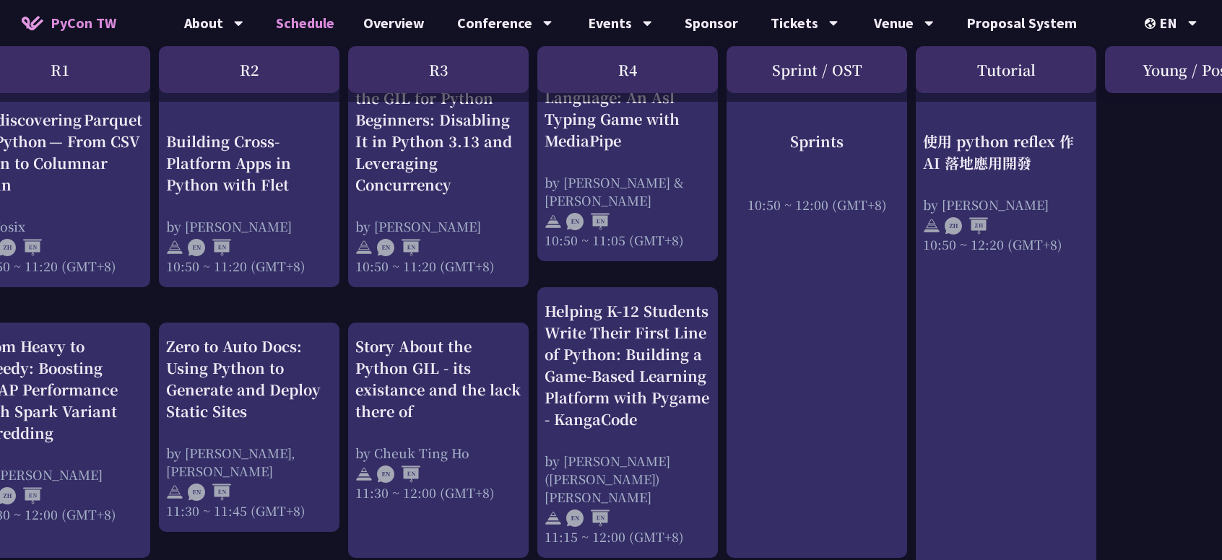
drag, startPoint x: 1187, startPoint y: 324, endPoint x: 1187, endPoint y: 316, distance: 8.7
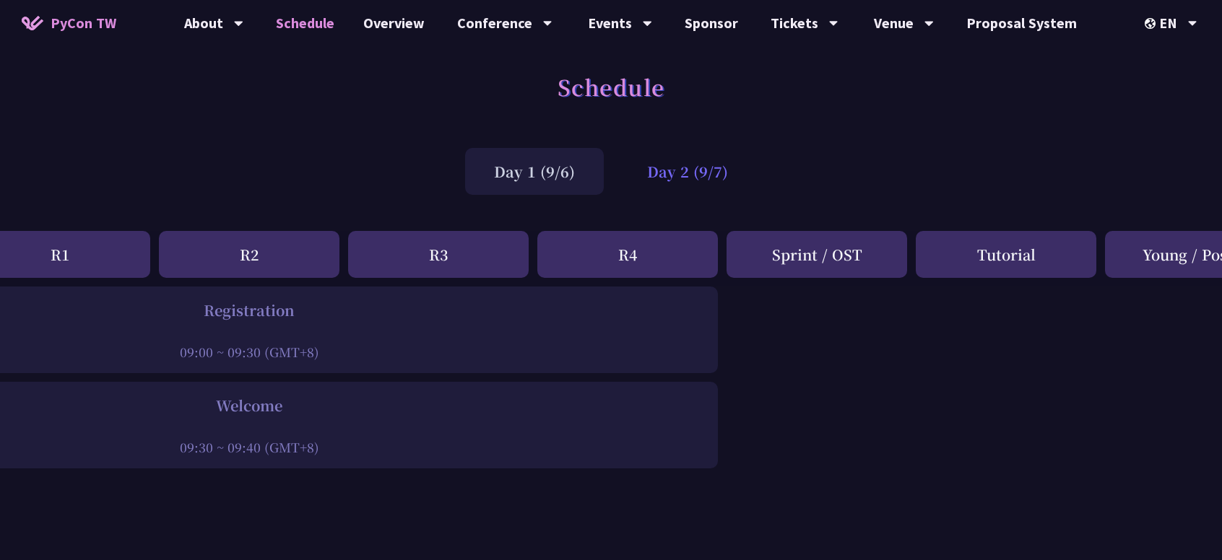
scroll to position [0, 234]
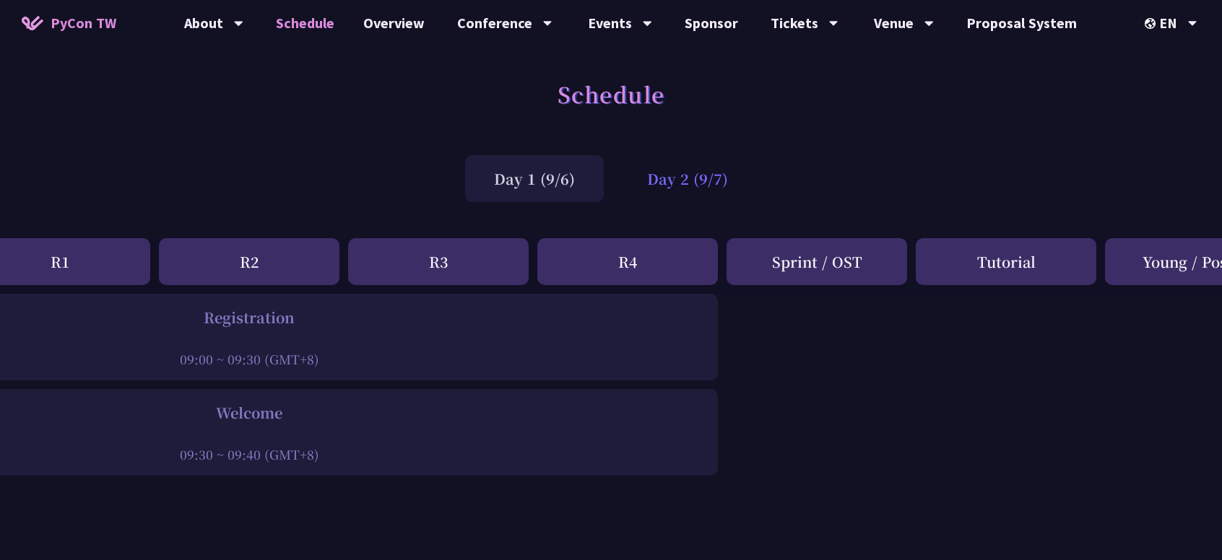
click at [734, 179] on div "Day 2 (9/7)" at bounding box center [687, 178] width 139 height 47
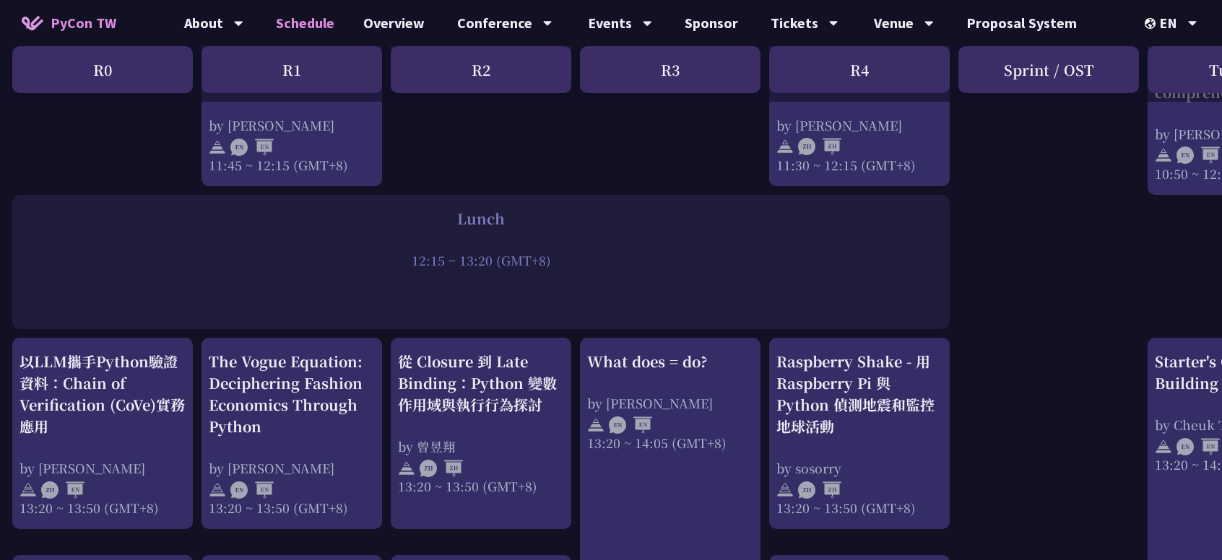
scroll to position [1011, 2]
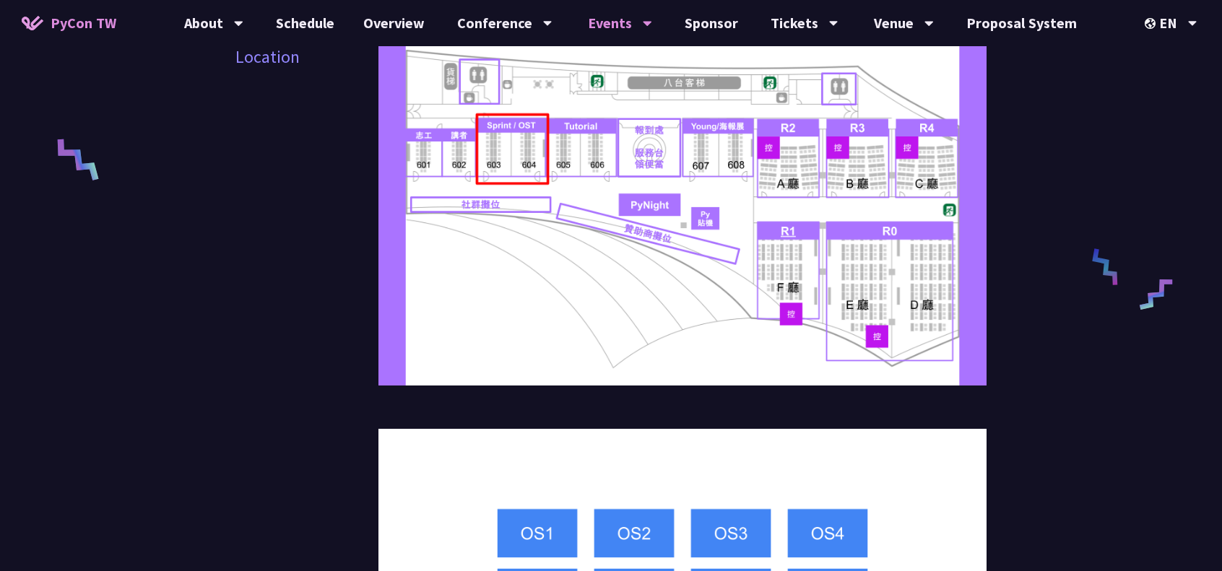
scroll to position [506, 0]
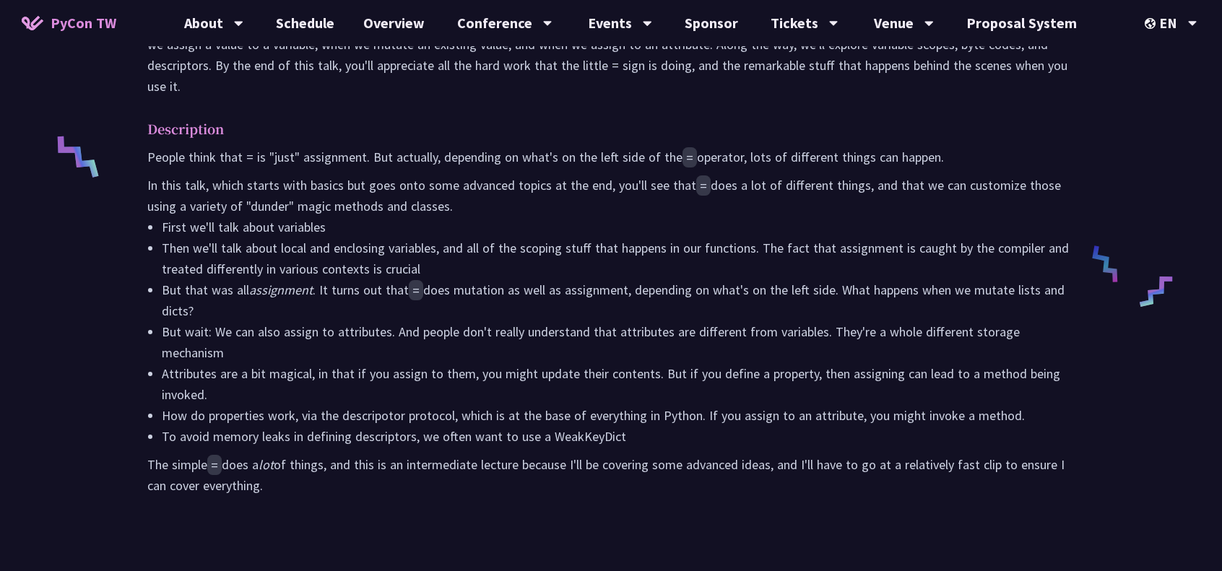
scroll to position [578, 0]
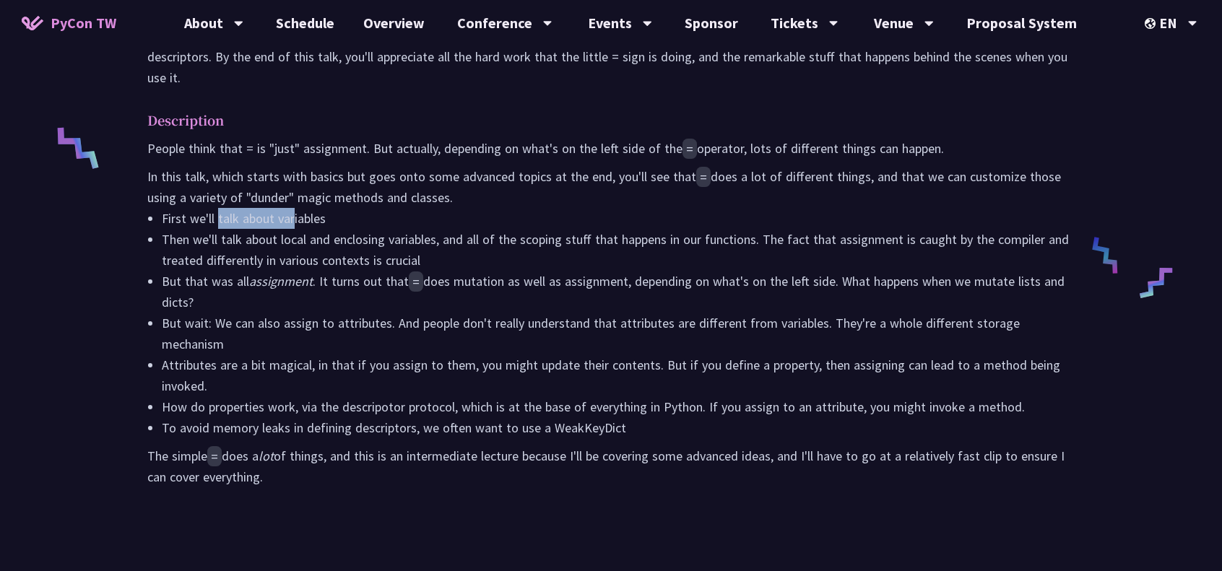
drag, startPoint x: 227, startPoint y: 219, endPoint x: 342, endPoint y: 254, distance: 120.0
click at [295, 220] on li "First we'll talk about variables" at bounding box center [618, 218] width 913 height 21
click at [350, 258] on li "Then we'll talk about local and enclosing variables, and all of the scoping stu…" at bounding box center [618, 250] width 913 height 42
